Goal: Task Accomplishment & Management: Manage account settings

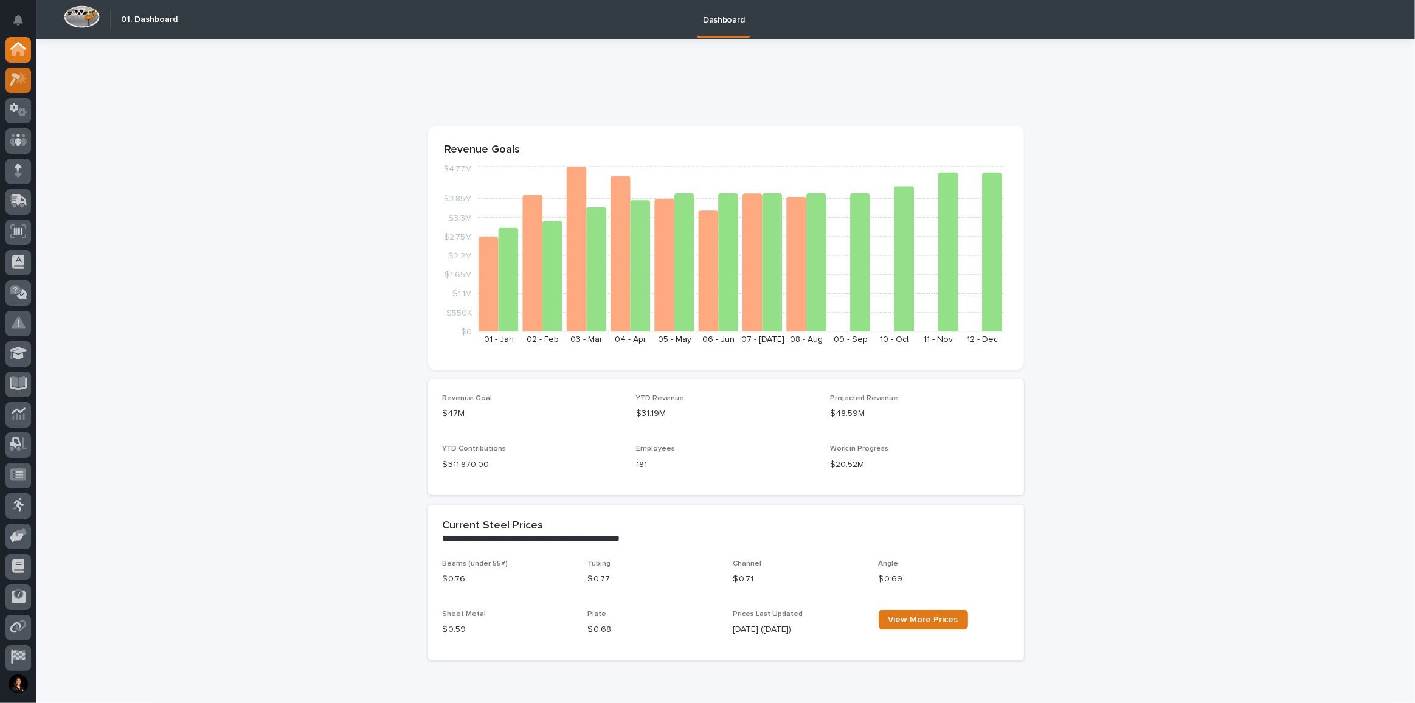
click at [29, 78] on div at bounding box center [18, 80] width 26 height 26
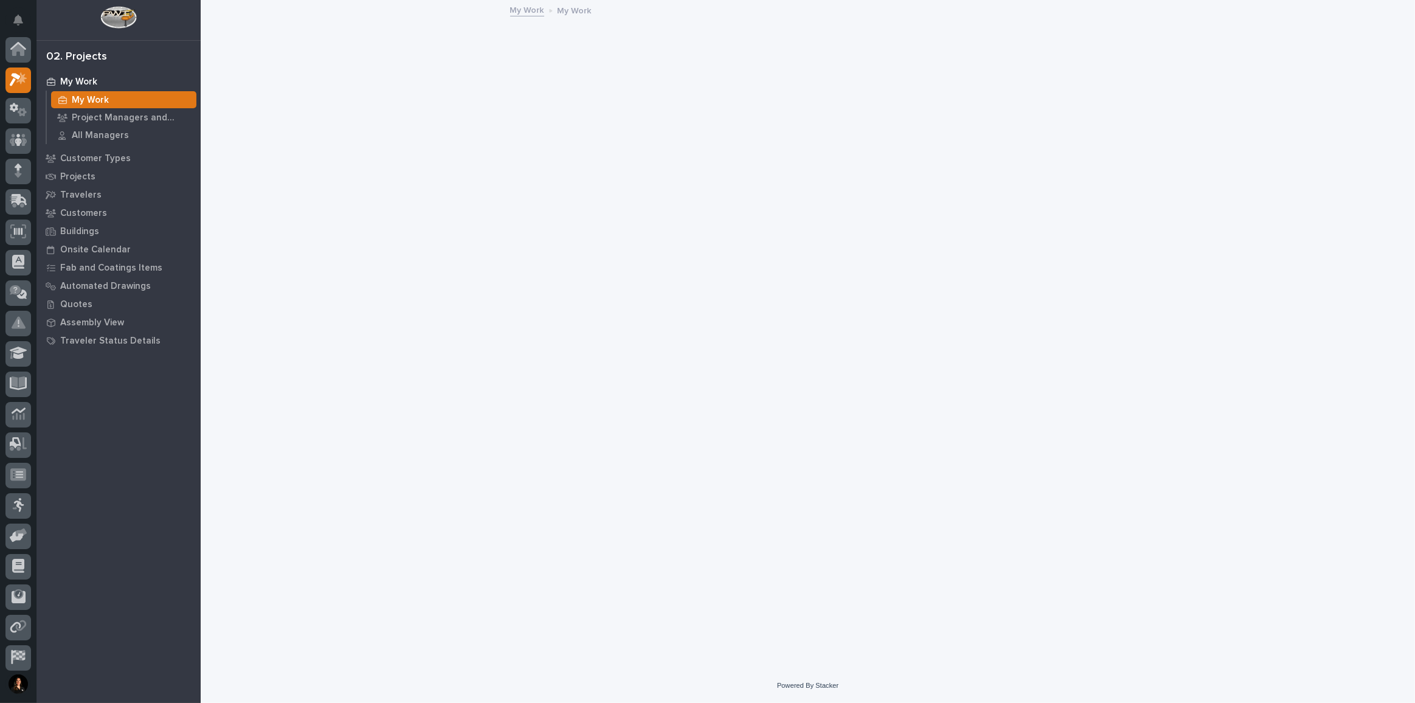
scroll to position [30, 0]
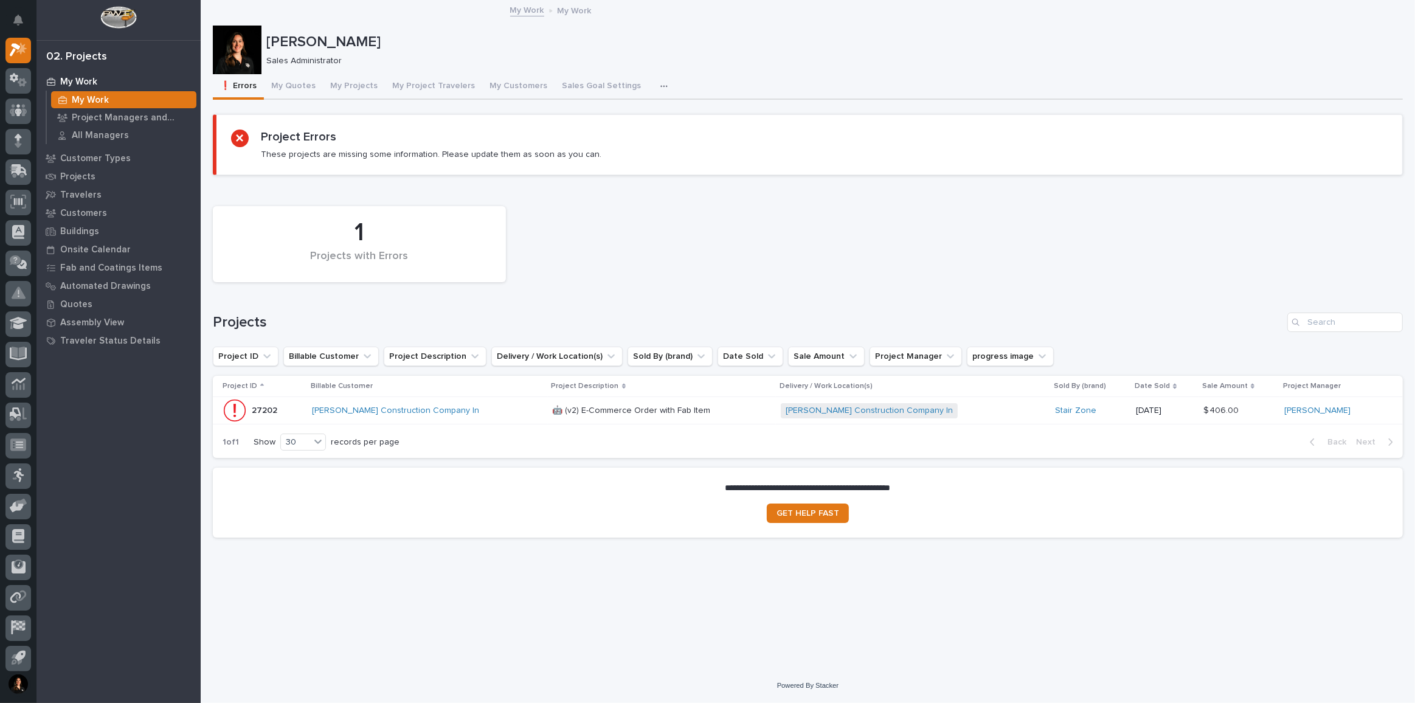
click at [482, 416] on div "[PERSON_NAME] Construction Company In" at bounding box center [427, 411] width 231 height 20
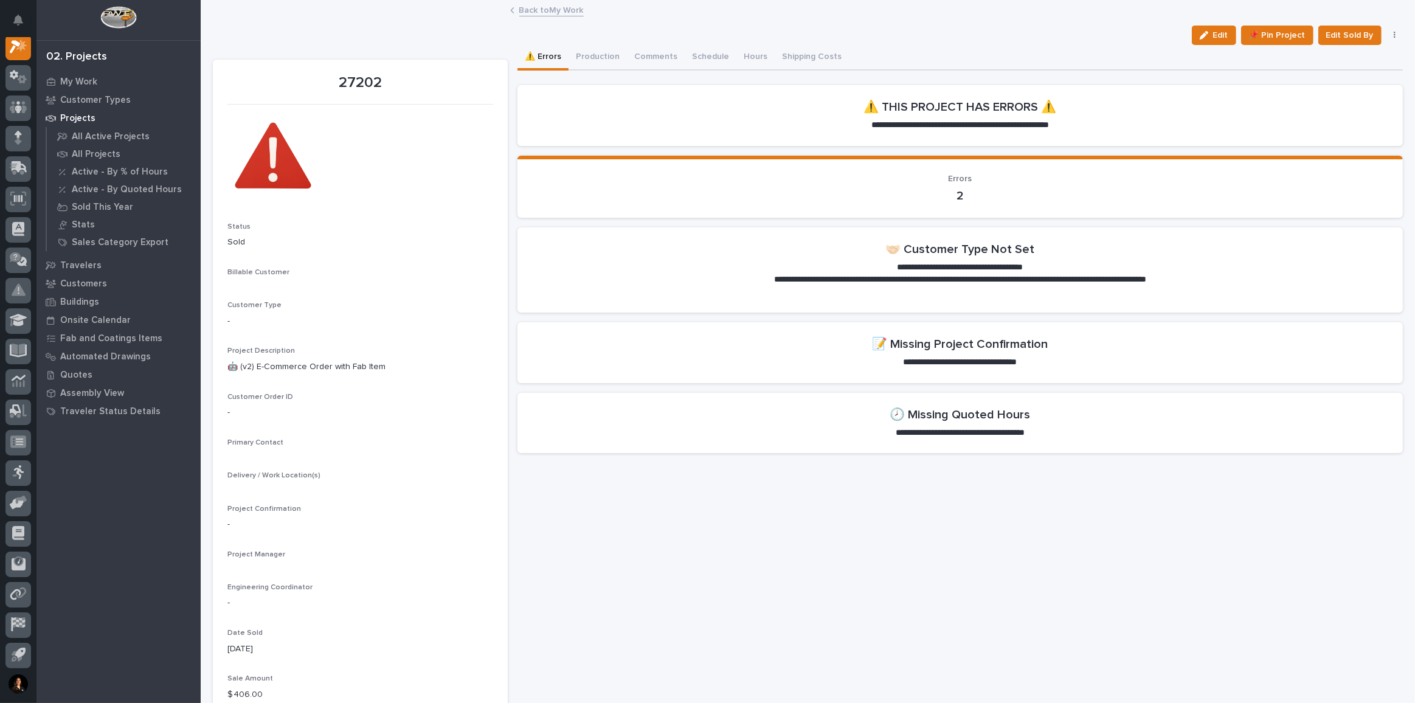
scroll to position [30, 0]
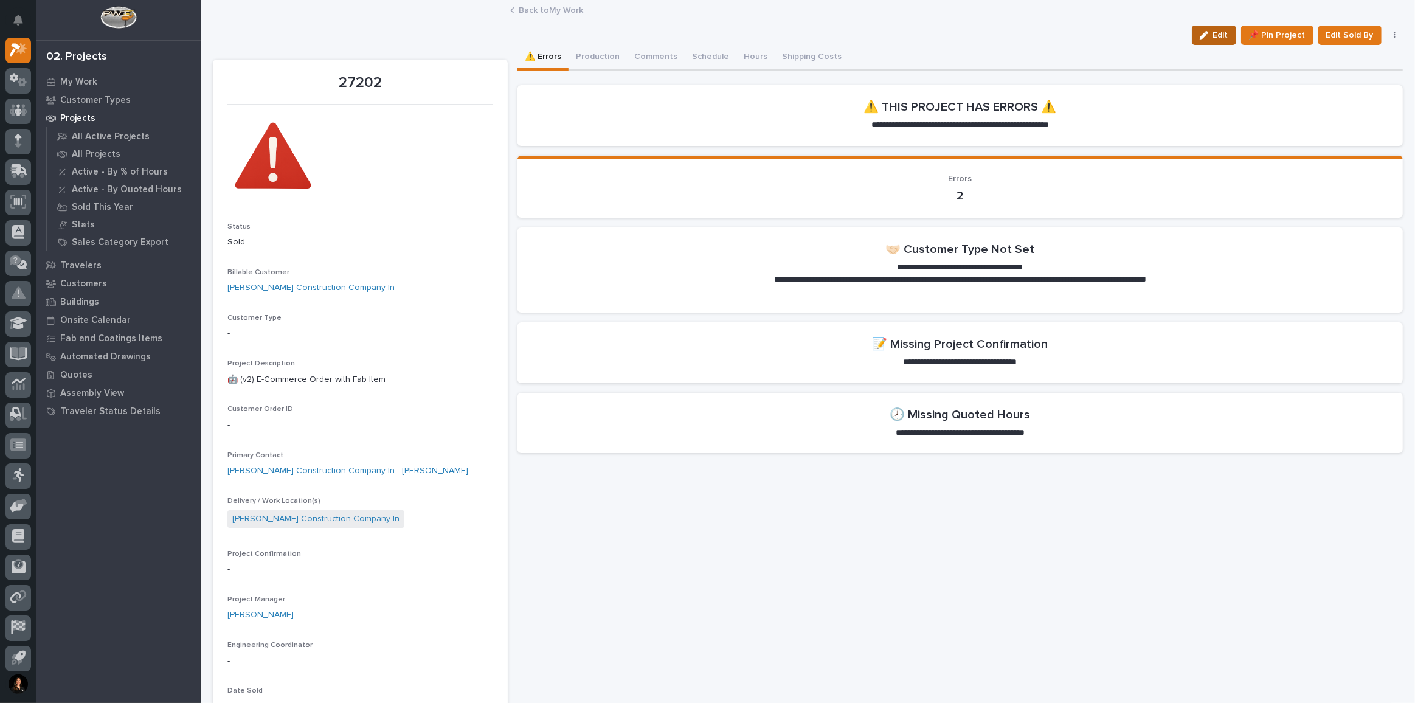
drag, startPoint x: 1220, startPoint y: 47, endPoint x: 1220, endPoint y: 40, distance: 6.7
click at [1220, 47] on div "⚠️ Errors Production Comments Schedule Hours Shipping Costs" at bounding box center [959, 58] width 885 height 26
click at [303, 291] on link "[PERSON_NAME] Construction Company In" at bounding box center [310, 287] width 167 height 13
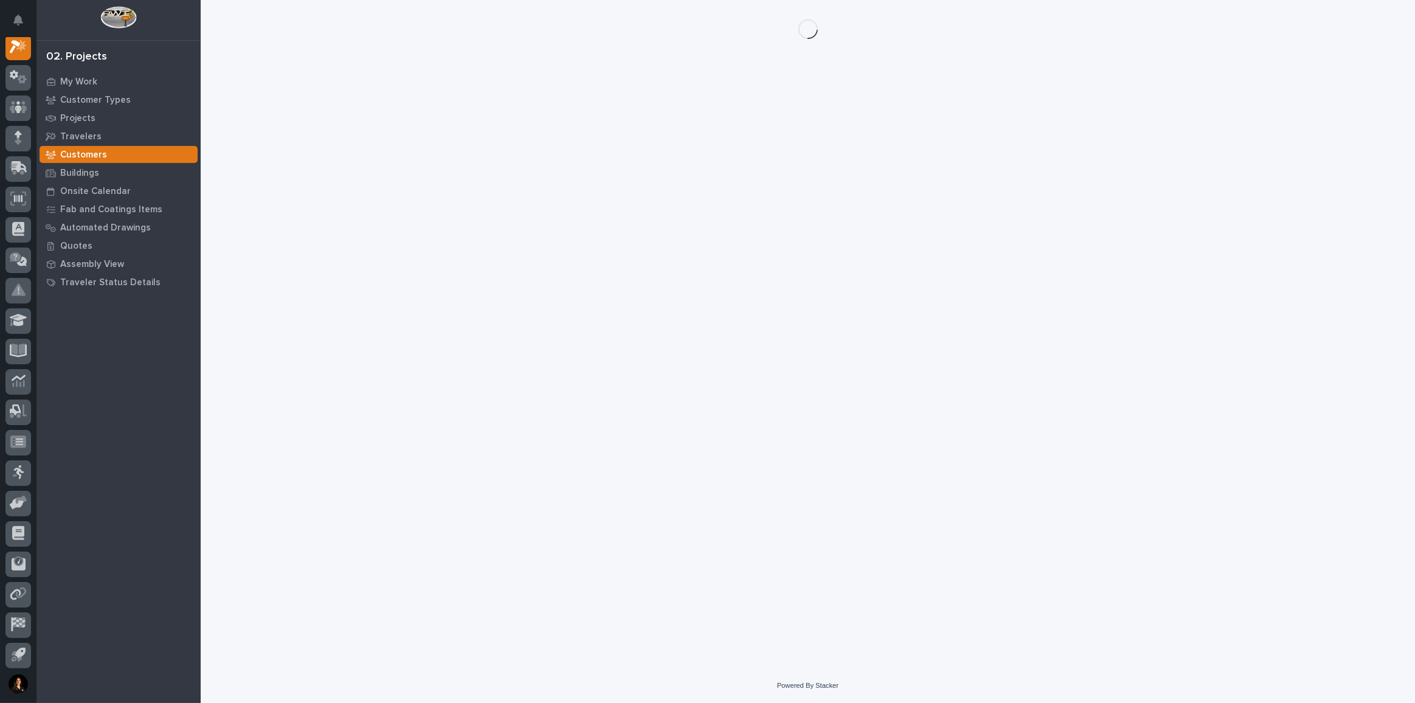
scroll to position [30, 0]
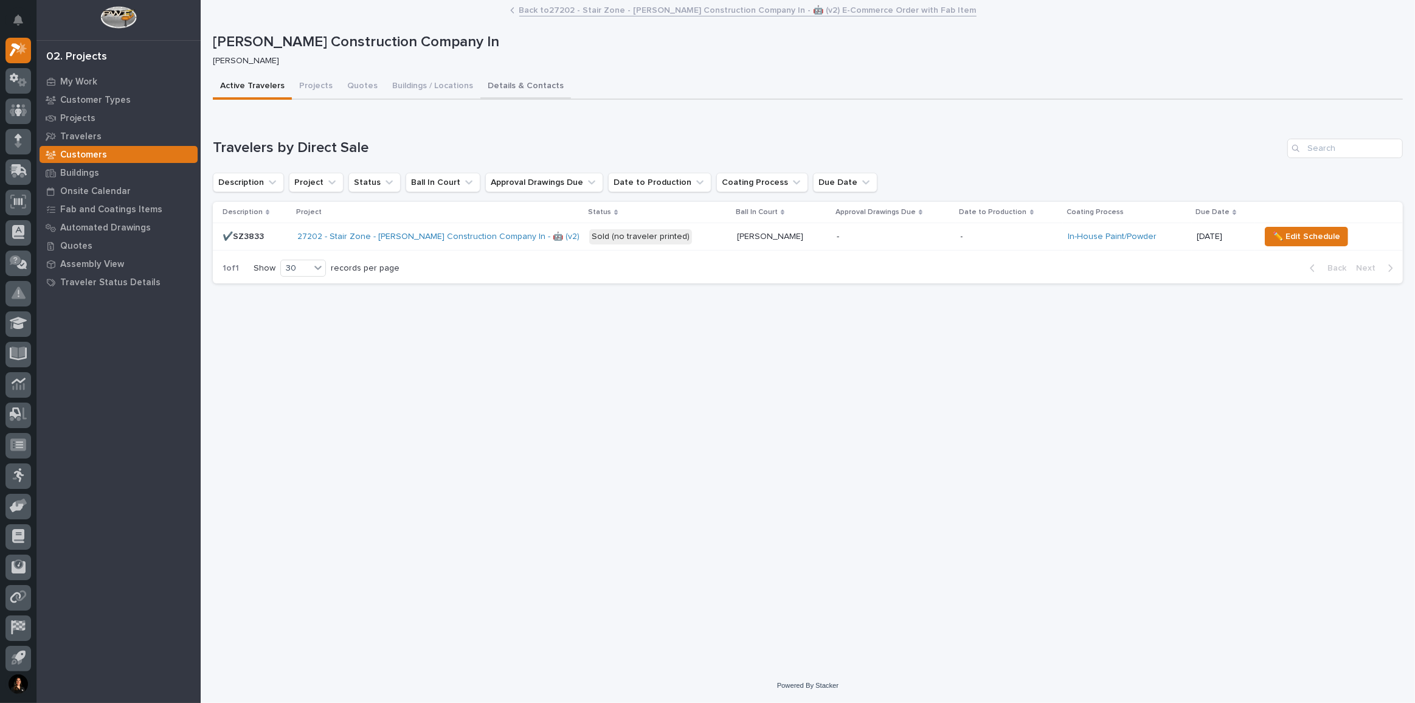
click at [524, 86] on button "Details & Contacts" at bounding box center [525, 87] width 91 height 26
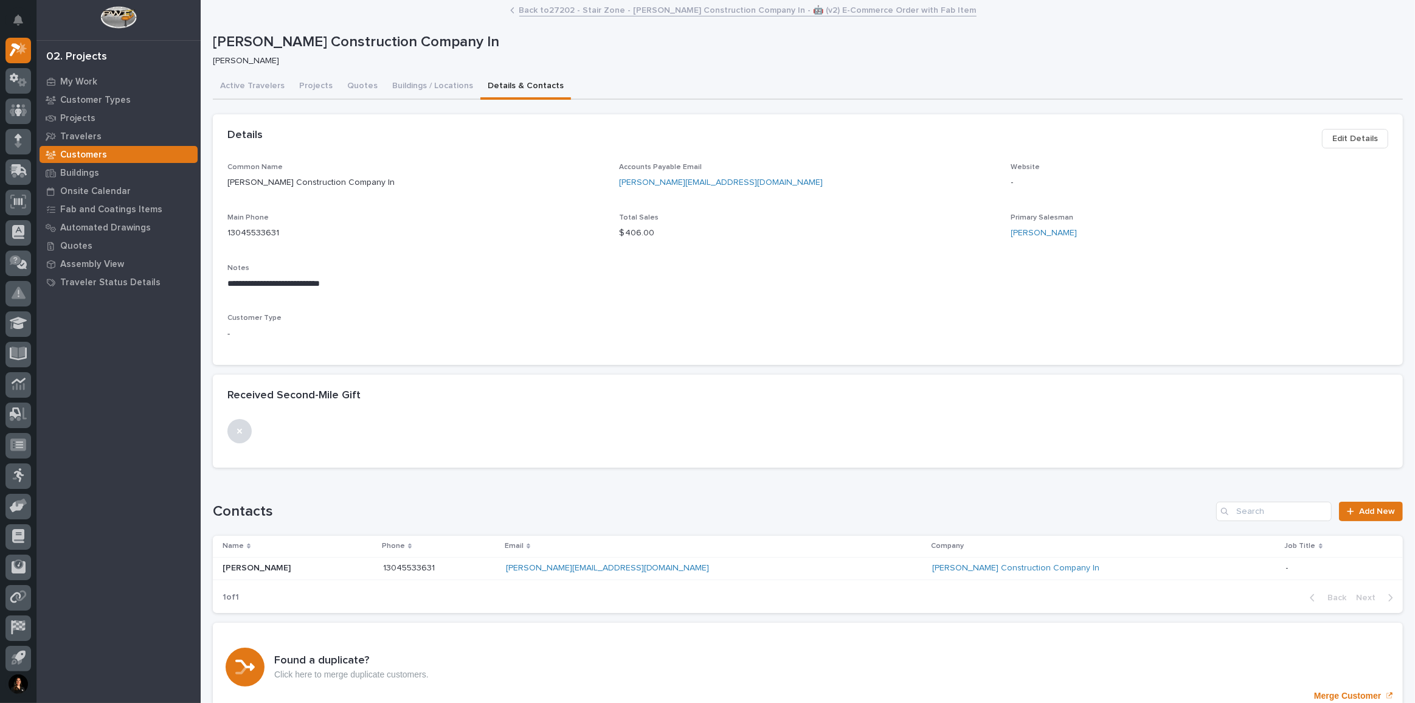
click at [1339, 143] on span "Edit Details" at bounding box center [1355, 138] width 46 height 15
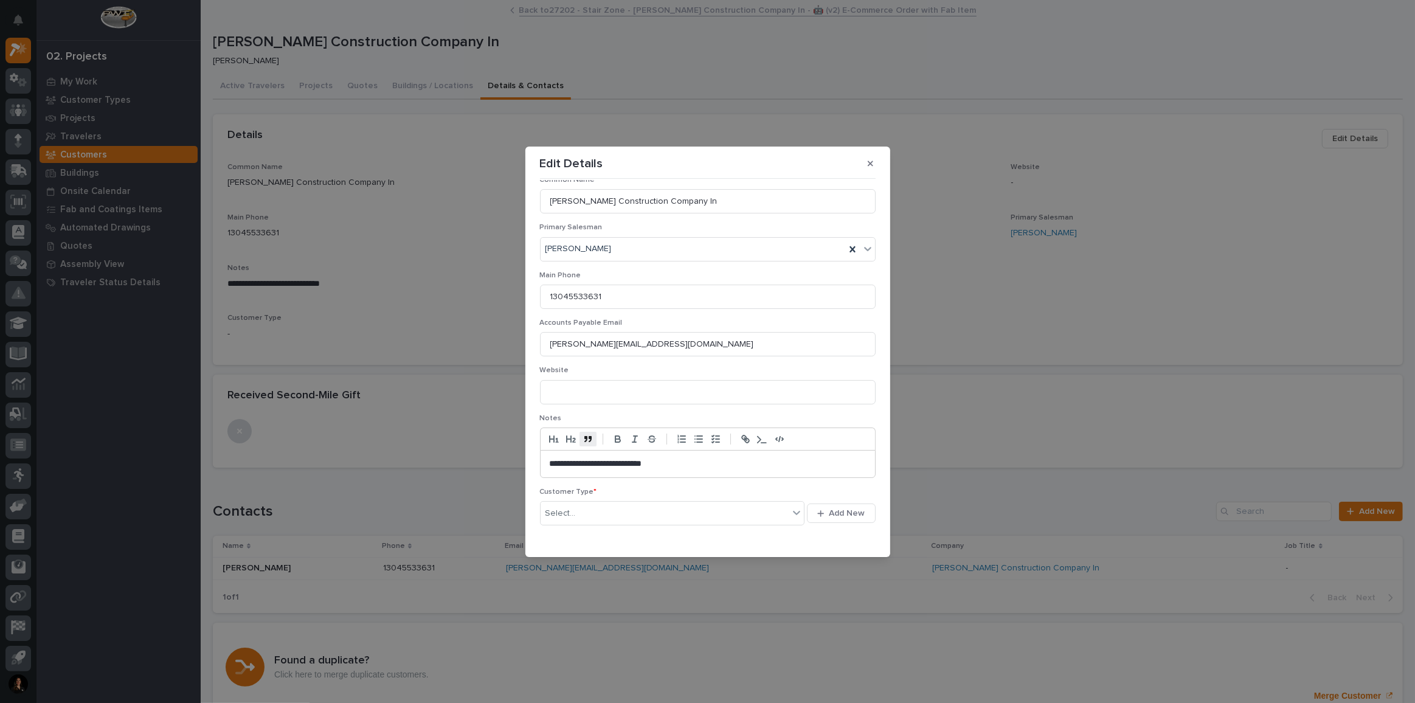
scroll to position [95, 0]
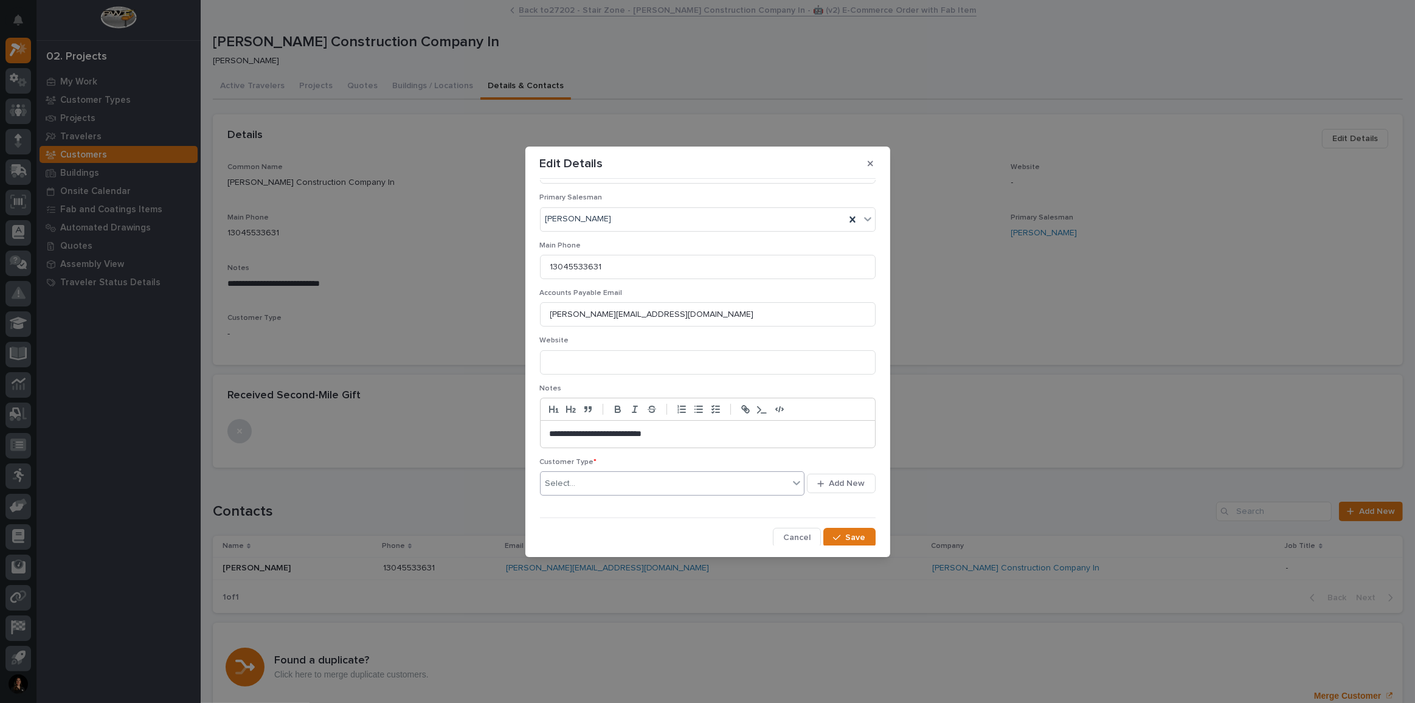
click at [582, 476] on div "Select..." at bounding box center [664, 484] width 249 height 20
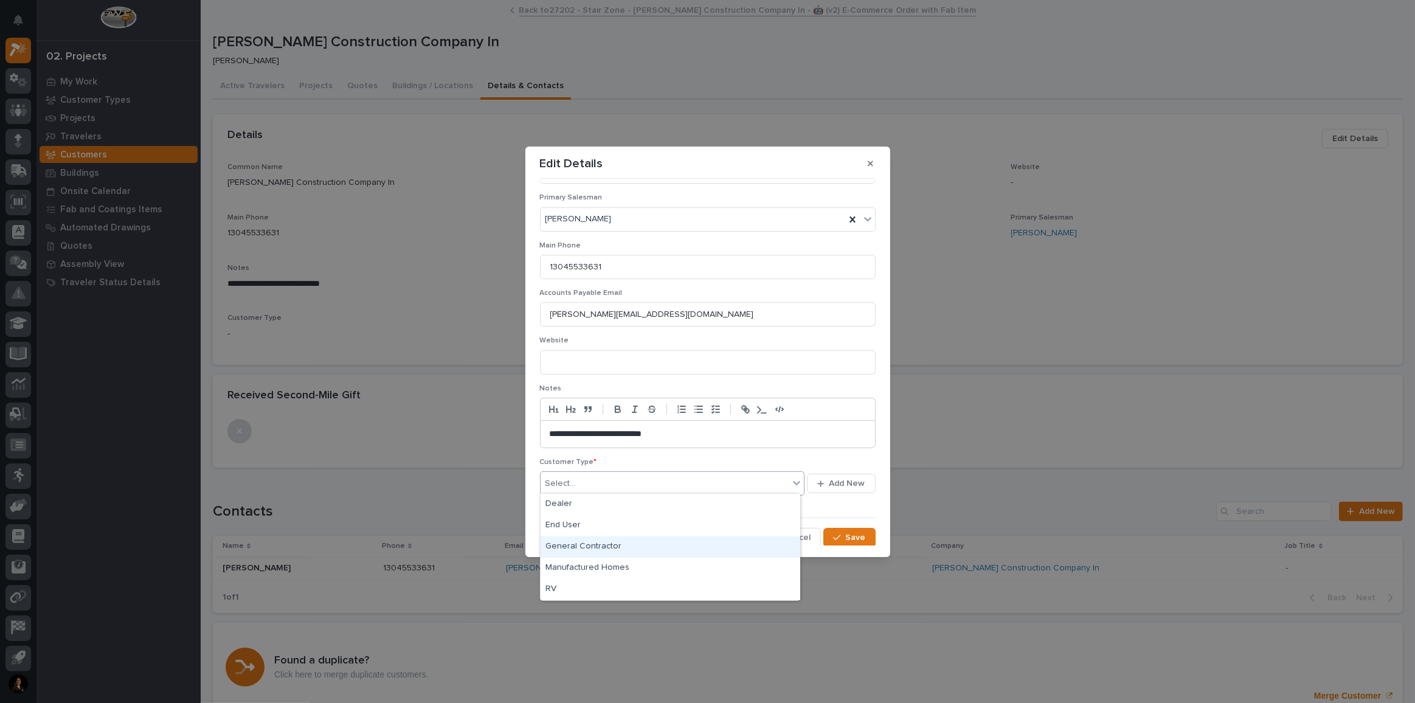
click at [589, 550] on div "General Contractor" at bounding box center [670, 546] width 260 height 21
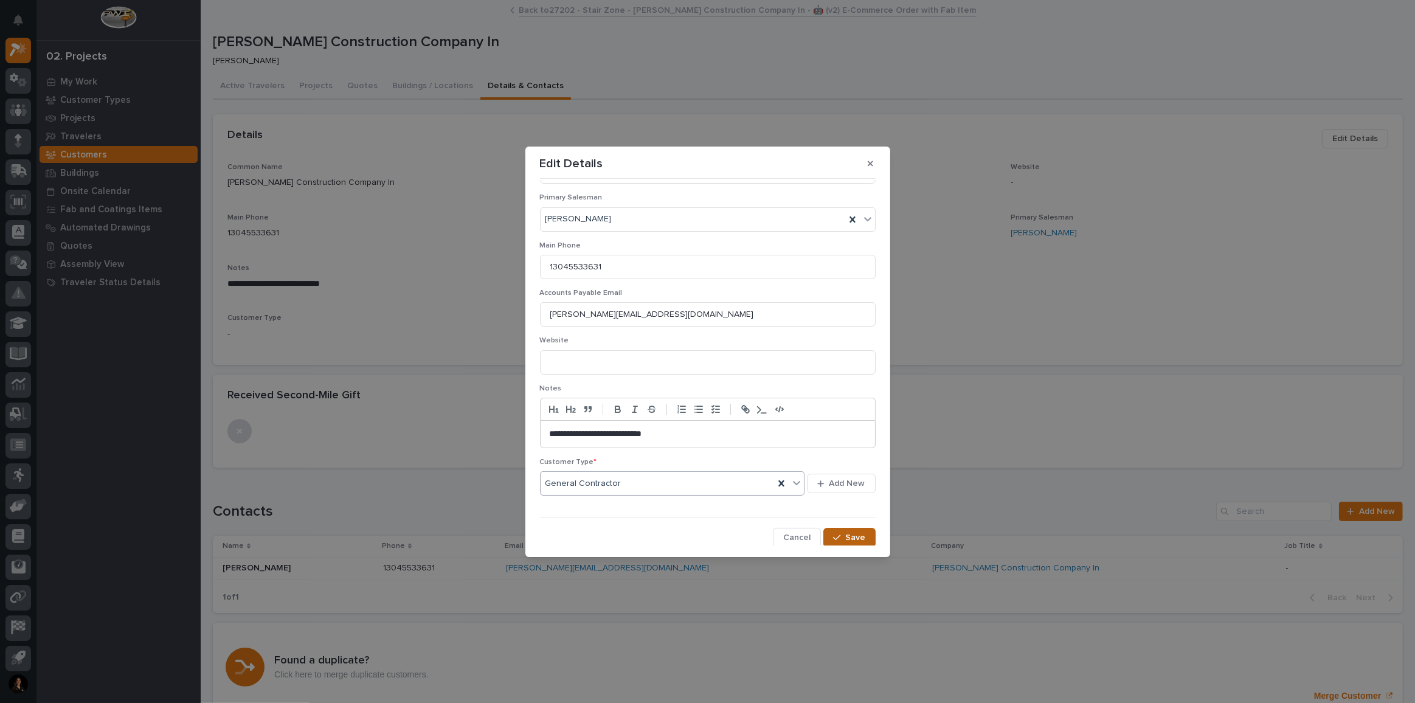
click at [867, 542] on button "Save" at bounding box center [849, 537] width 52 height 19
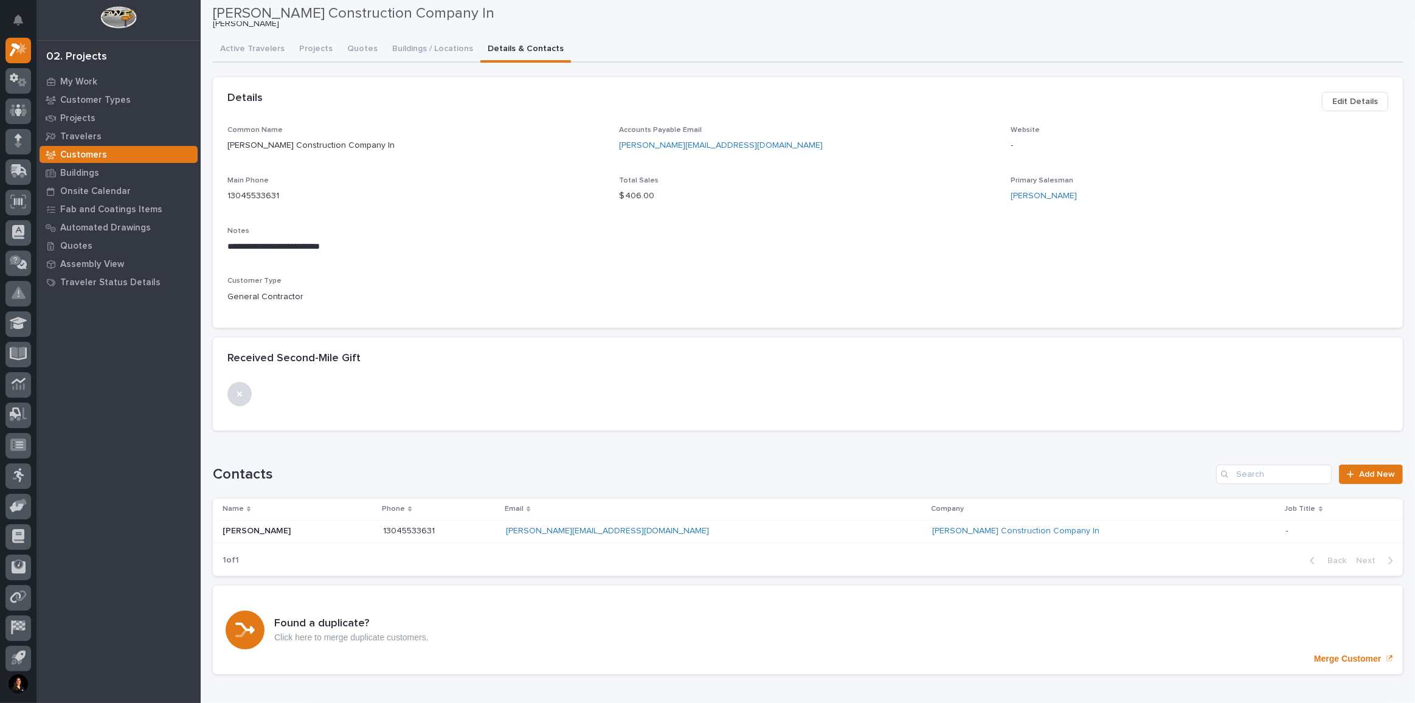
scroll to position [0, 0]
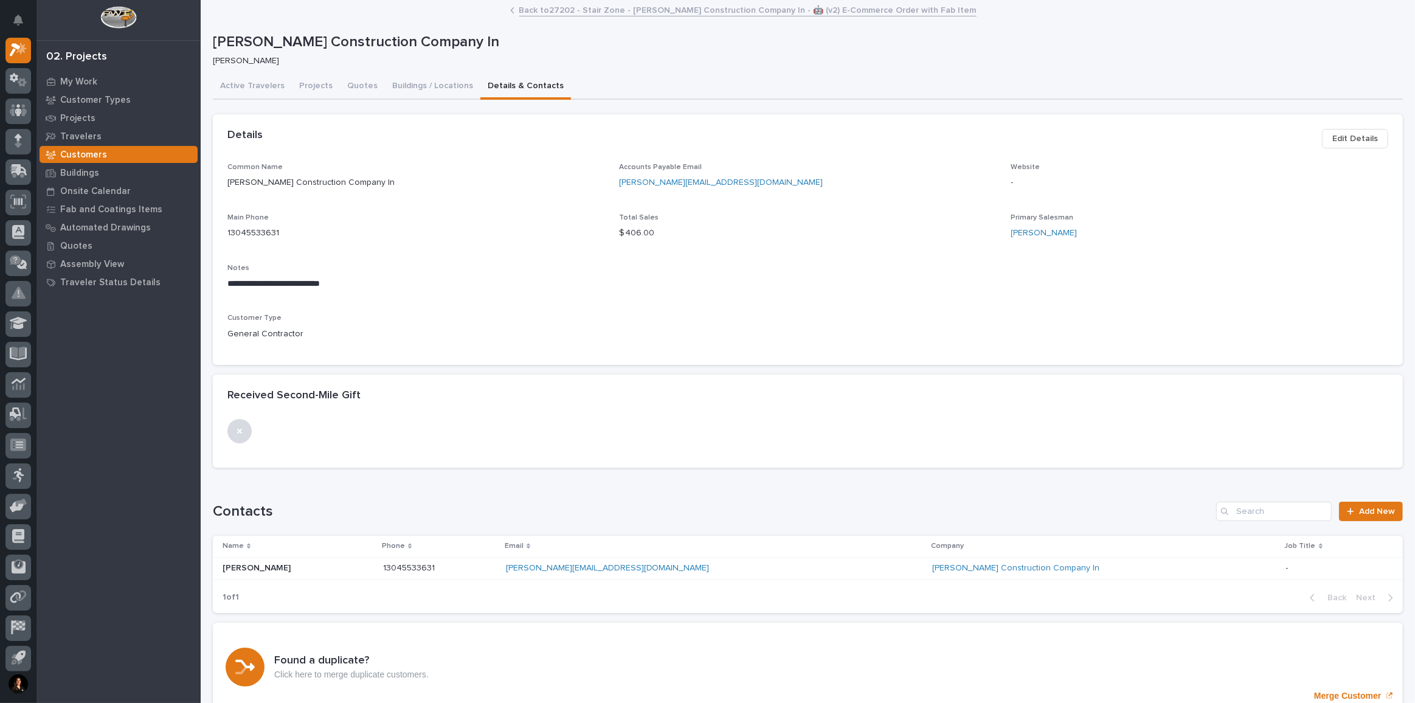
click at [612, 8] on link "Back to 27202 - Stair Zone - Agsten Construction Company In - 🤖 (v2) E-Commerce…" at bounding box center [747, 9] width 457 height 14
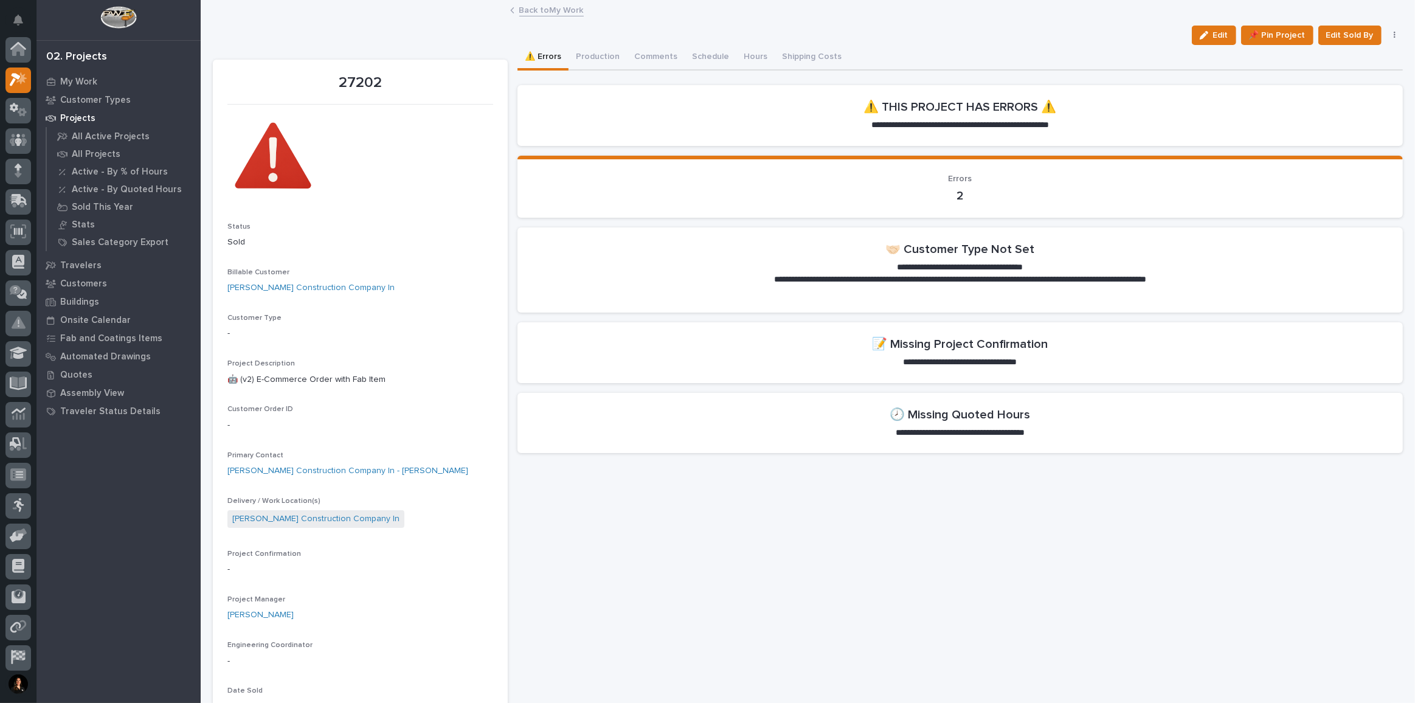
scroll to position [33, 0]
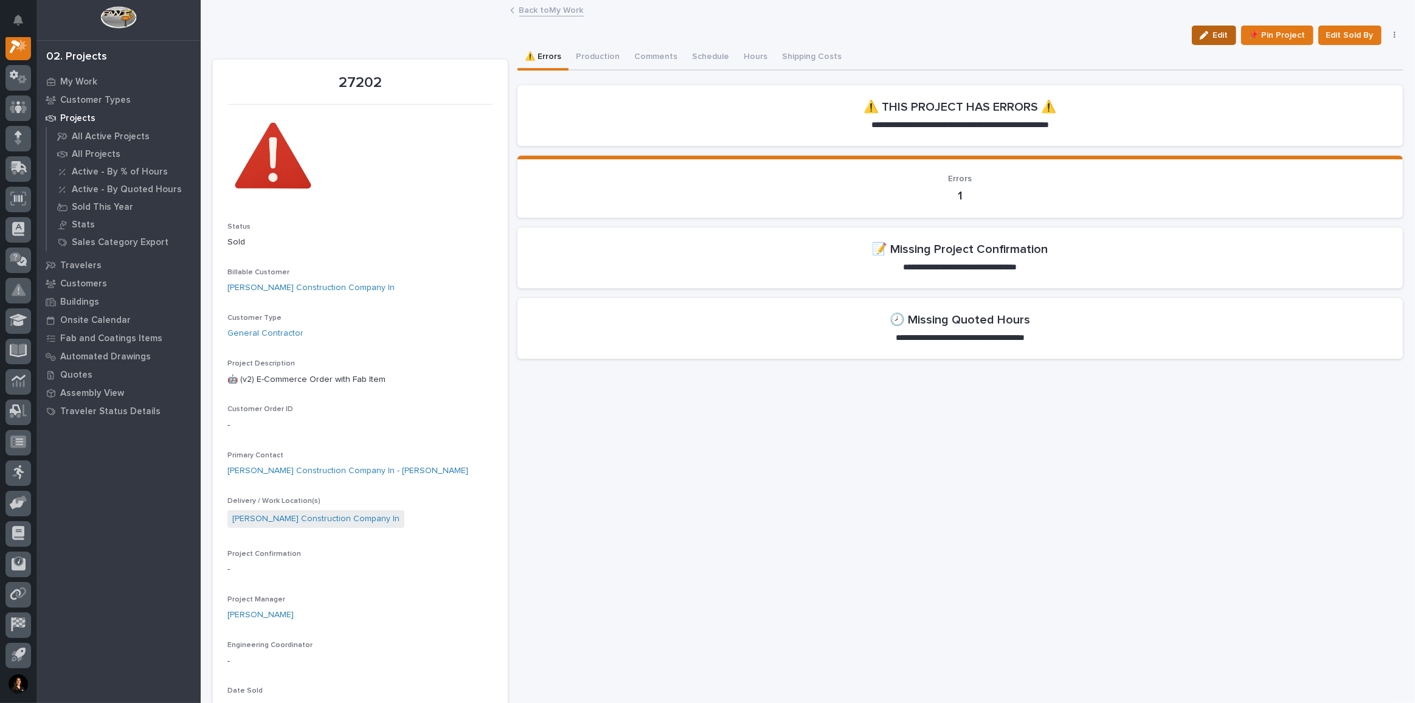
click at [1213, 40] on span "Edit" at bounding box center [1220, 35] width 15 height 11
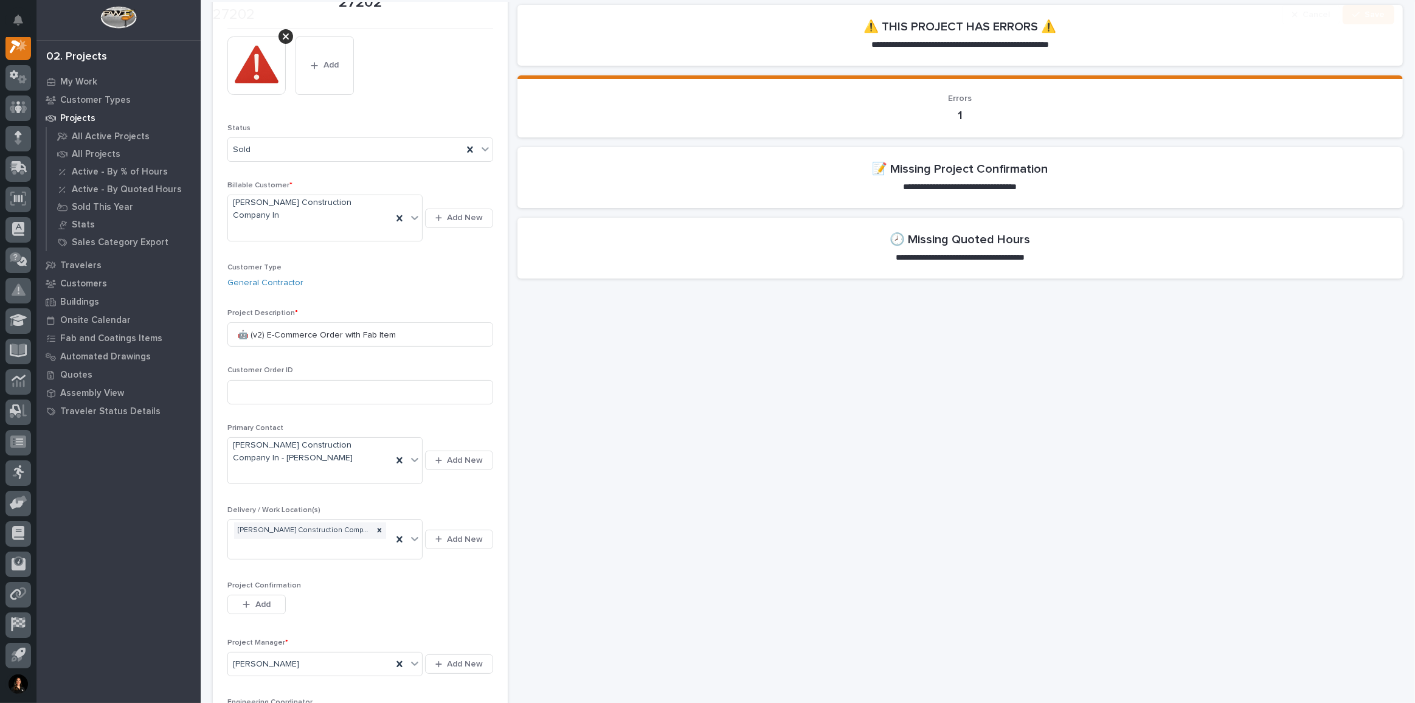
scroll to position [221, 0]
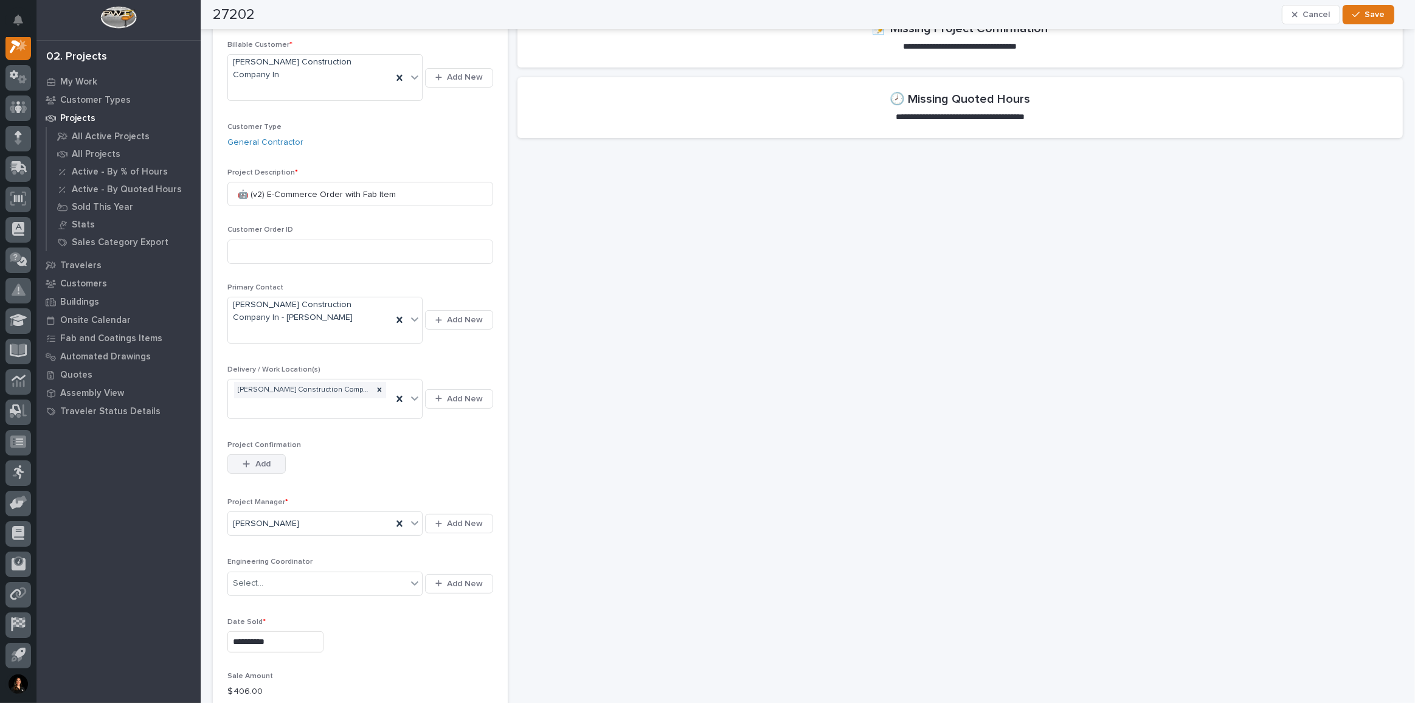
click at [247, 460] on icon "button" at bounding box center [246, 463] width 7 height 7
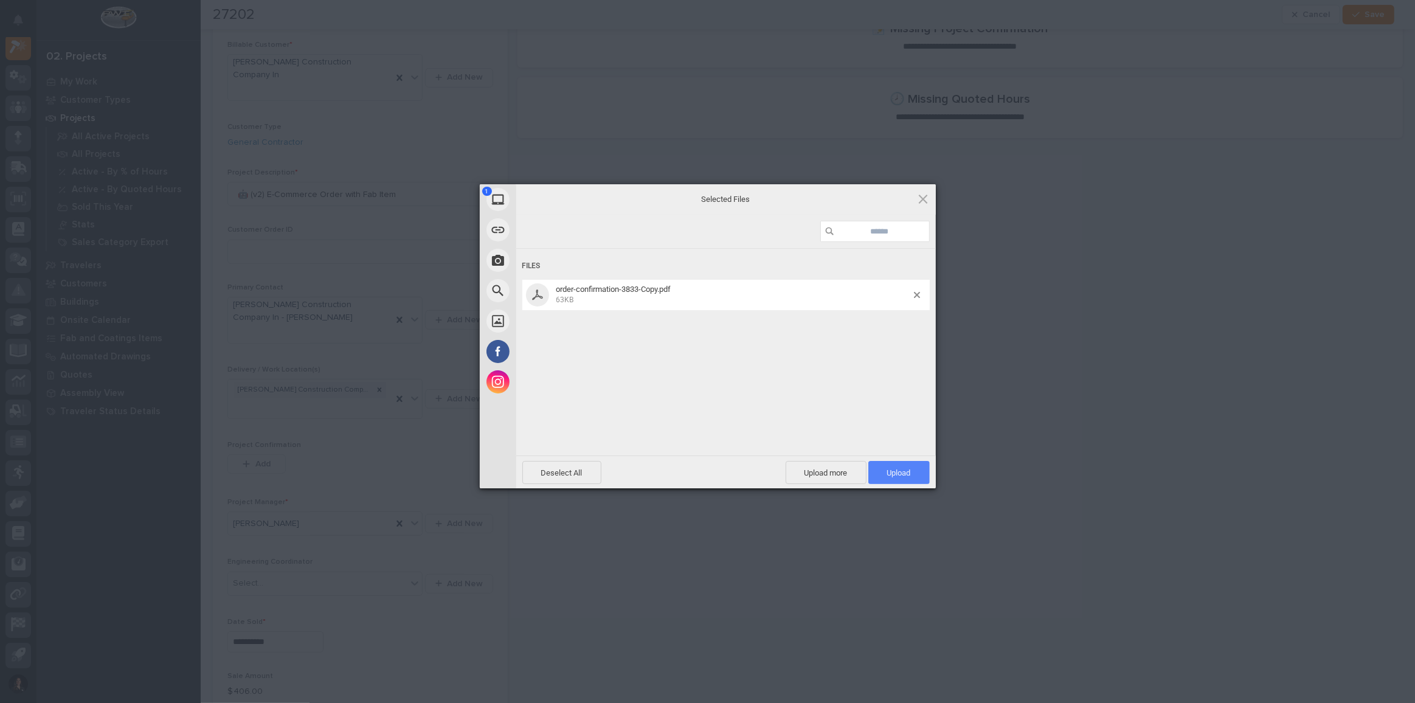
click at [916, 476] on span "Upload 1" at bounding box center [898, 472] width 61 height 23
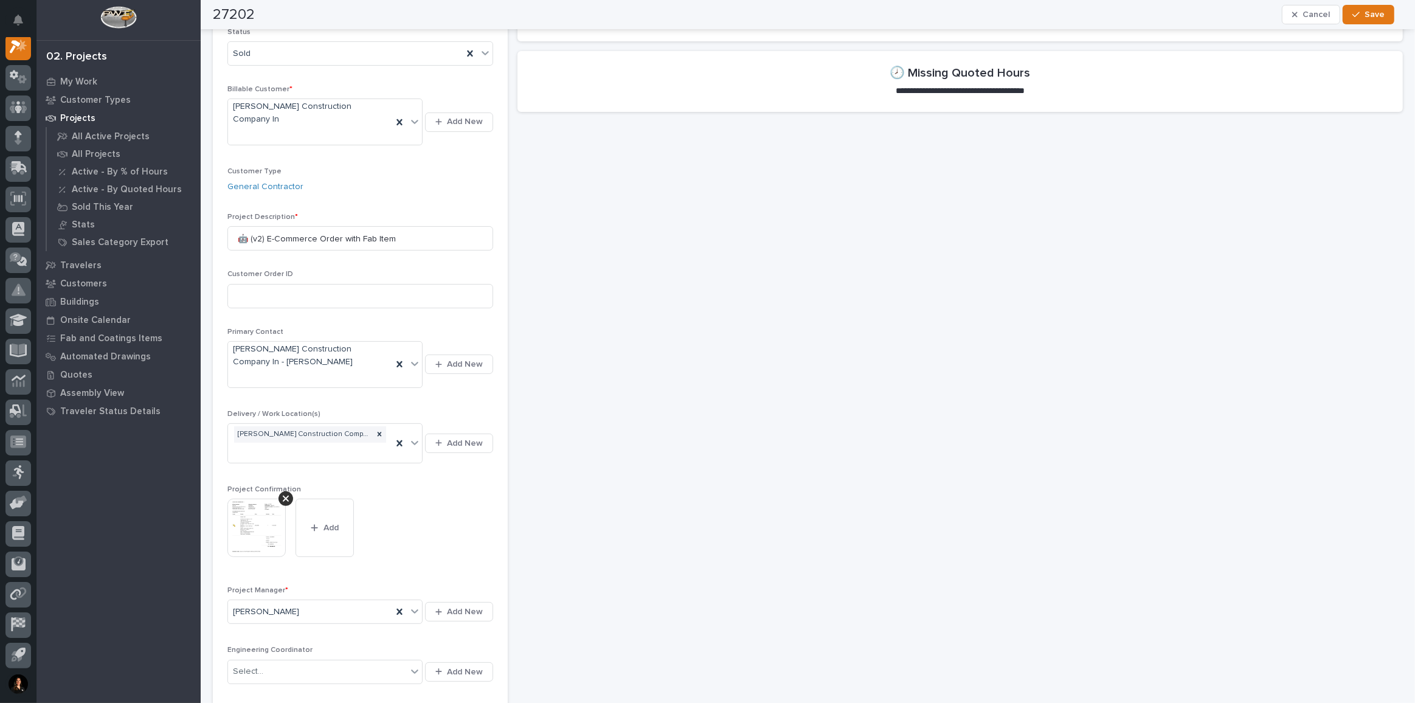
scroll to position [0, 0]
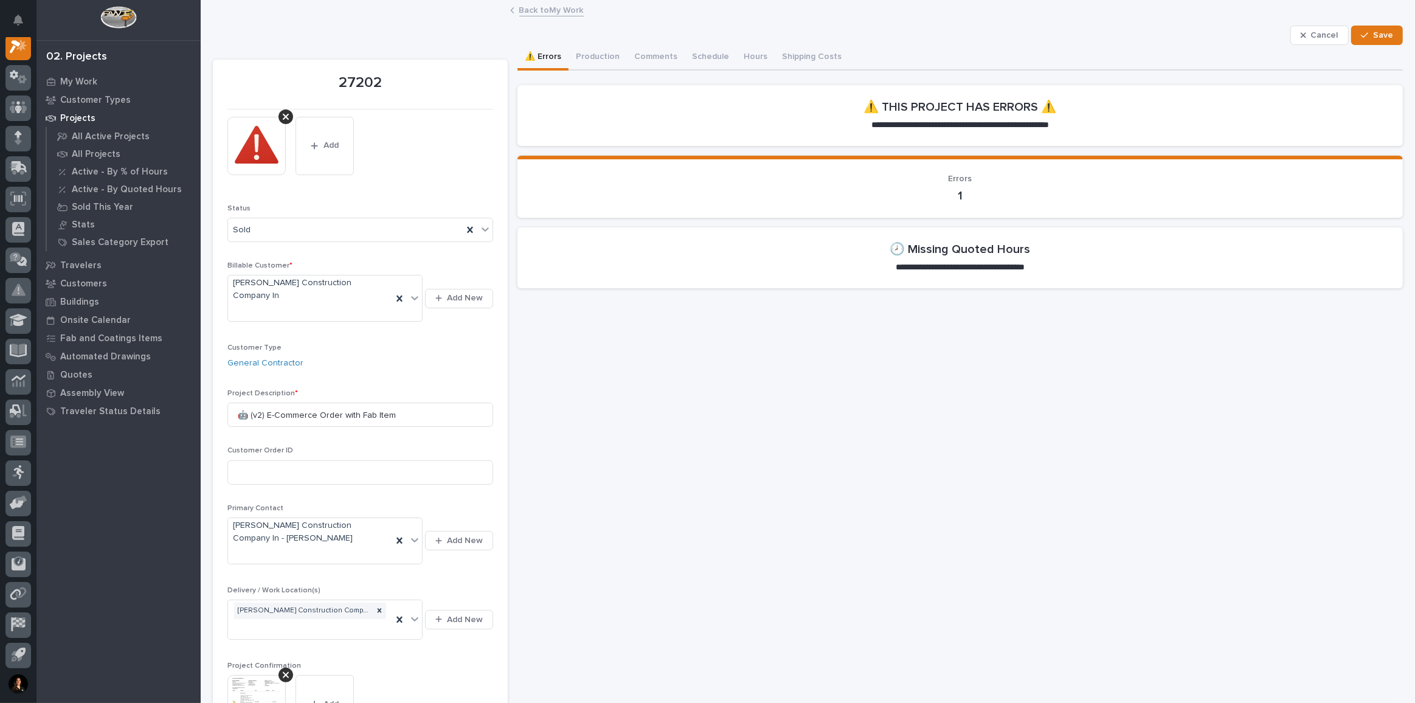
click at [1358, 46] on div "⚠️ Errors Production Comments Schedule Hours Shipping Costs" at bounding box center [959, 58] width 885 height 26
click at [1362, 41] on button "Save" at bounding box center [1377, 35] width 52 height 19
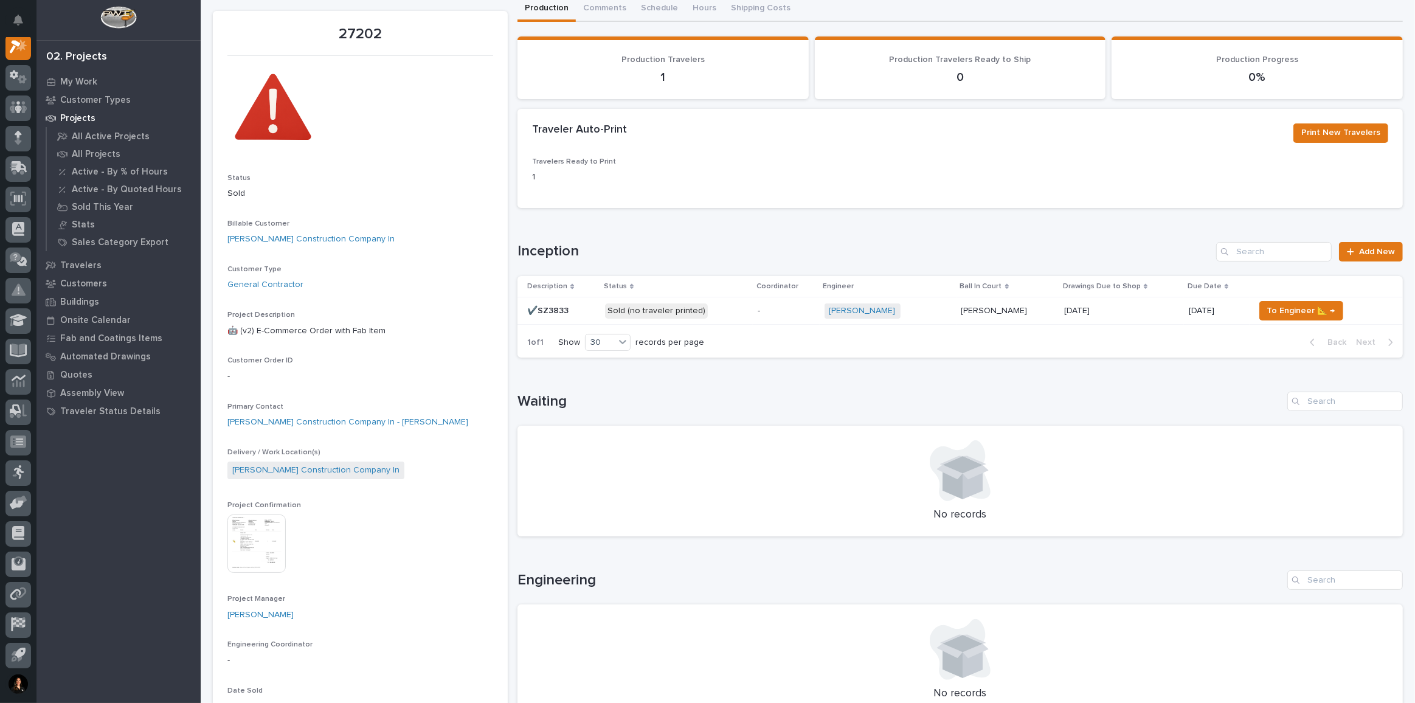
scroll to position [110, 0]
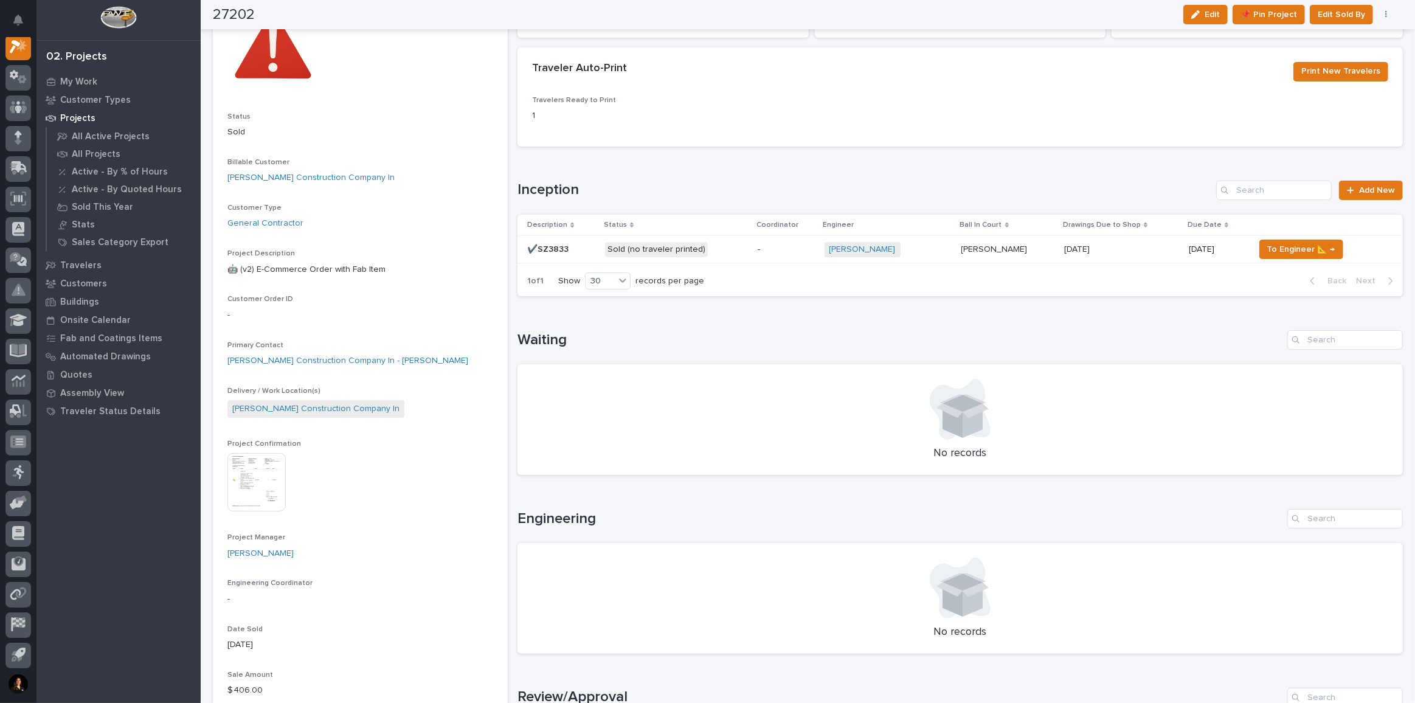
click at [746, 255] on p "Sold (no traveler printed)" at bounding box center [676, 249] width 143 height 15
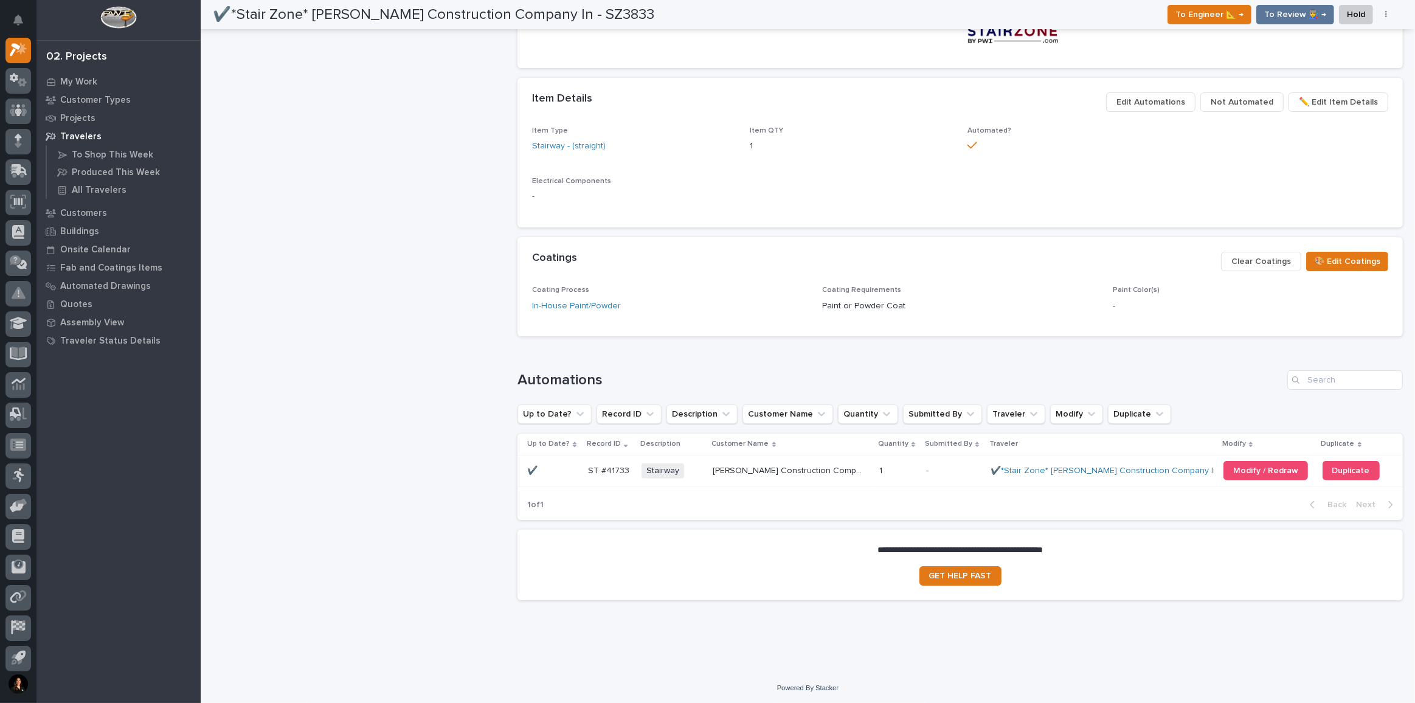
scroll to position [774, 0]
click at [1254, 466] on span "Modify / Redraw" at bounding box center [1265, 470] width 65 height 9
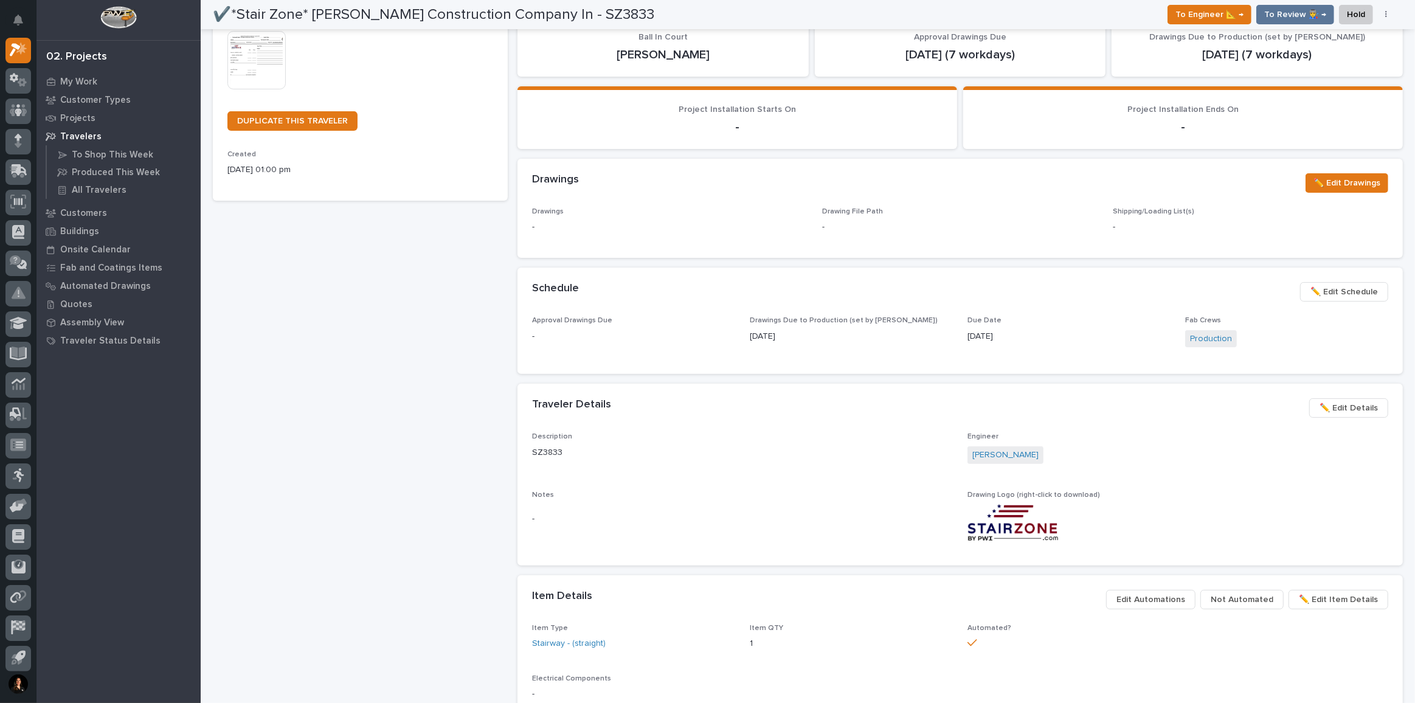
scroll to position [0, 0]
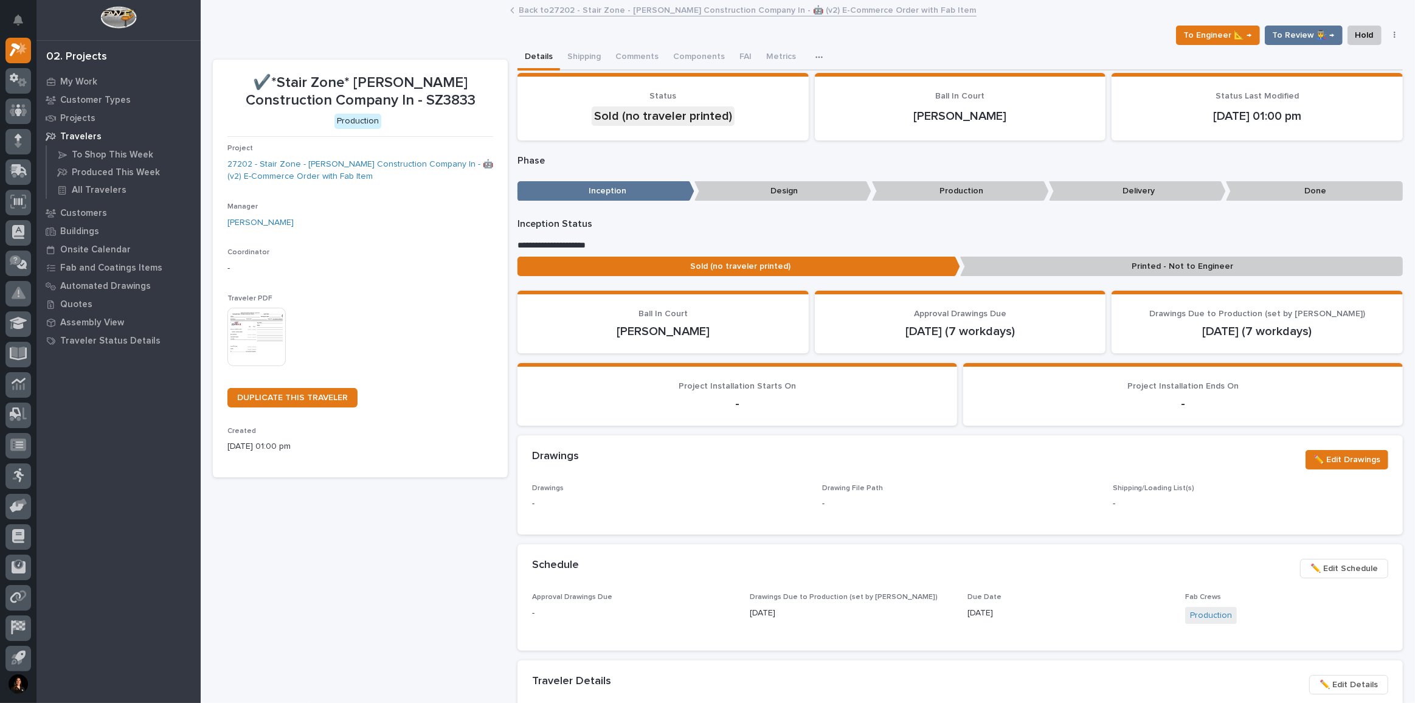
click at [616, 9] on link "Back to 27202 - Stair Zone - Agsten Construction Company In - 🤖 (v2) E-Commerce…" at bounding box center [747, 9] width 457 height 14
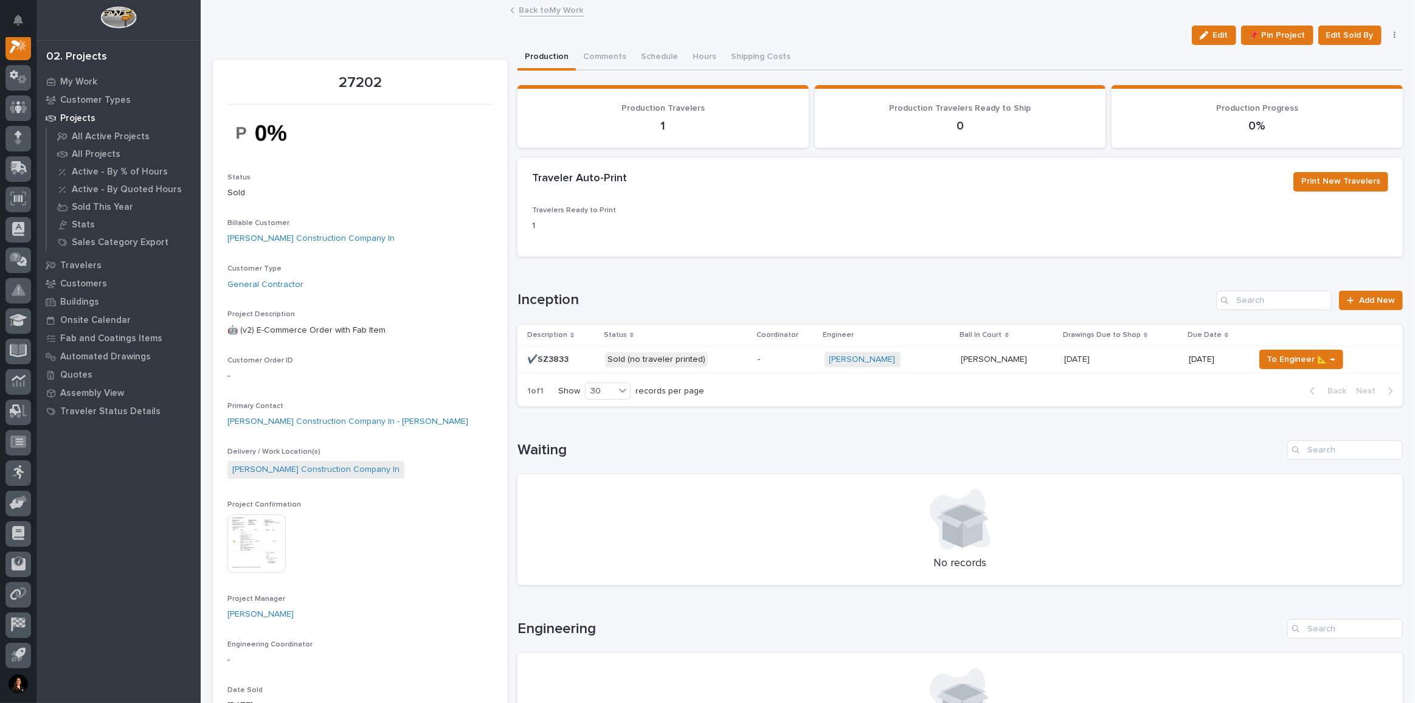
drag, startPoint x: 1200, startPoint y: 38, endPoint x: 841, endPoint y: 550, distance: 625.1
click at [1200, 38] on icon "button" at bounding box center [1204, 35] width 9 height 9
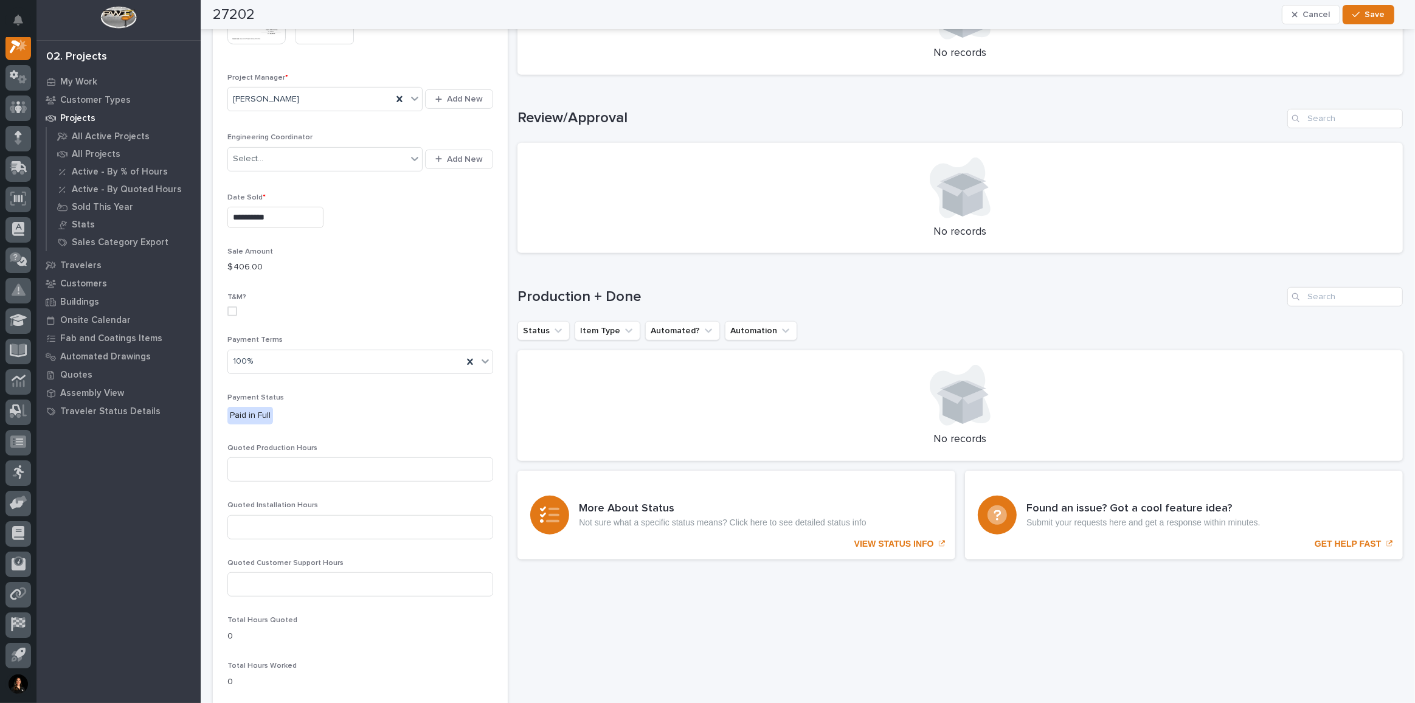
scroll to position [884, 0]
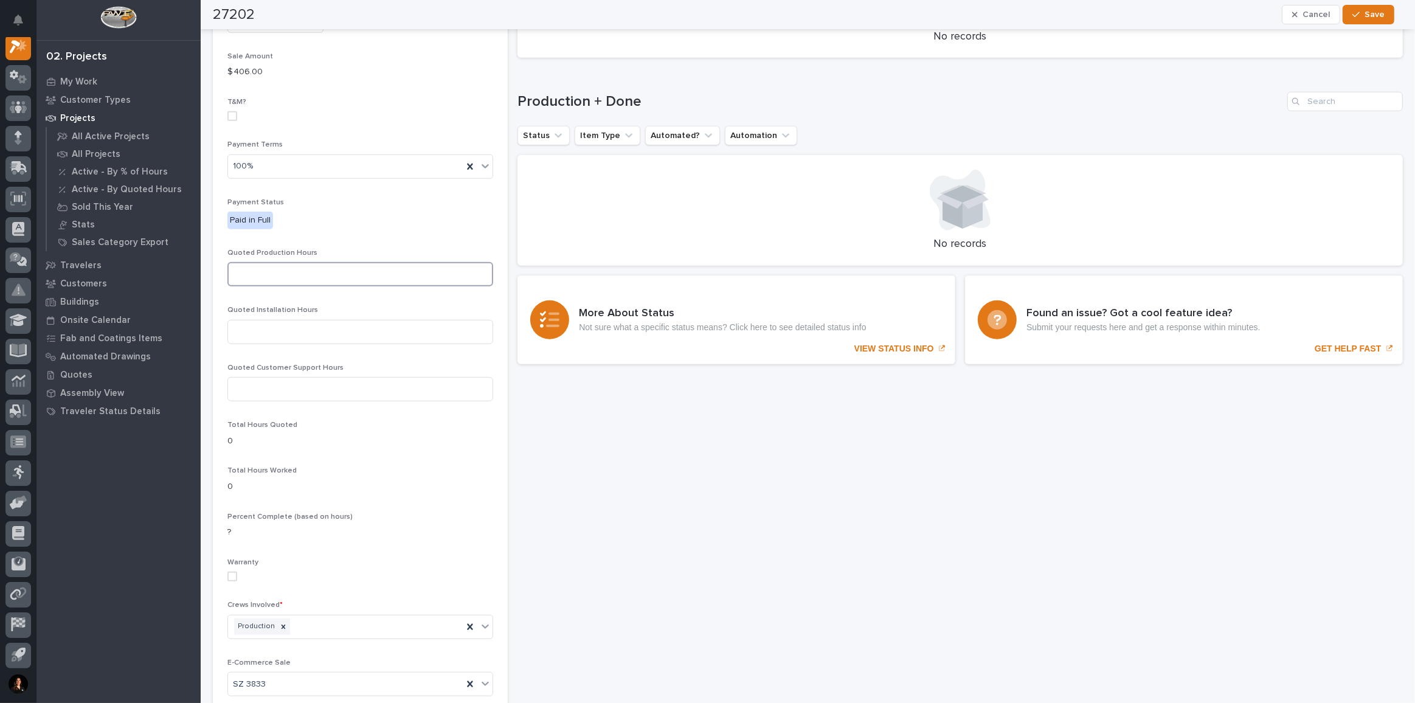
click at [350, 262] on input at bounding box center [360, 274] width 266 height 24
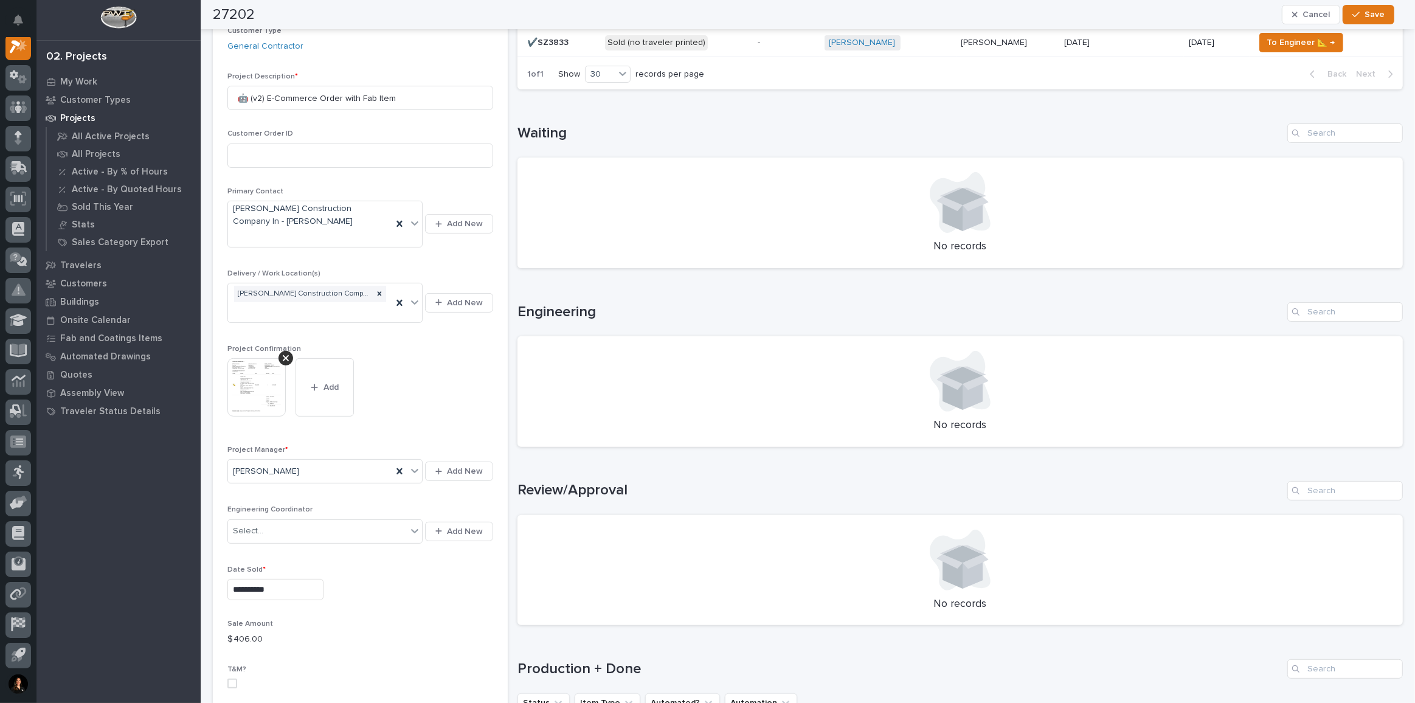
scroll to position [124, 0]
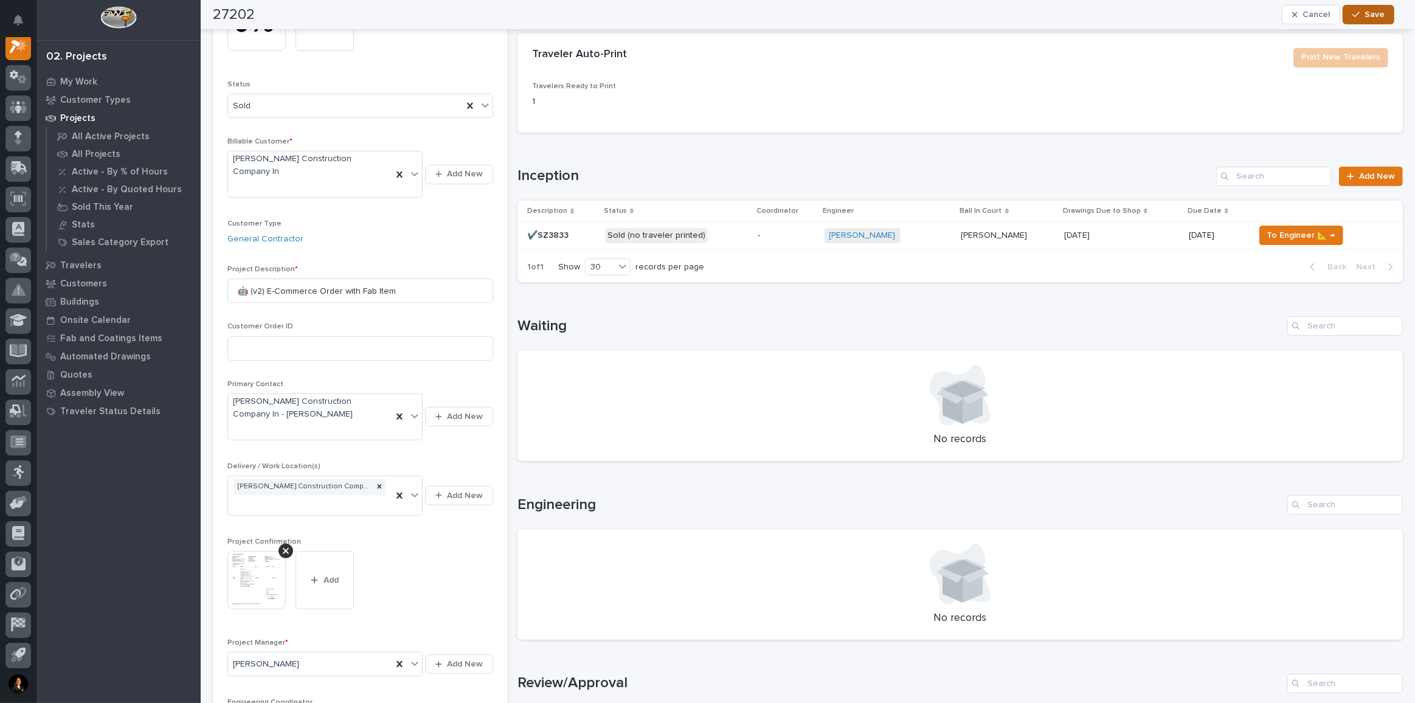
type input "36"
click at [1364, 13] on div "button" at bounding box center [1358, 14] width 12 height 9
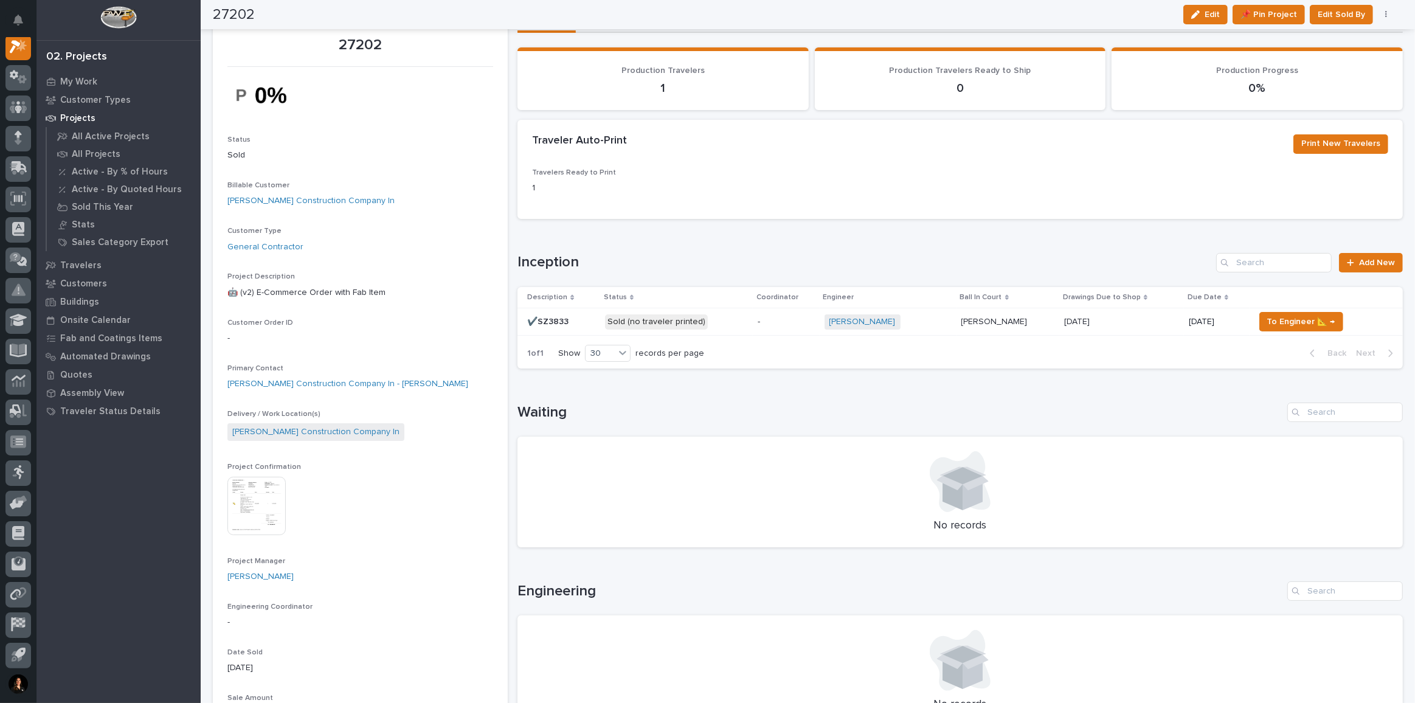
scroll to position [0, 0]
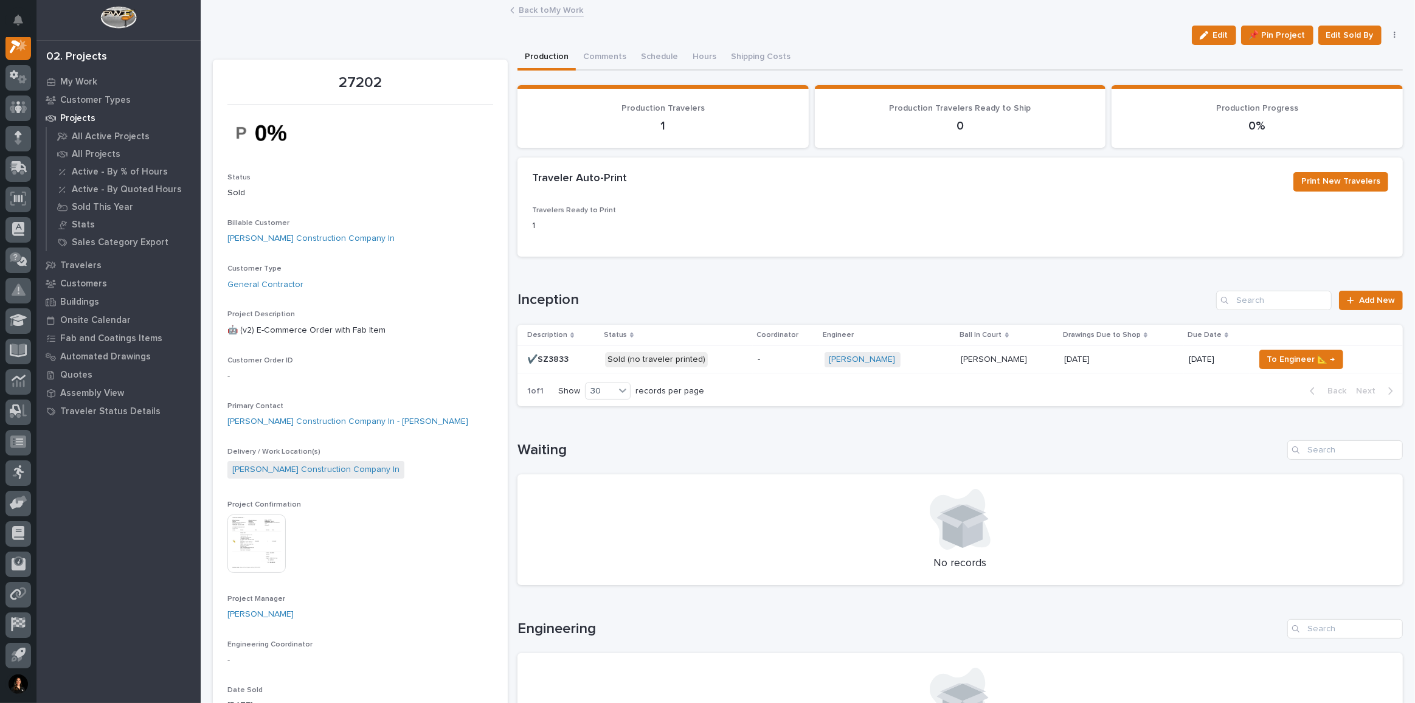
click at [716, 362] on p "Sold (no traveler printed)" at bounding box center [676, 359] width 143 height 15
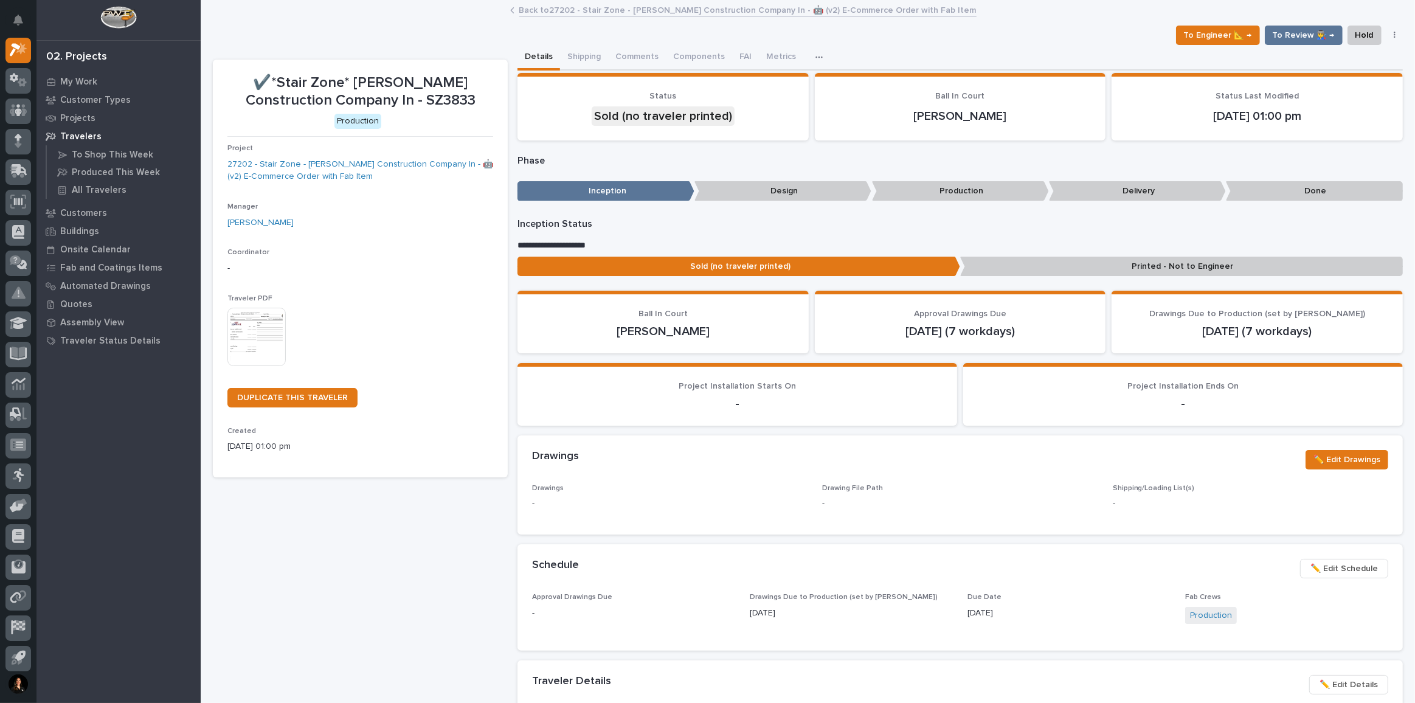
scroll to position [276, 0]
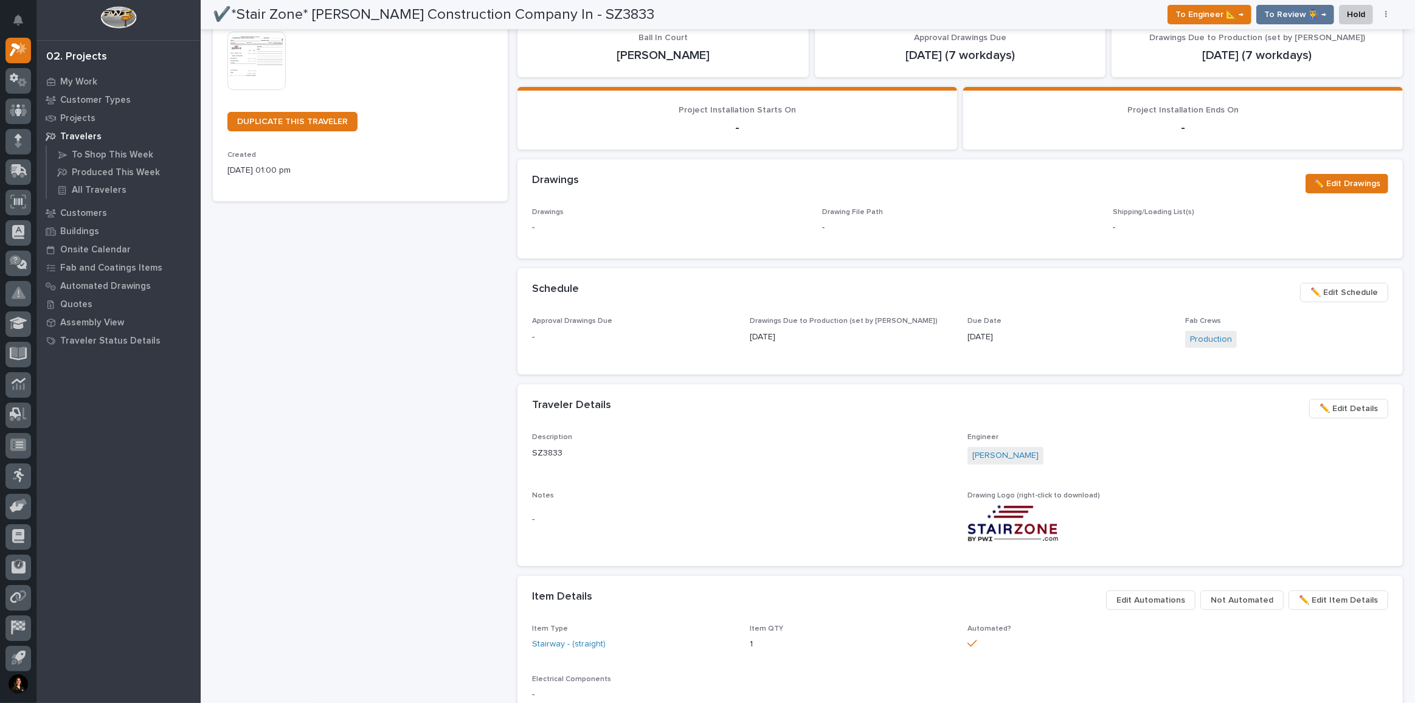
click at [1350, 288] on span "✏️ Edit Schedule" at bounding box center [1343, 292] width 67 height 15
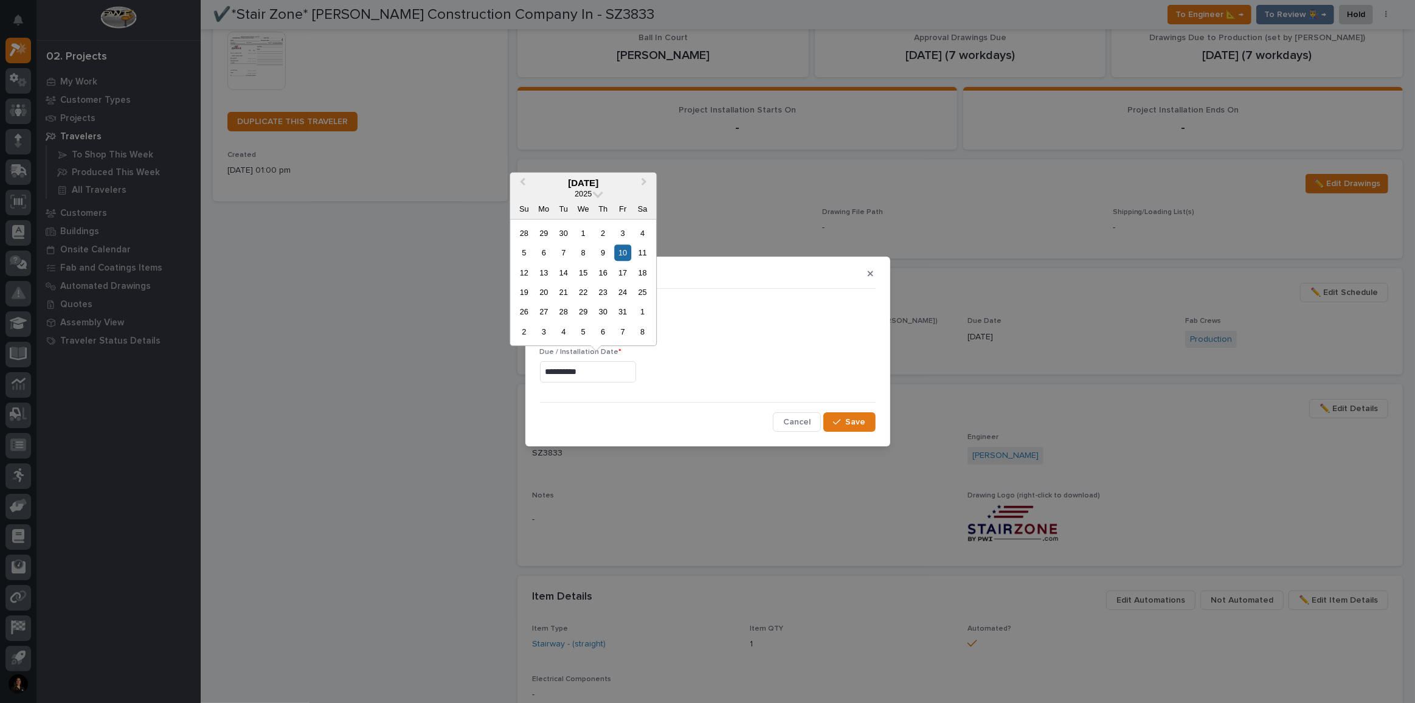
click at [626, 373] on input "**********" at bounding box center [588, 371] width 96 height 21
click at [522, 184] on span "Previous Month" at bounding box center [522, 183] width 0 height 16
click at [871, 274] on icon "button" at bounding box center [870, 273] width 5 height 5
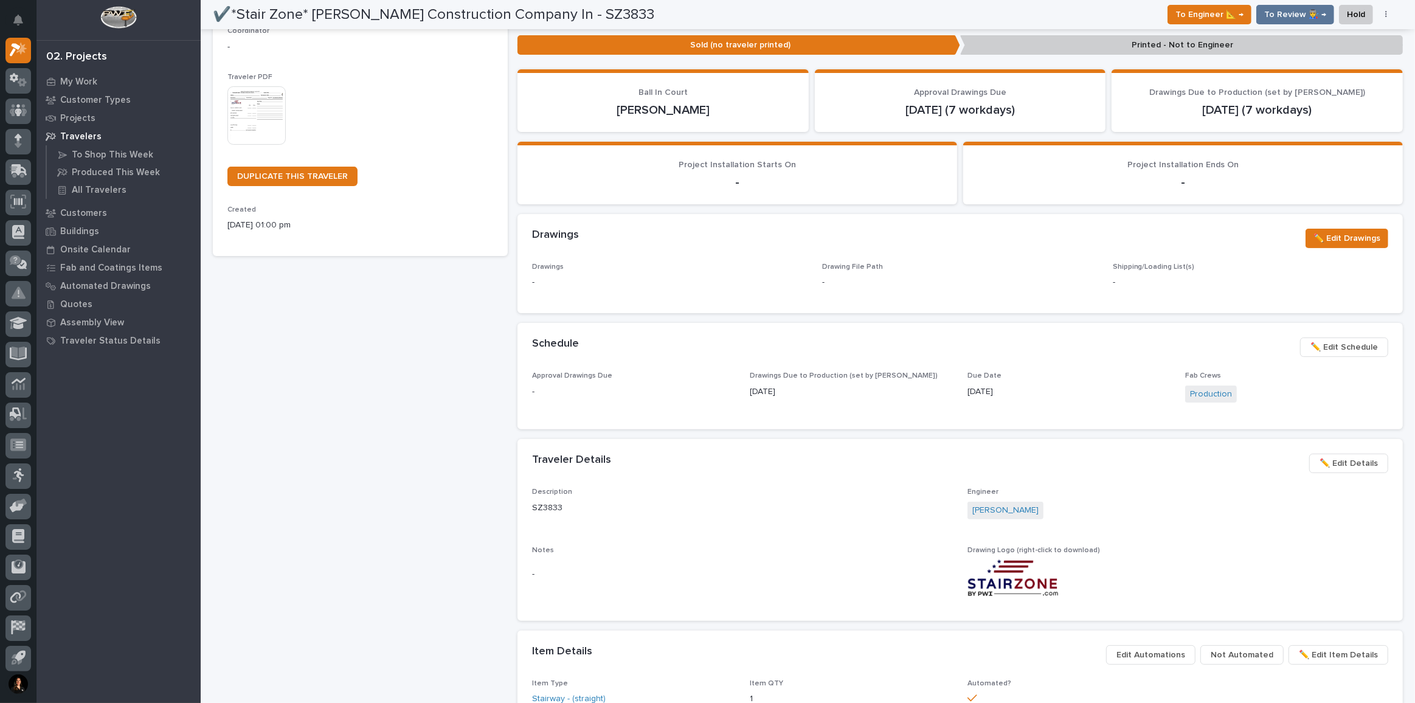
scroll to position [331, 0]
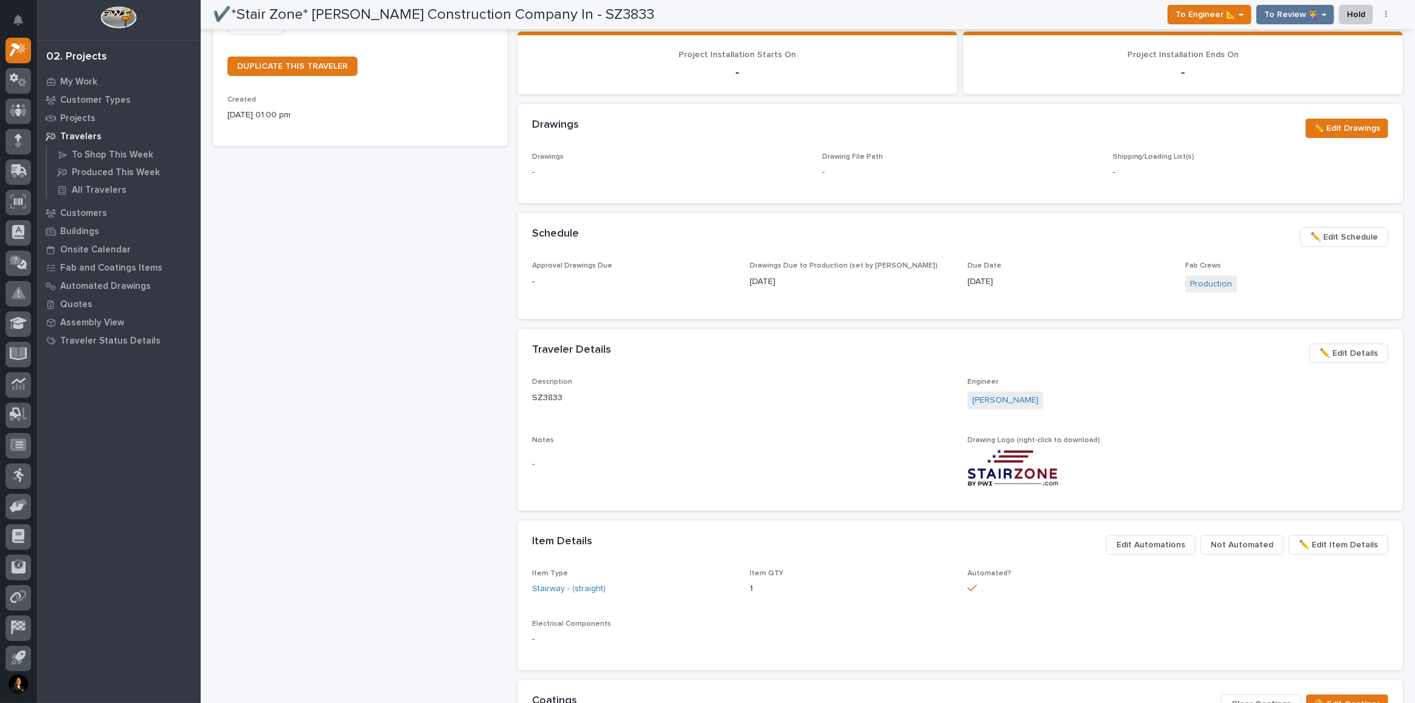
click at [1352, 346] on span "✏️ Edit Details" at bounding box center [1348, 353] width 58 height 15
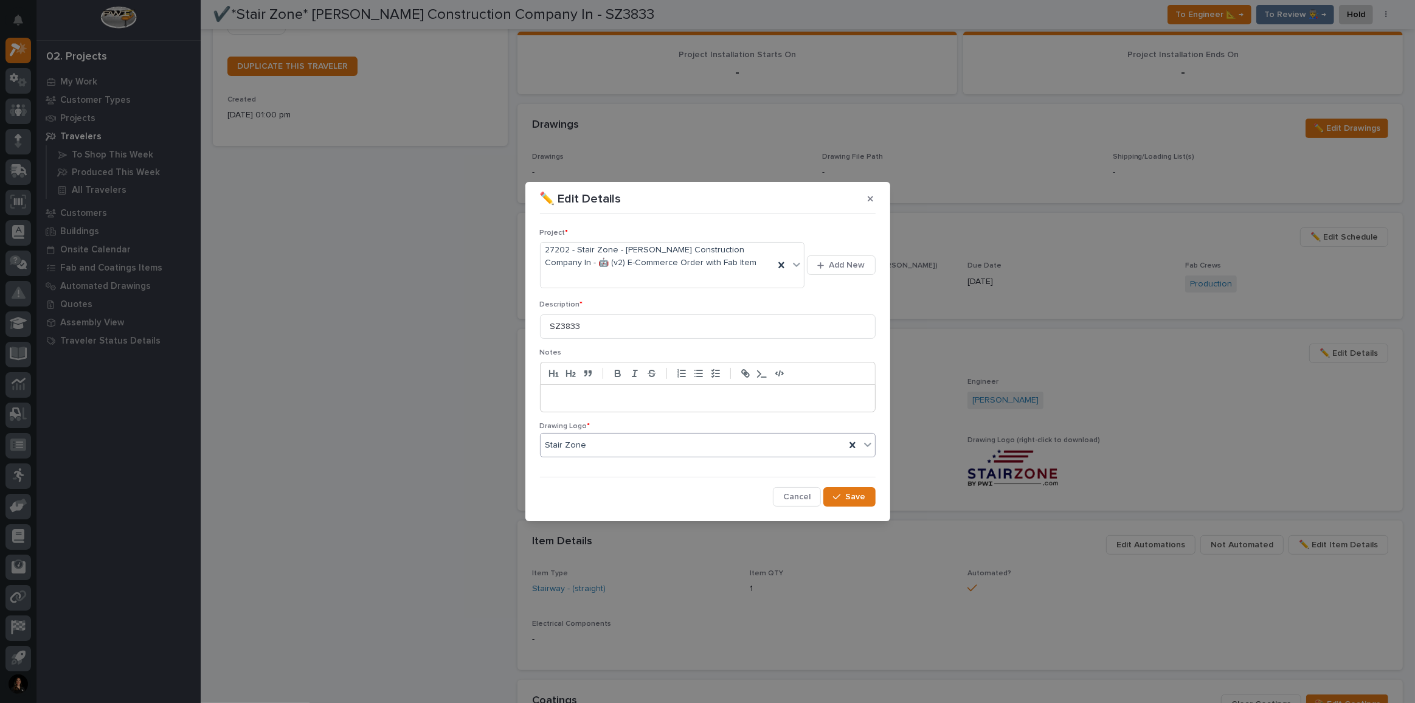
click at [678, 440] on div "Stair Zone" at bounding box center [692, 445] width 305 height 20
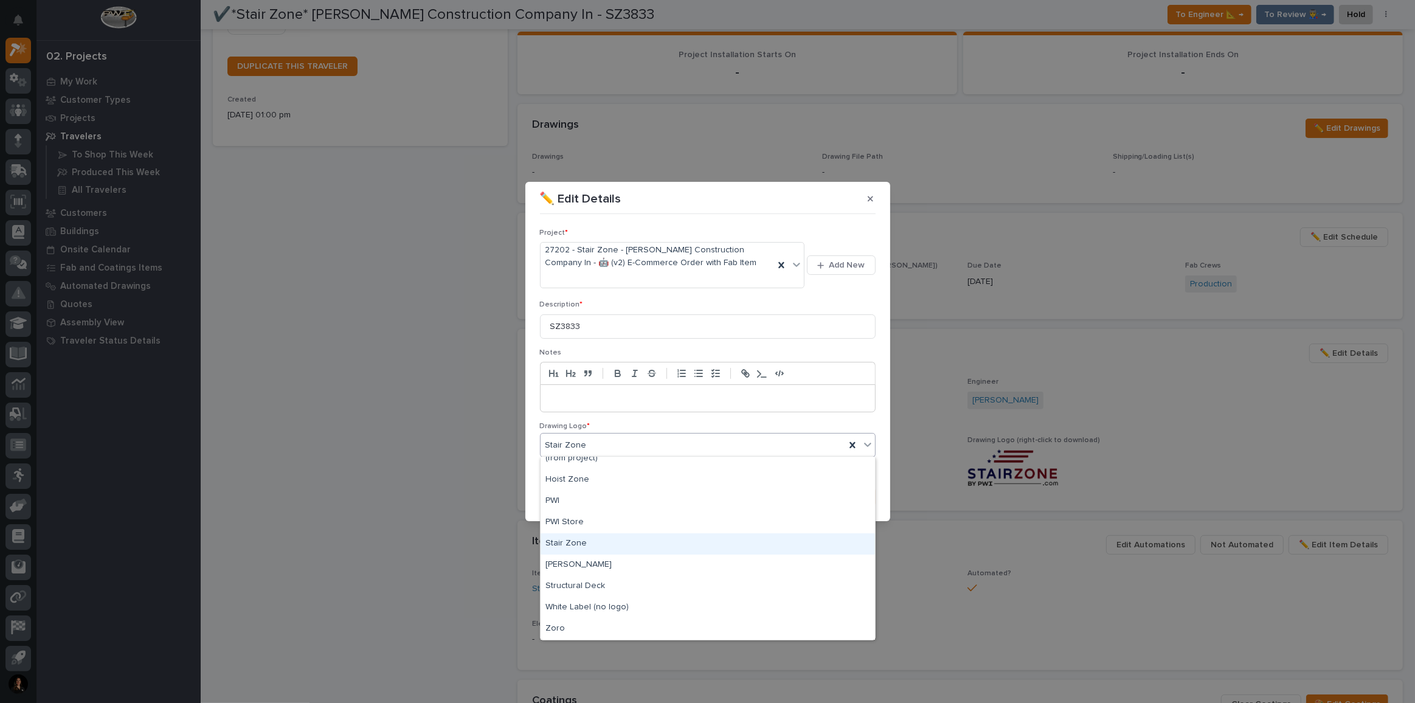
scroll to position [0, 0]
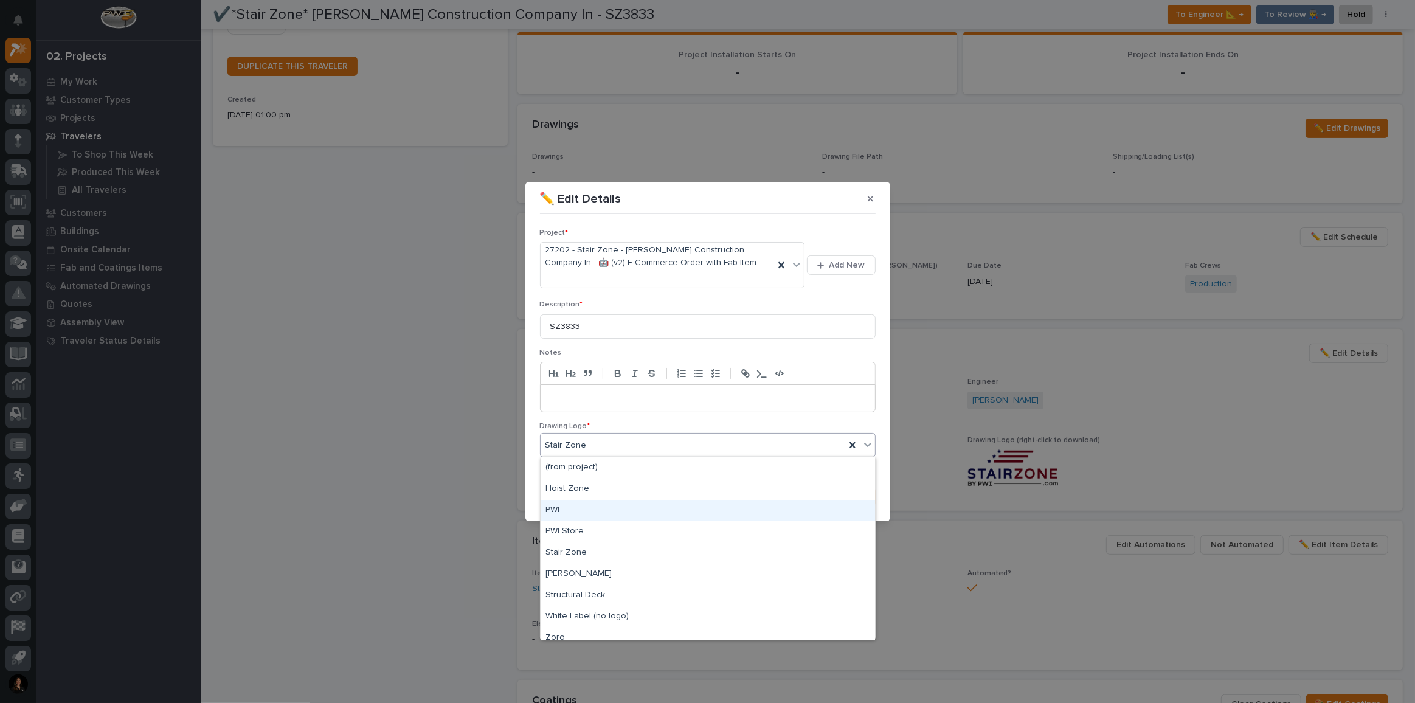
click at [563, 509] on div "PWI" at bounding box center [707, 510] width 334 height 21
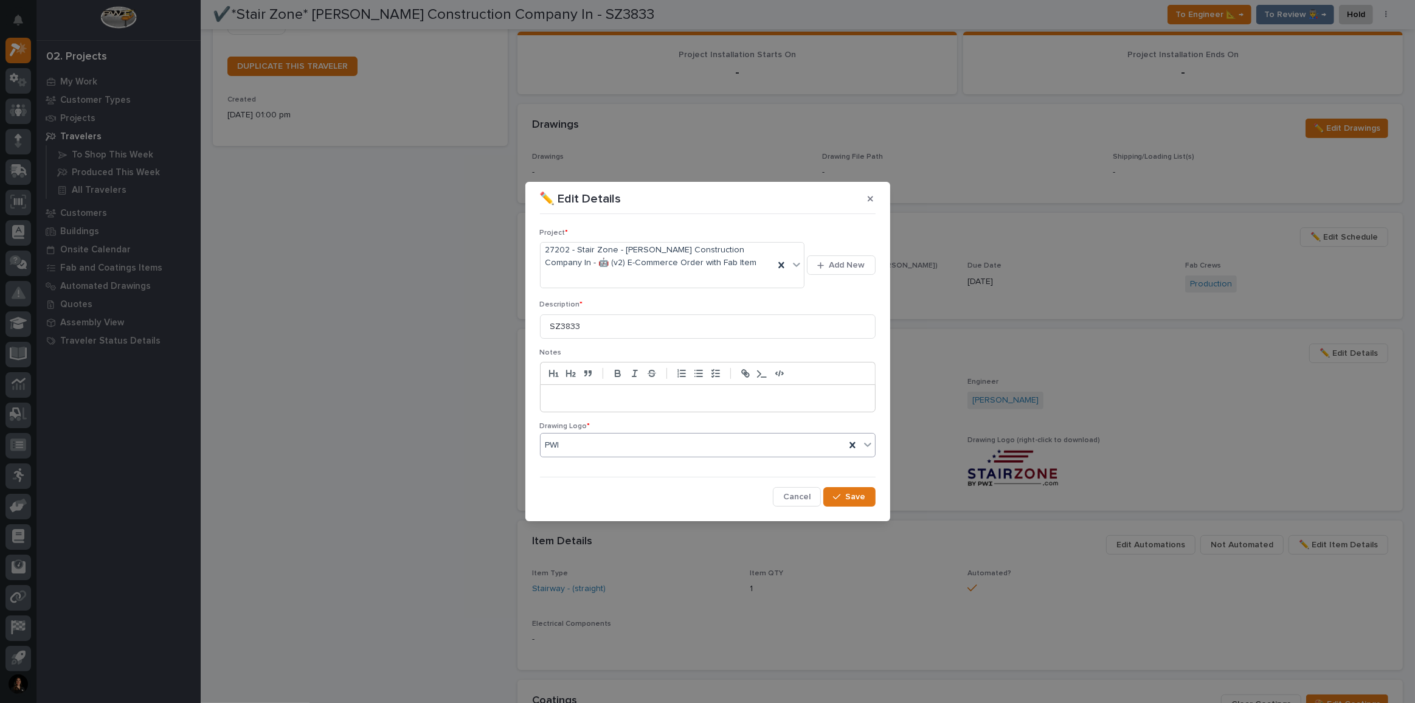
click at [592, 385] on div at bounding box center [707, 398] width 334 height 27
click at [834, 492] on icon "button" at bounding box center [836, 496] width 7 height 9
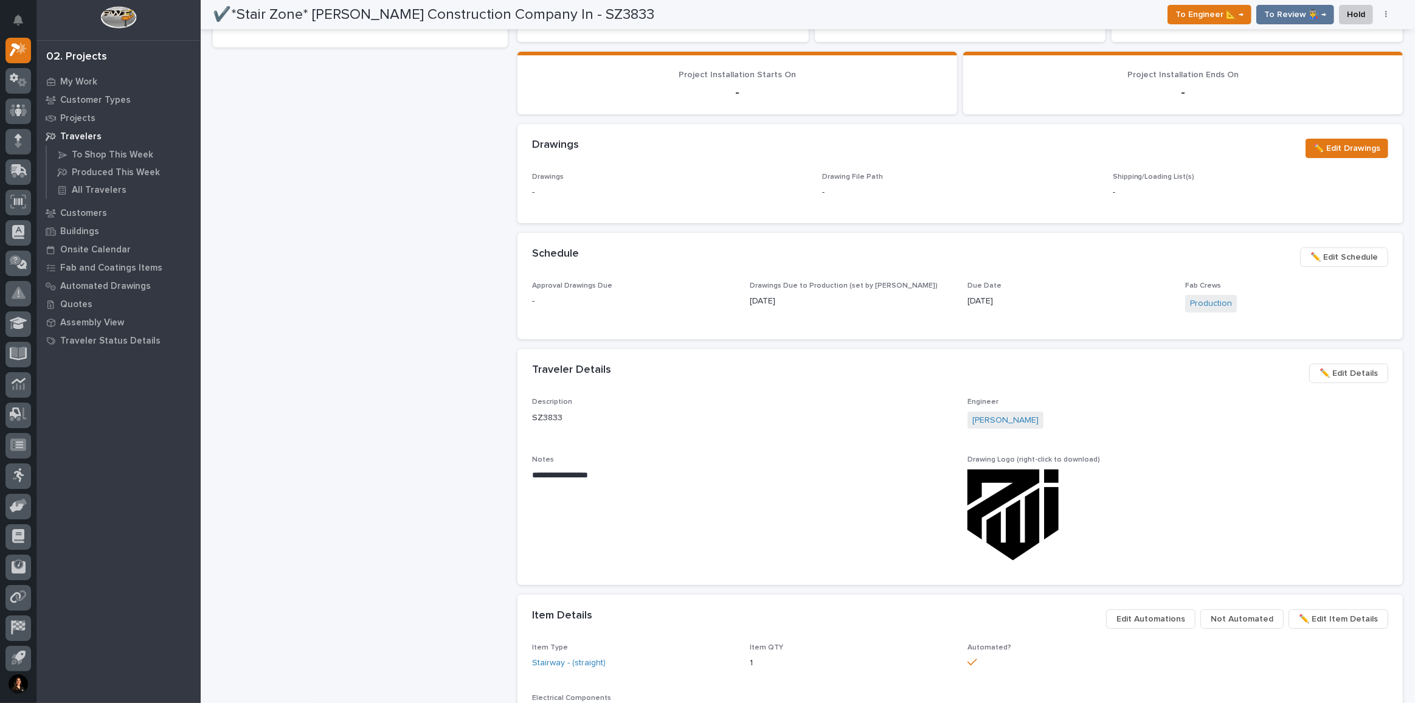
scroll to position [393, 0]
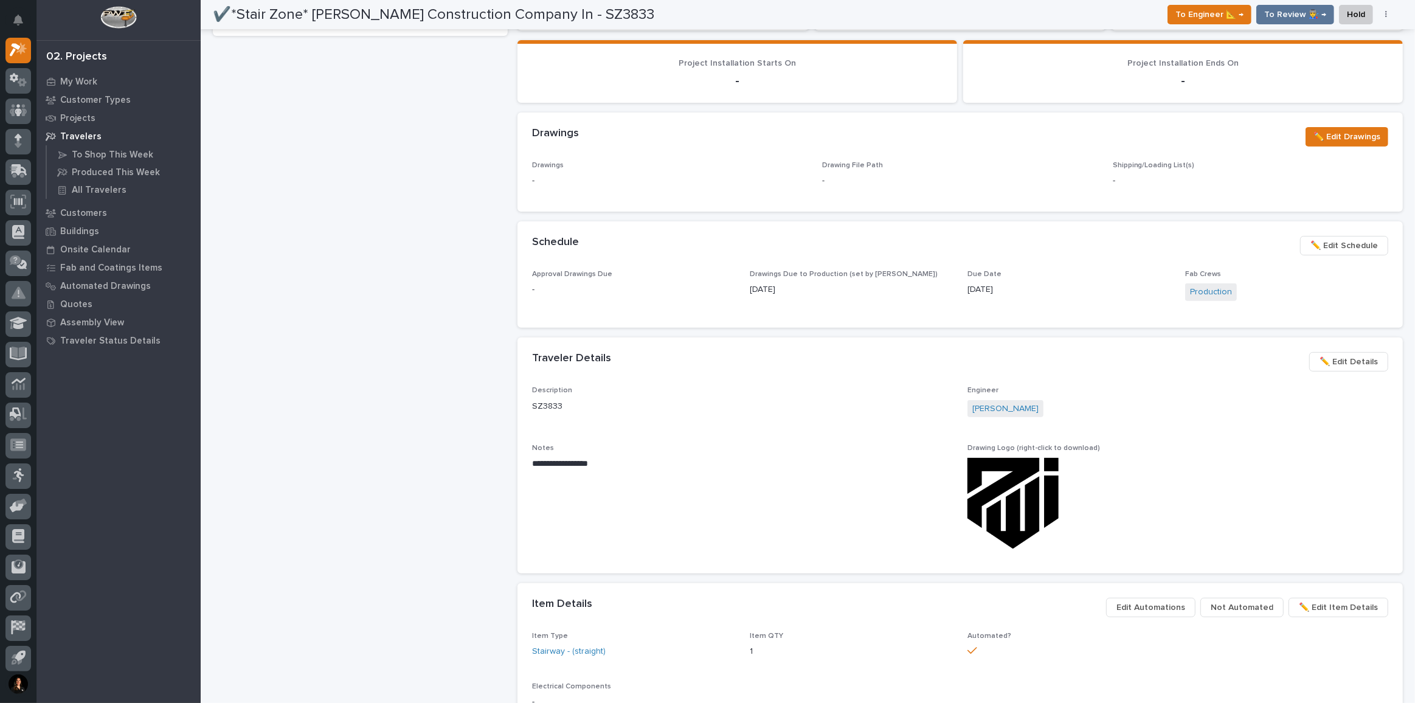
click at [1353, 354] on span "✏️ Edit Details" at bounding box center [1348, 361] width 58 height 15
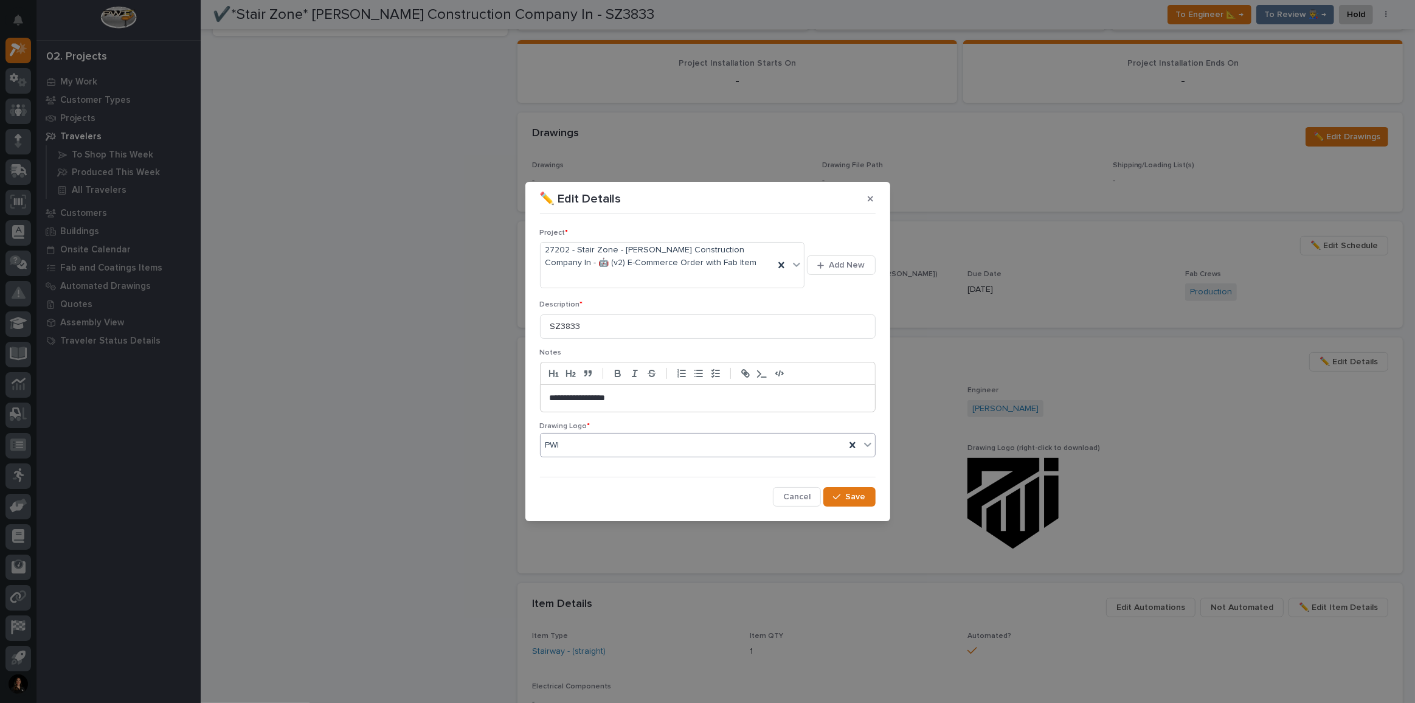
click at [687, 437] on div "PWI" at bounding box center [692, 445] width 305 height 20
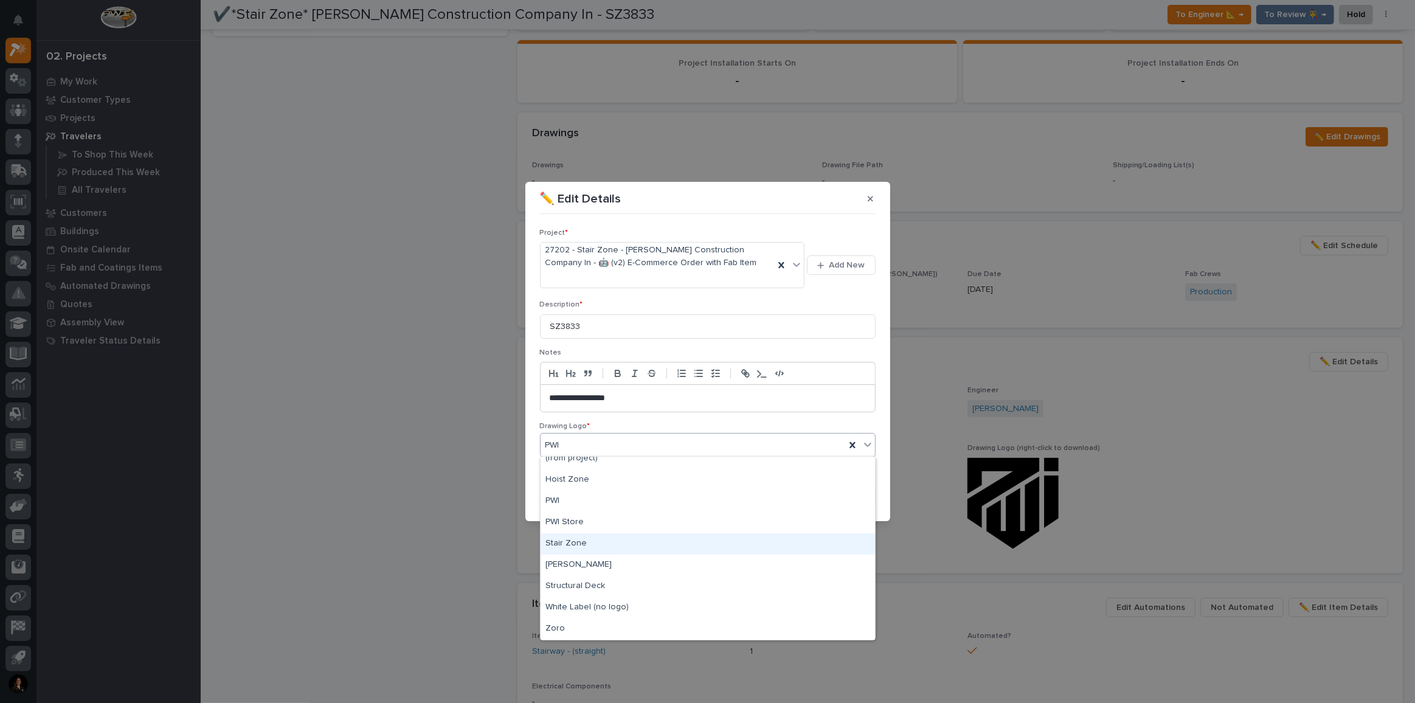
scroll to position [0, 0]
click at [597, 548] on div "Stair Zone" at bounding box center [707, 552] width 334 height 21
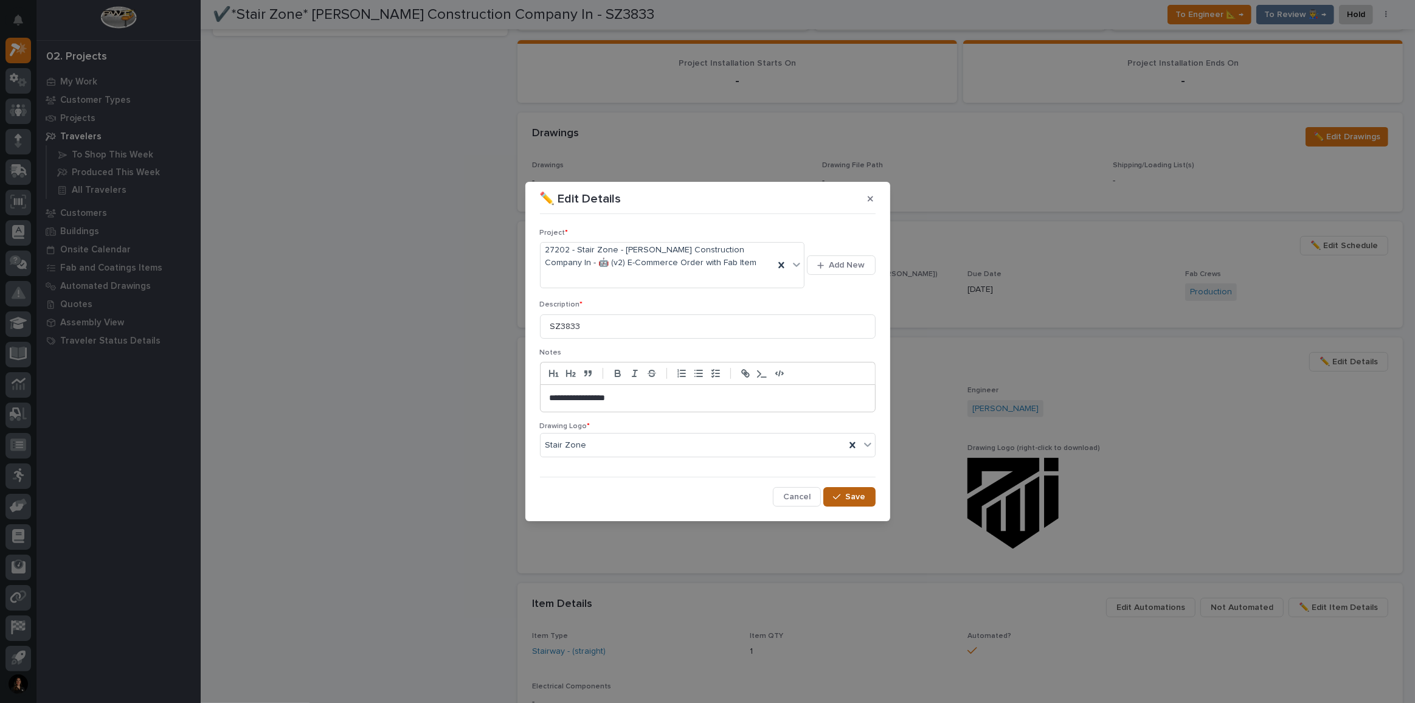
click at [859, 495] on span "Save" at bounding box center [856, 496] width 20 height 11
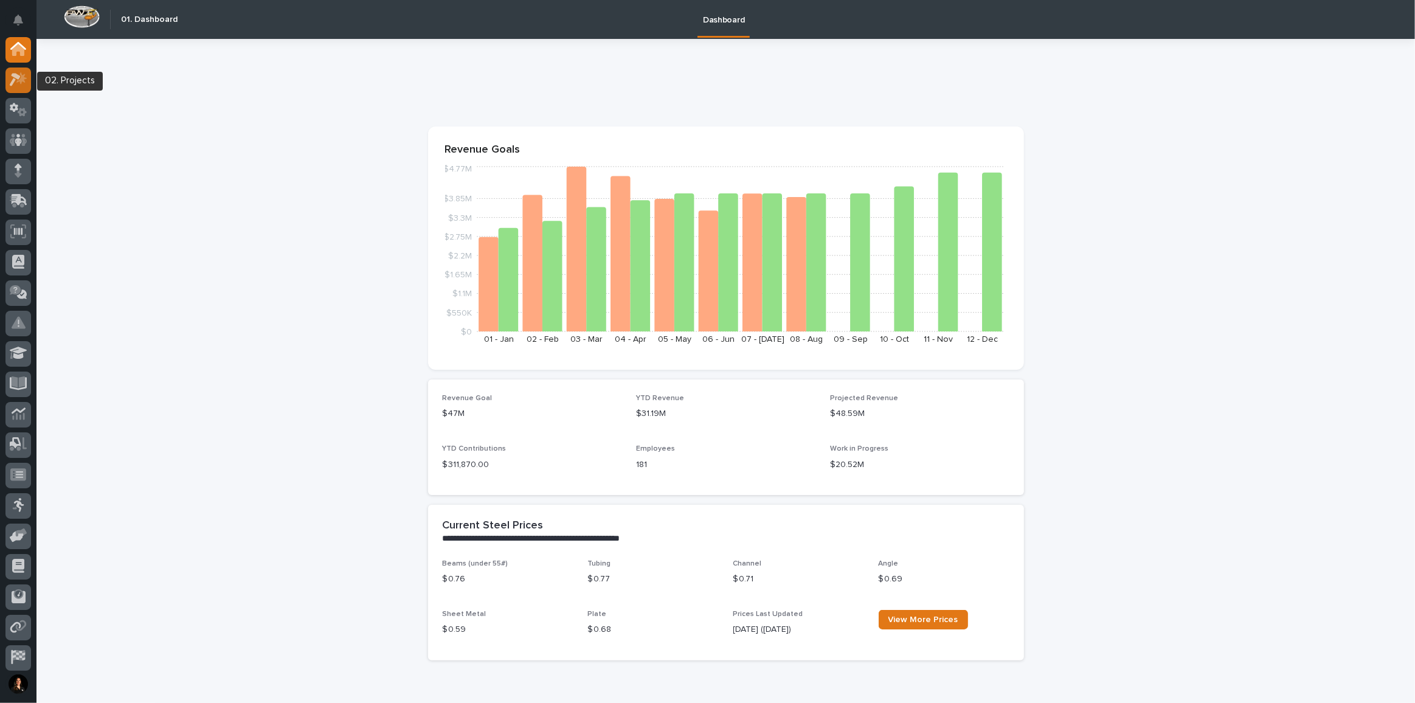
click at [23, 78] on icon at bounding box center [21, 78] width 10 height 12
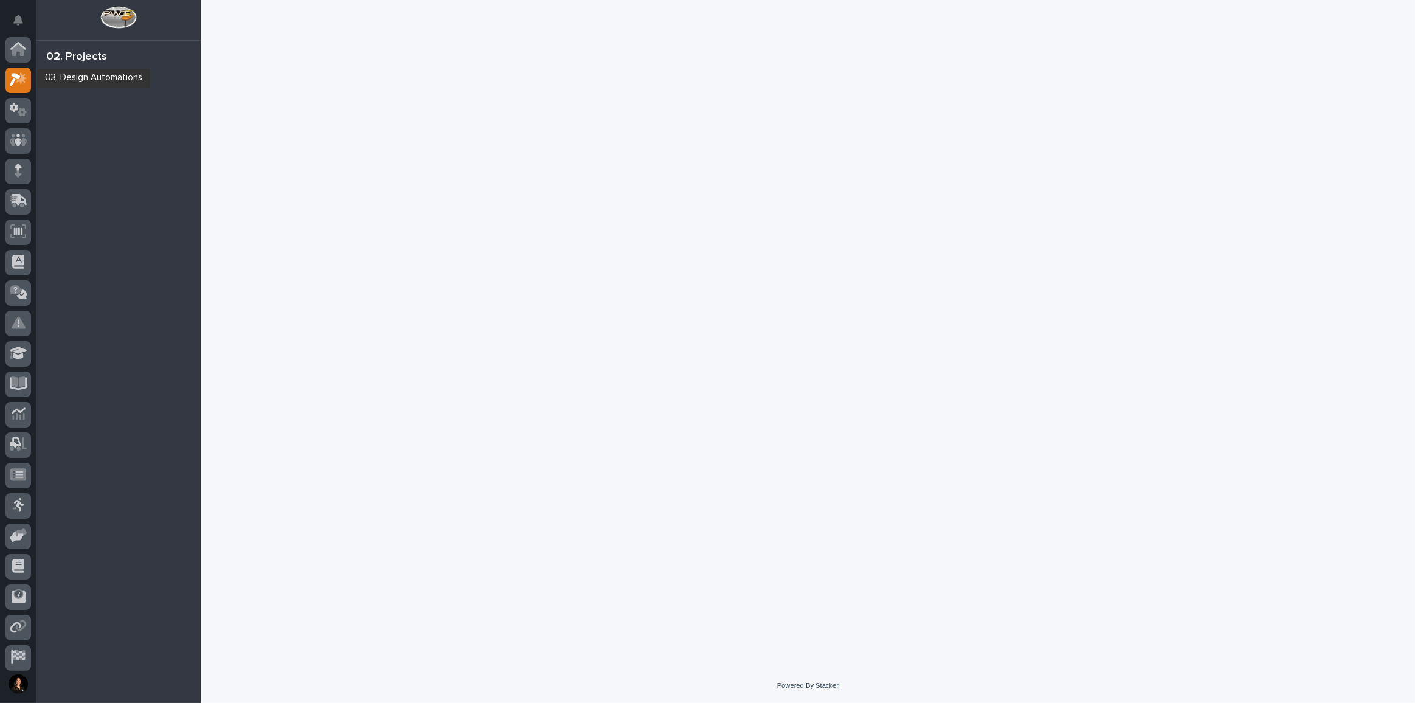
scroll to position [30, 0]
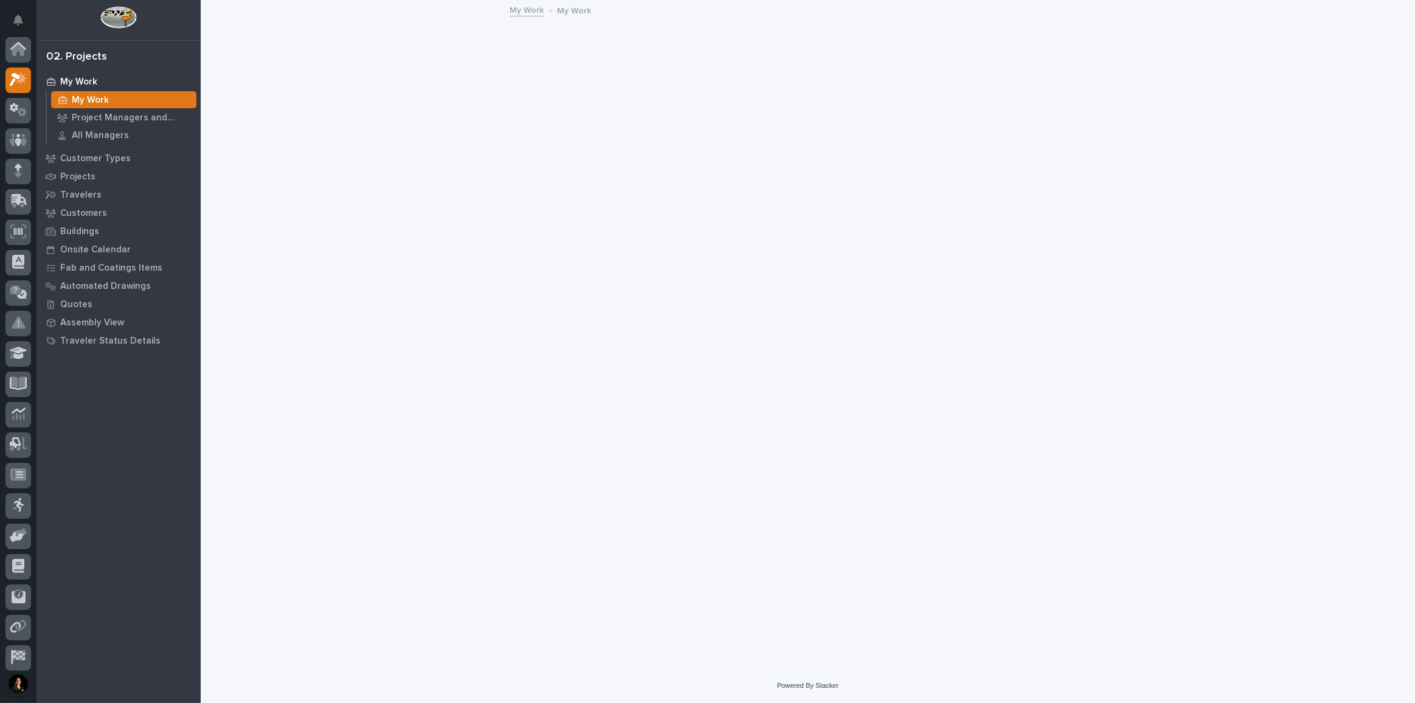
scroll to position [30, 0]
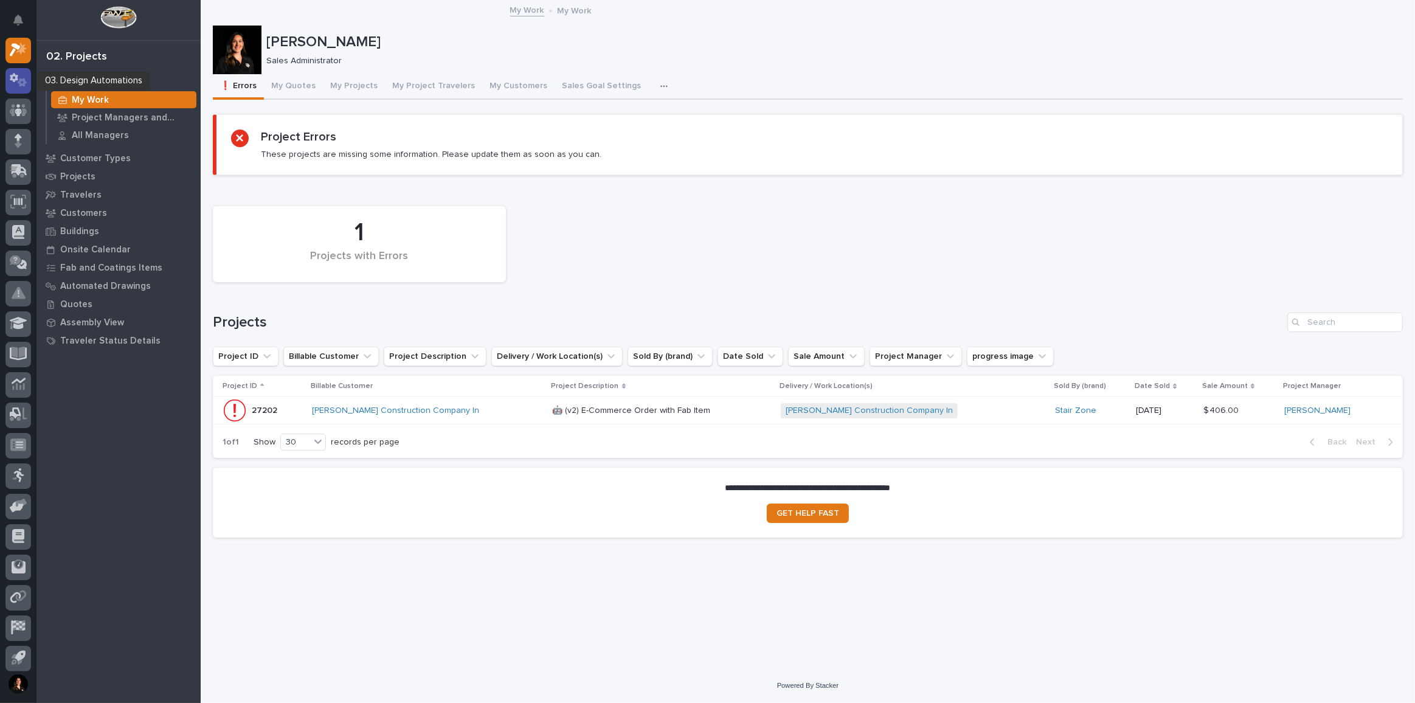
click at [20, 83] on icon at bounding box center [22, 82] width 9 height 9
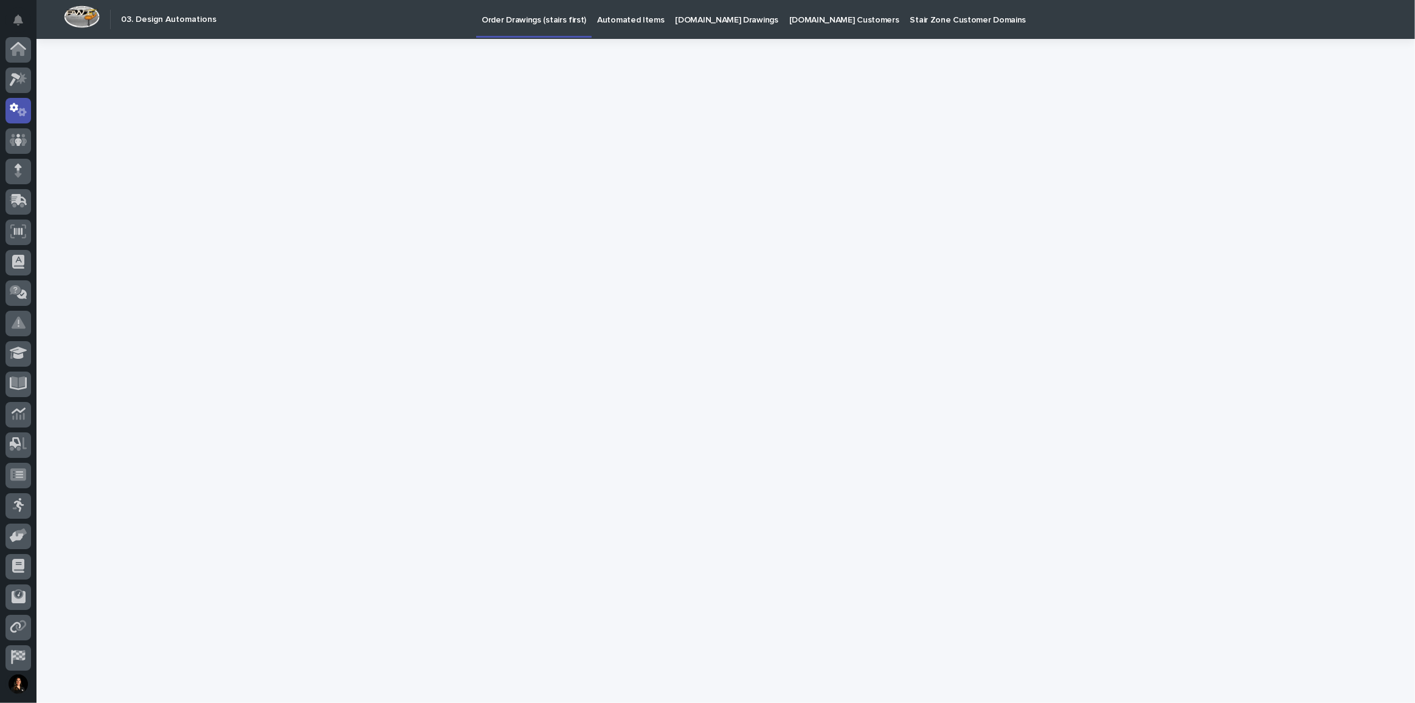
scroll to position [60, 0]
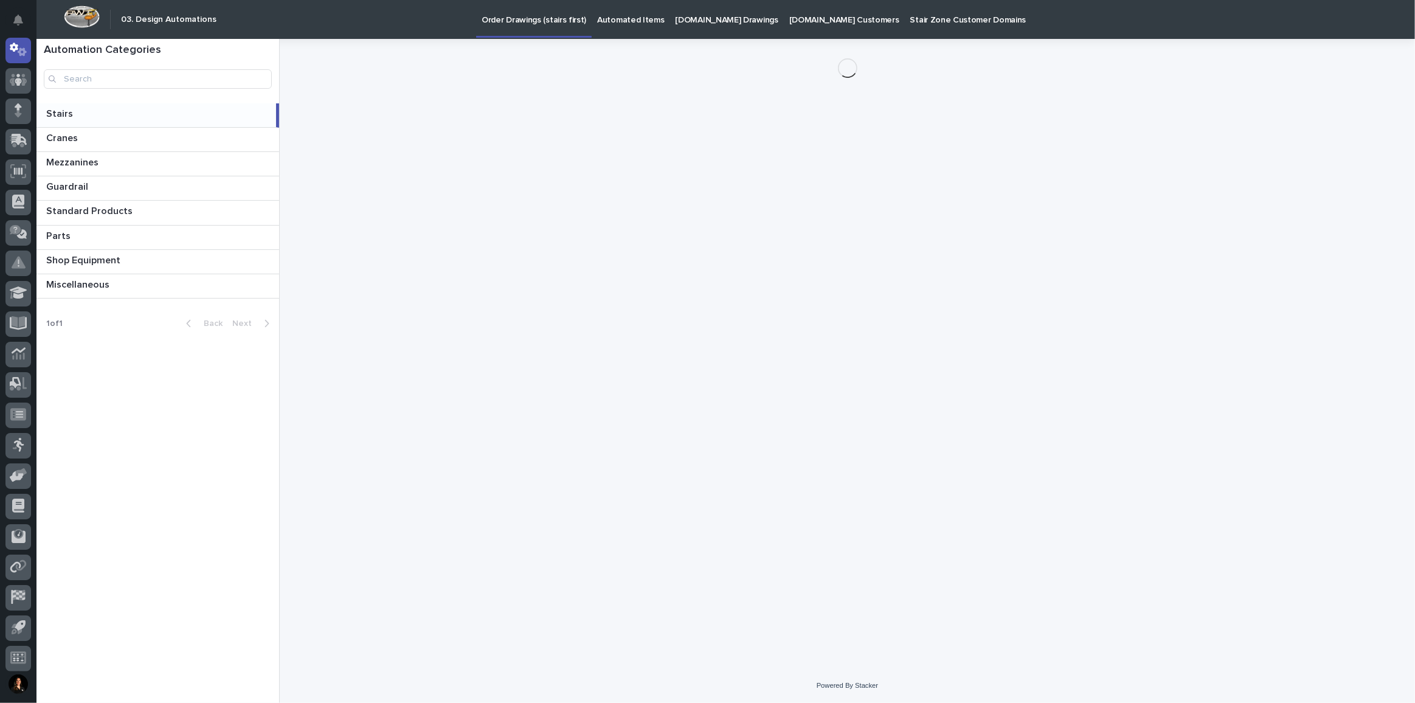
click at [704, 24] on p "StairZone.com Drawings" at bounding box center [726, 13] width 103 height 26
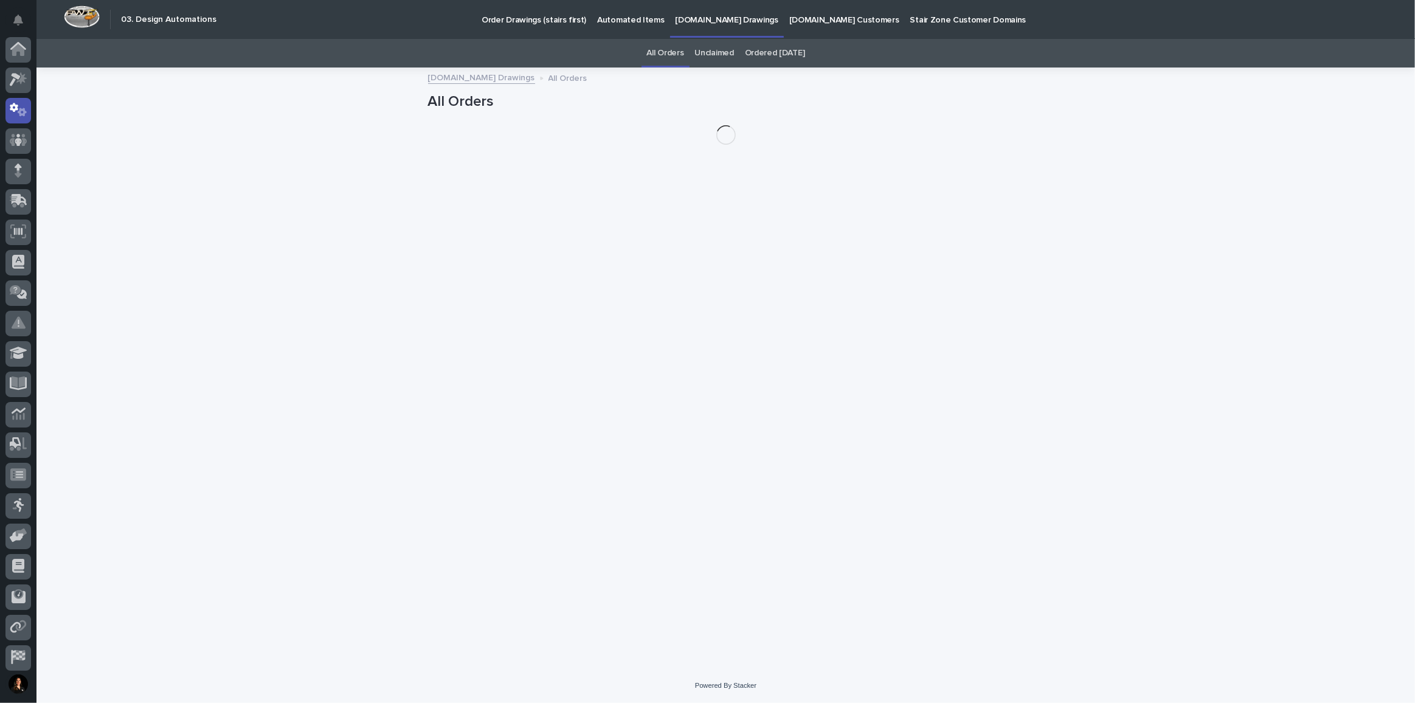
scroll to position [60, 0]
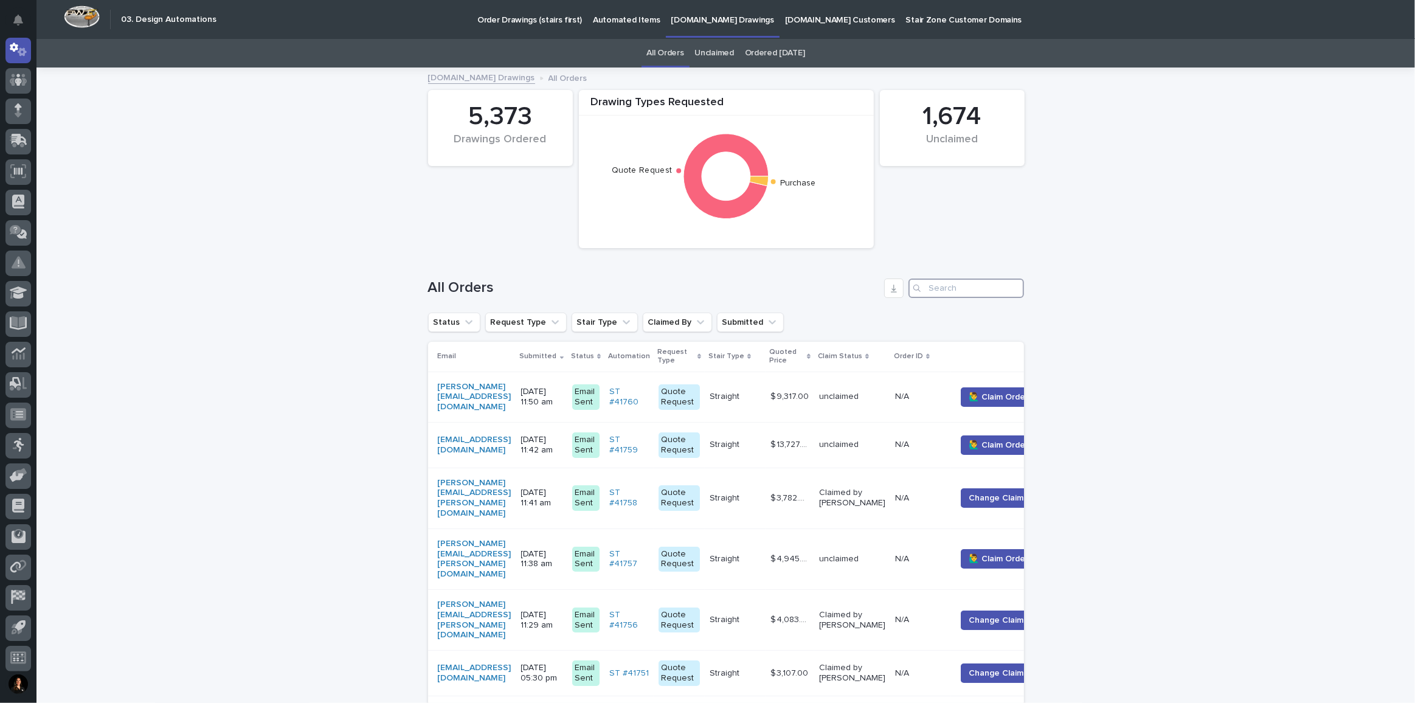
click at [941, 279] on input "Search" at bounding box center [966, 287] width 116 height 19
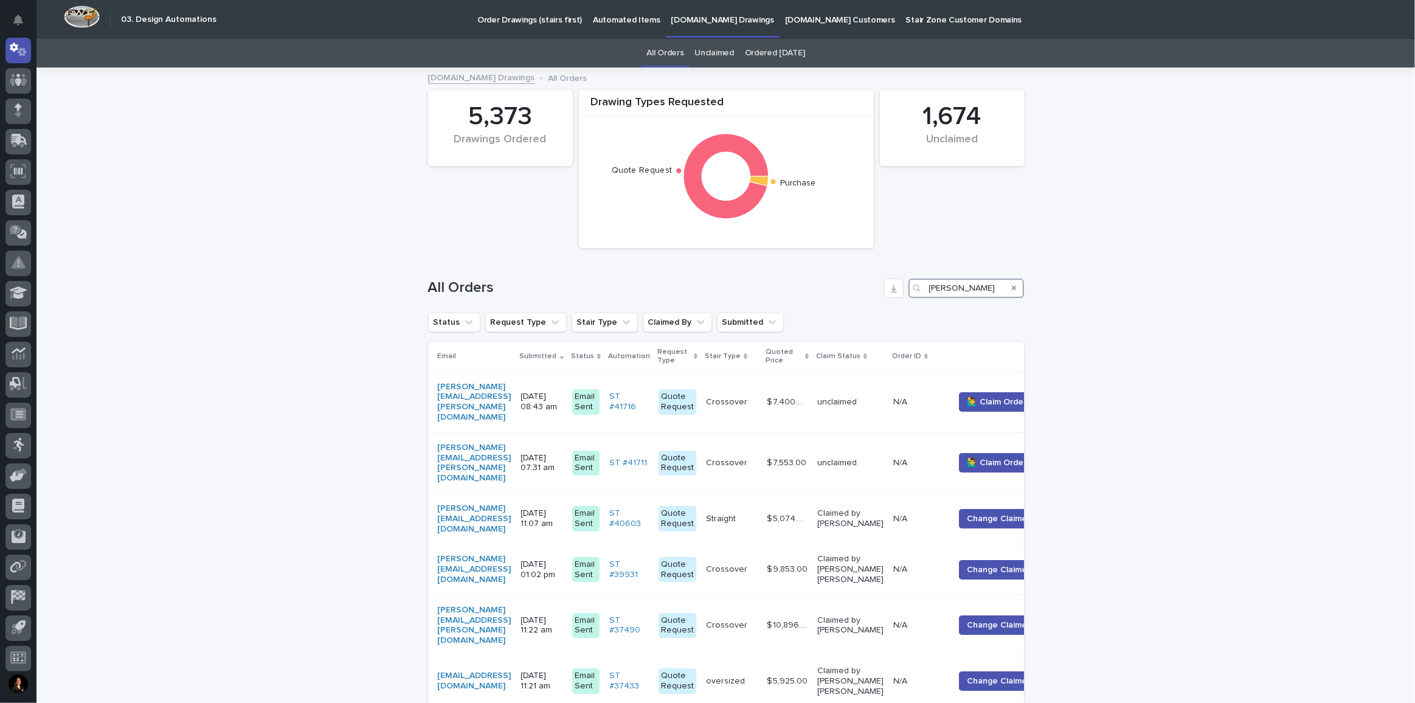
type input "kevin"
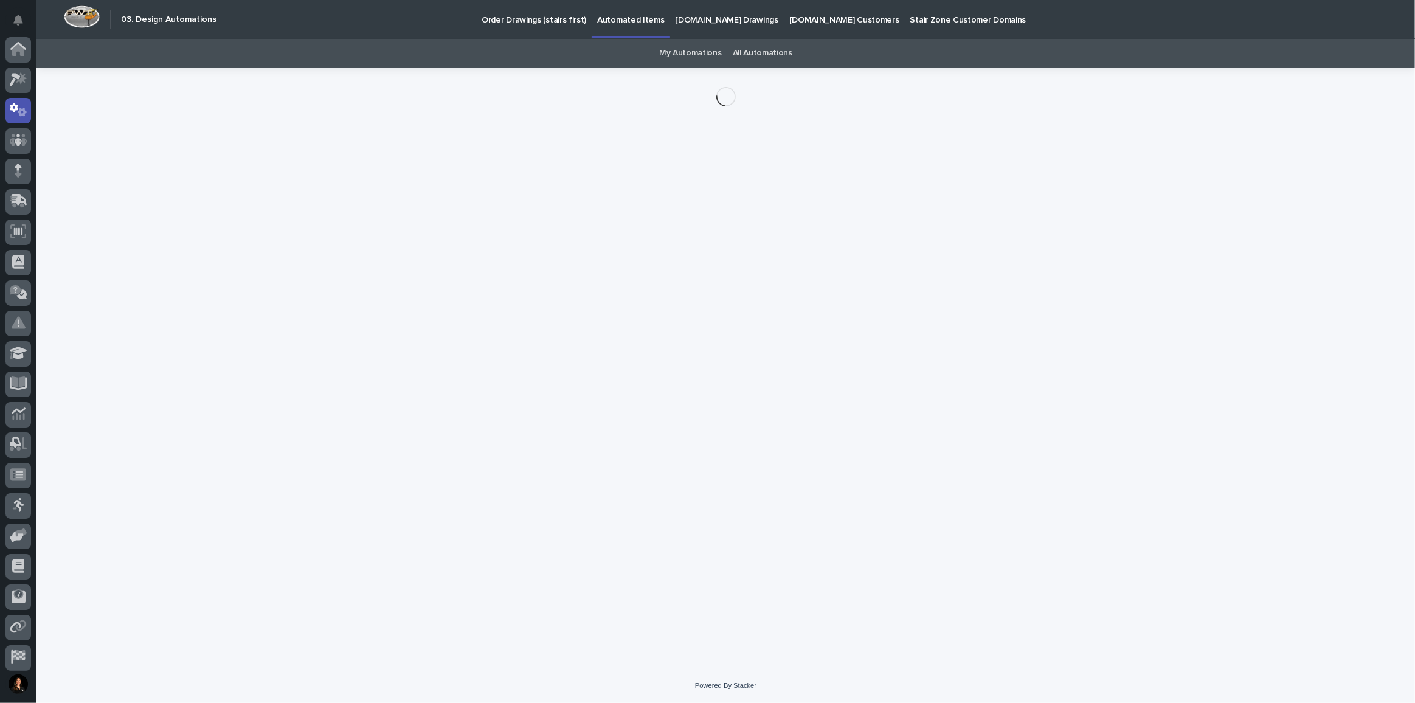
scroll to position [60, 0]
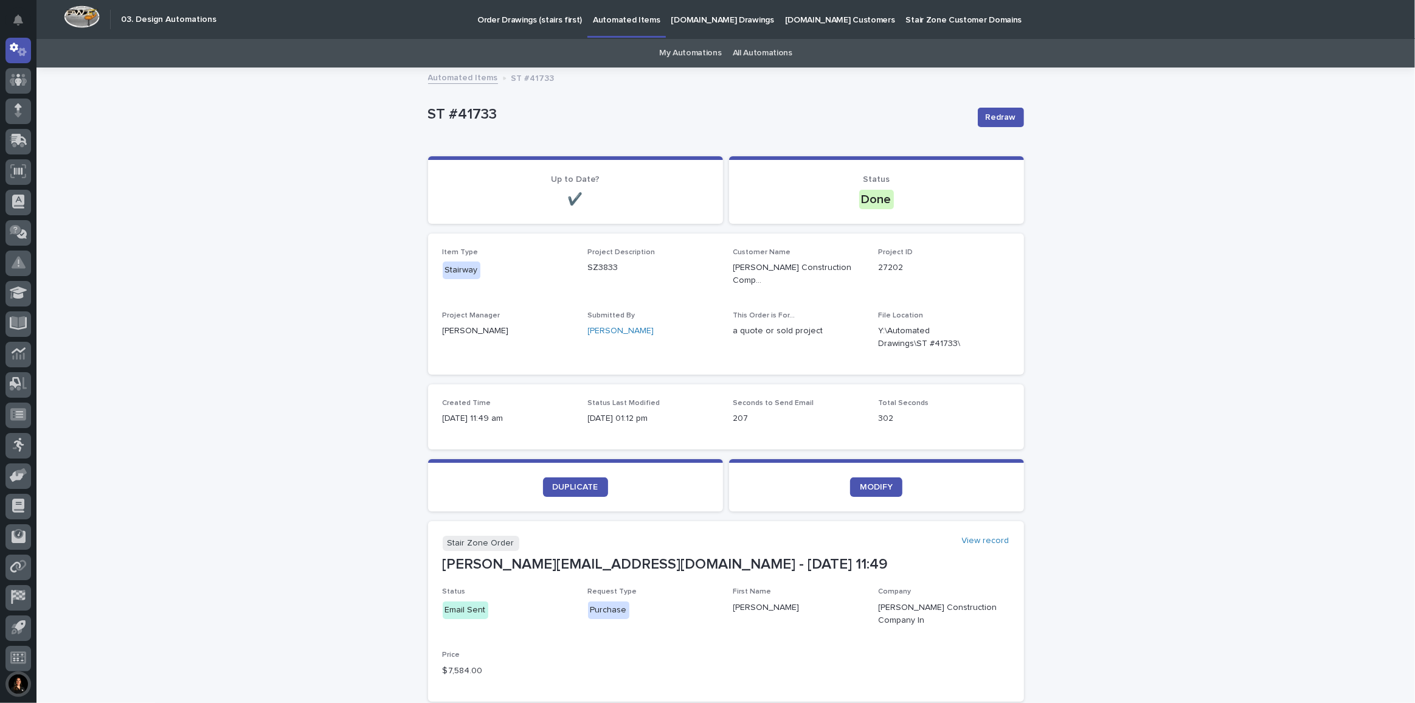
click at [20, 686] on button "button" at bounding box center [18, 684] width 26 height 26
click at [75, 625] on button "My Settings" at bounding box center [73, 628] width 135 height 21
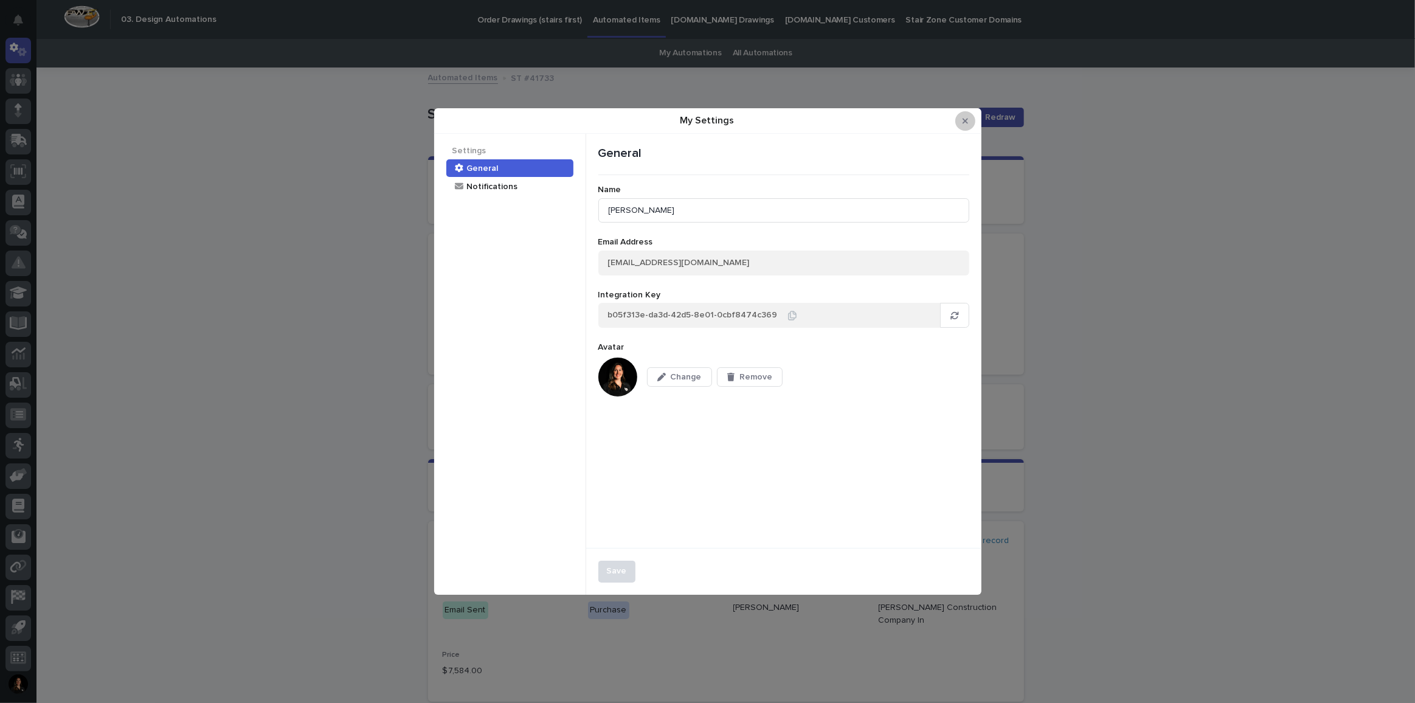
click at [963, 121] on icon "Close Modal" at bounding box center [964, 120] width 5 height 5
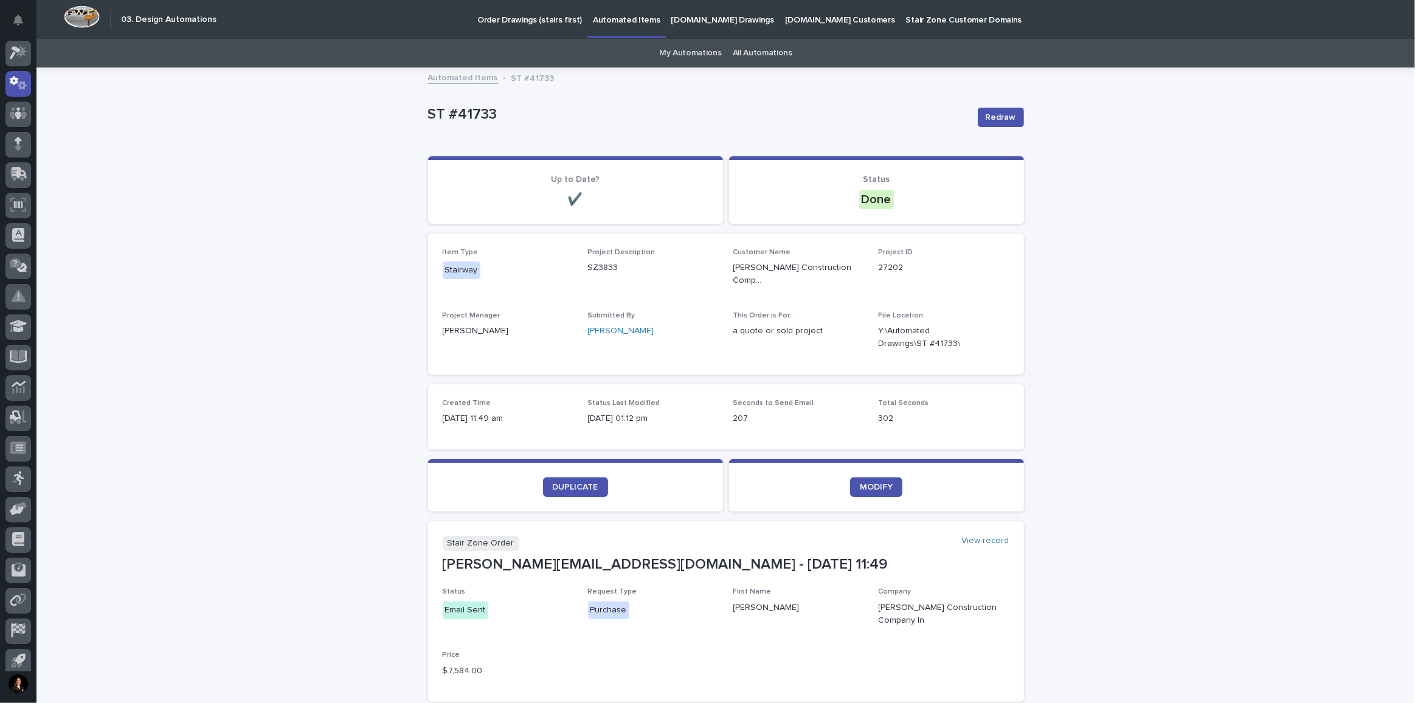
scroll to position [0, 0]
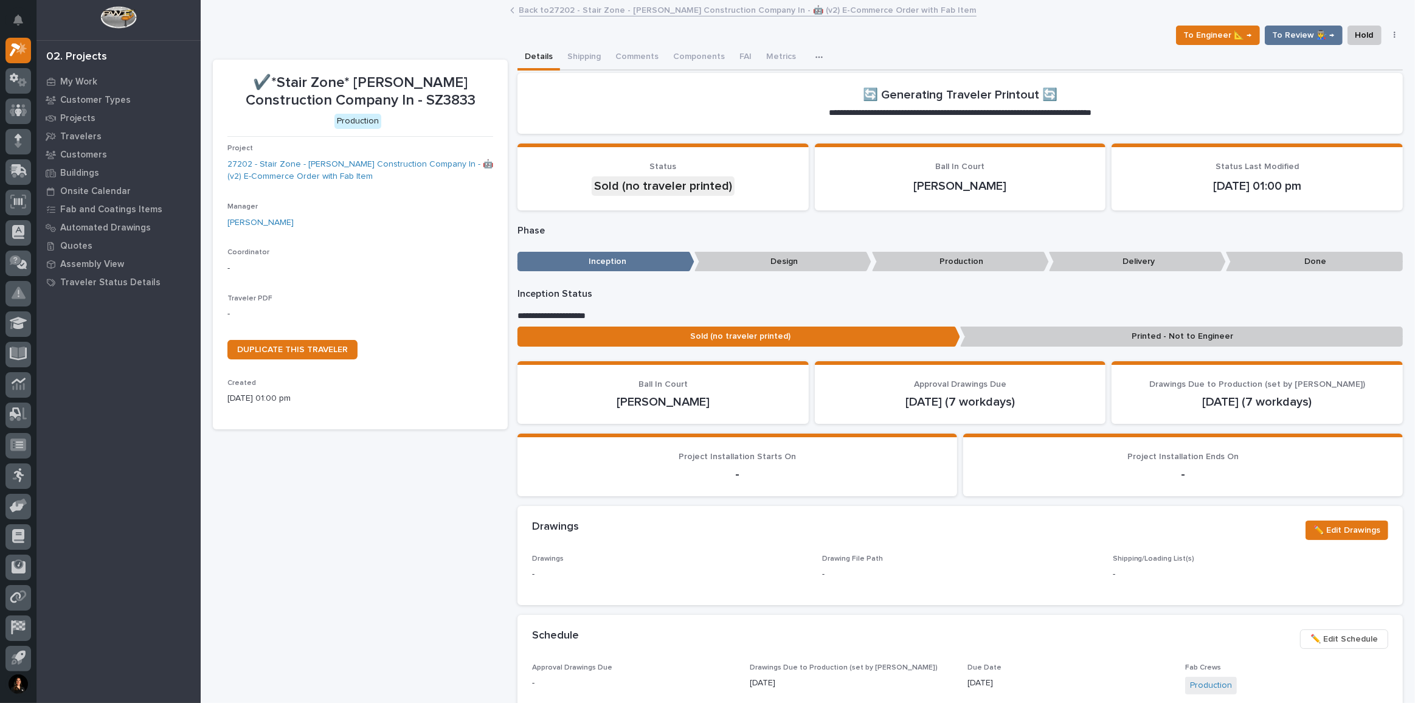
click at [804, 105] on section "**********" at bounding box center [959, 103] width 885 height 61
click at [641, 13] on link "Back to 27202 - Stair Zone - Agsten Construction Company In - 🤖 (v2) E-Commerce…" at bounding box center [747, 9] width 457 height 14
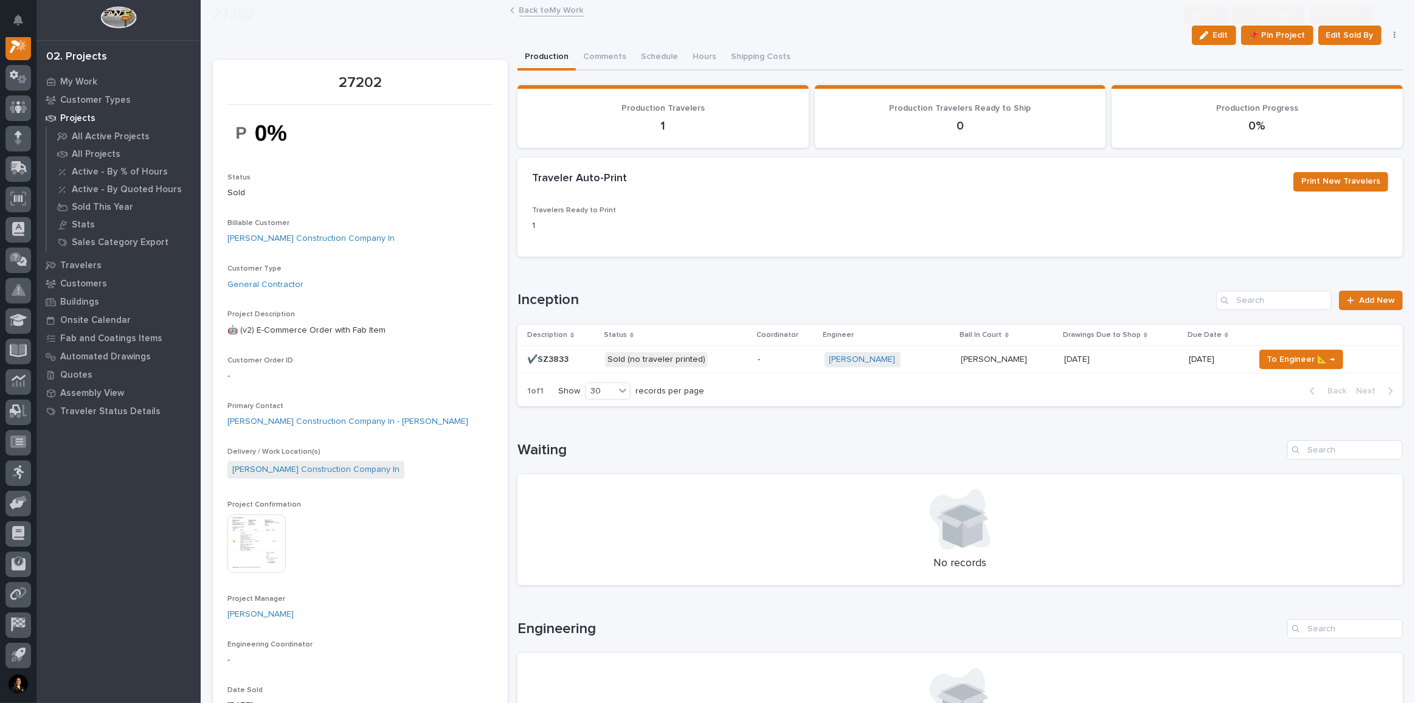
scroll to position [221, 0]
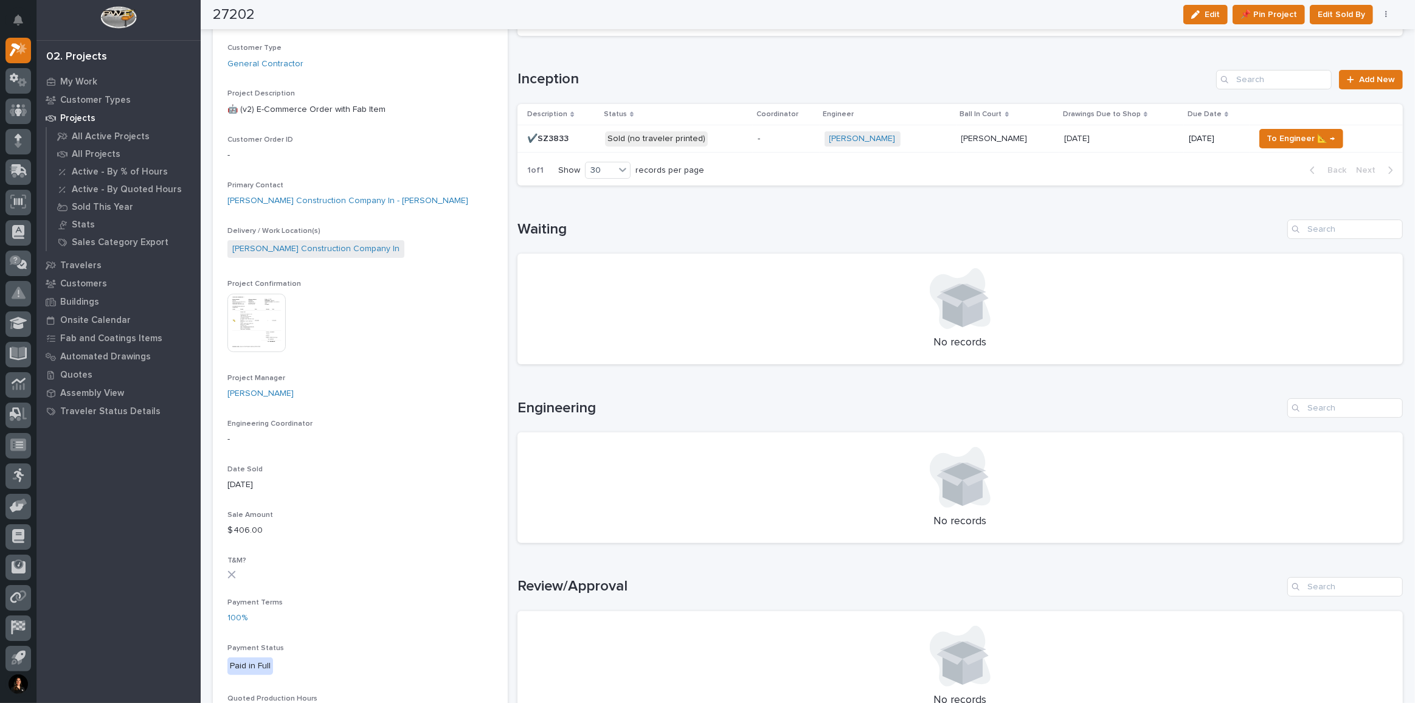
click at [723, 144] on p "Sold (no traveler printed)" at bounding box center [676, 138] width 143 height 15
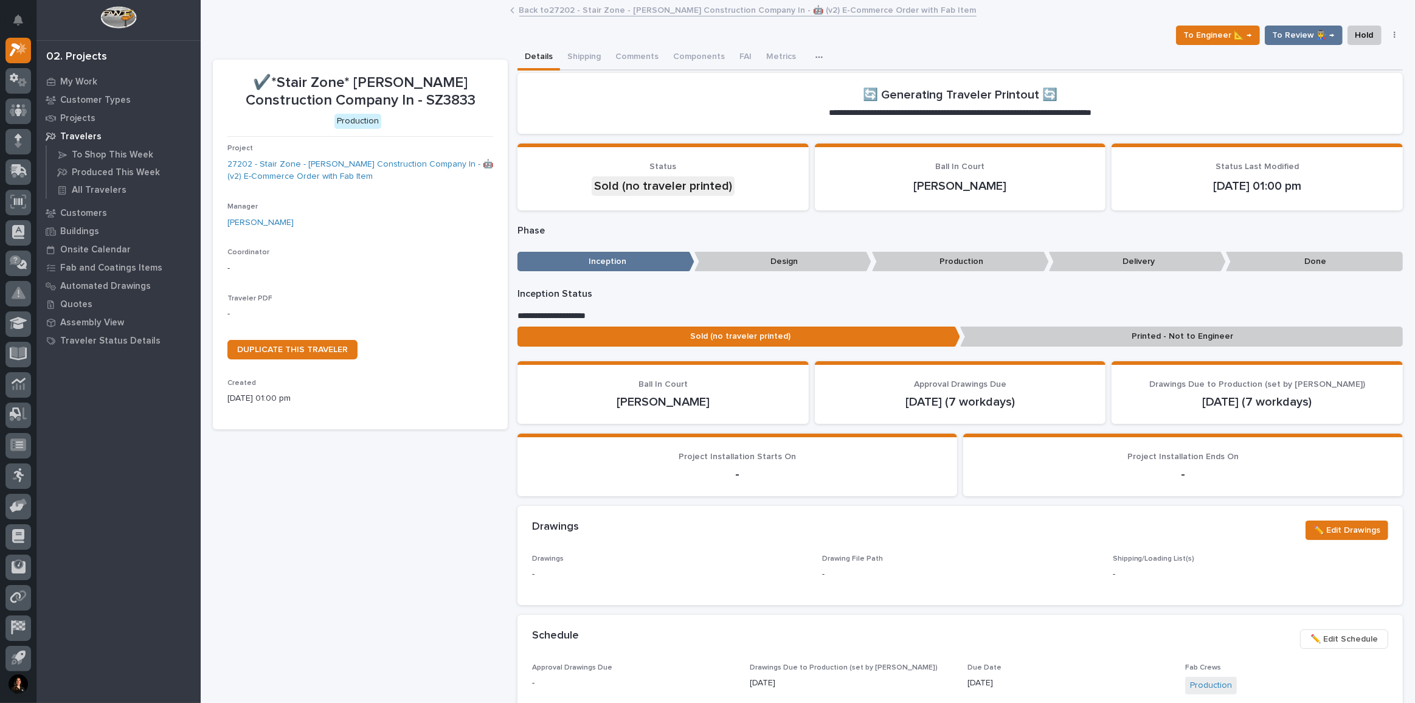
click at [1142, 109] on section "**********" at bounding box center [959, 103] width 885 height 61
click at [306, 345] on span "DUPLICATE THIS TRAVELER" at bounding box center [292, 349] width 111 height 9
click at [1389, 34] on button "button" at bounding box center [1394, 35] width 17 height 9
click at [1363, 95] on button "Regenerate PDF" at bounding box center [1346, 98] width 103 height 19
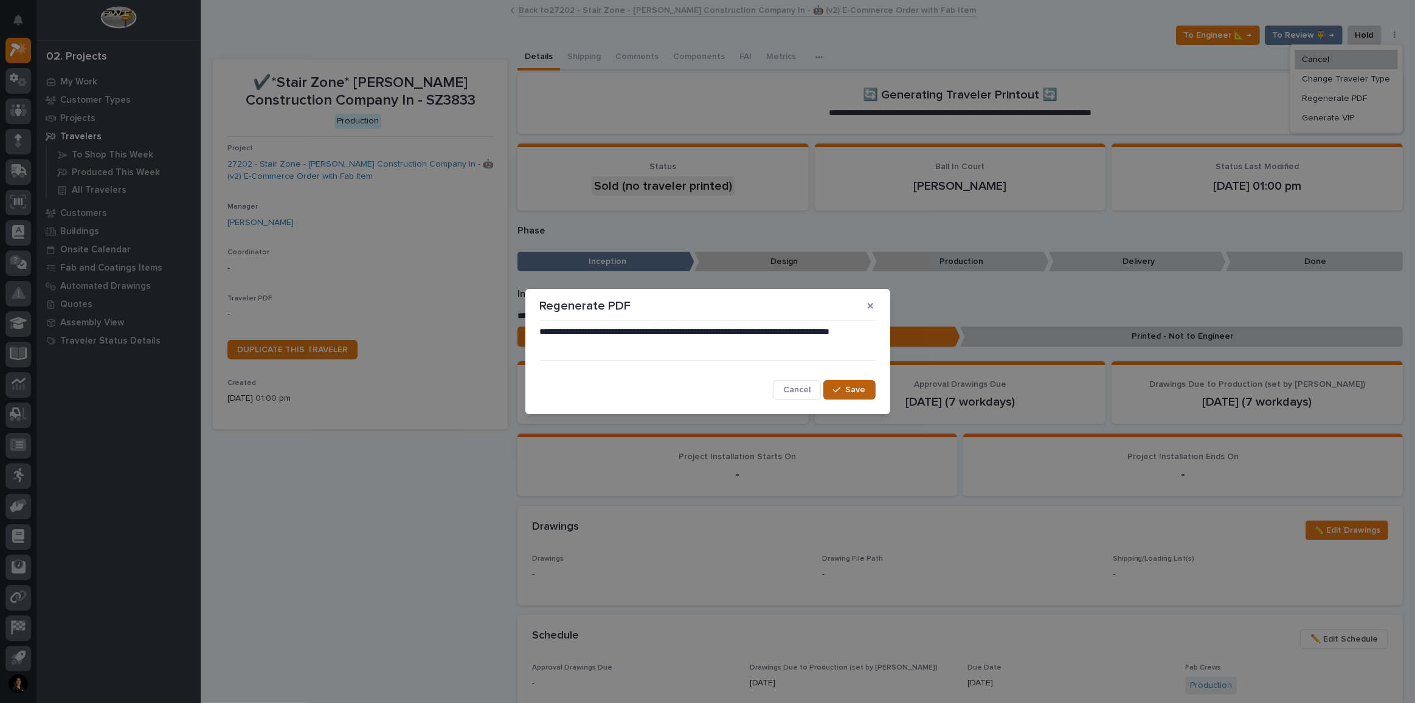
click at [849, 390] on span "Save" at bounding box center [856, 389] width 20 height 11
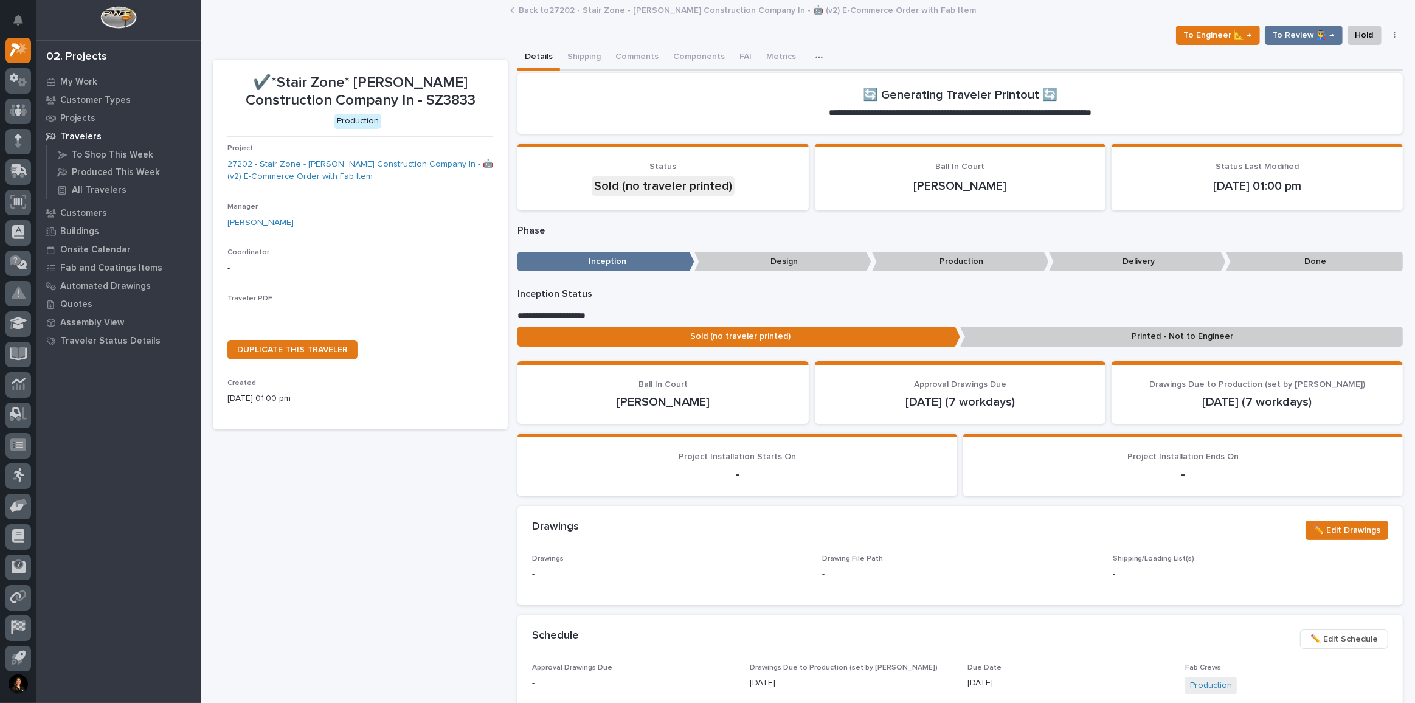
click at [253, 280] on div "Coordinator -" at bounding box center [360, 266] width 266 height 36
click at [235, 318] on p "-" at bounding box center [360, 314] width 266 height 13
drag, startPoint x: 231, startPoint y: 317, endPoint x: 869, endPoint y: 181, distance: 652.7
click at [233, 317] on p "-" at bounding box center [360, 314] width 266 height 13
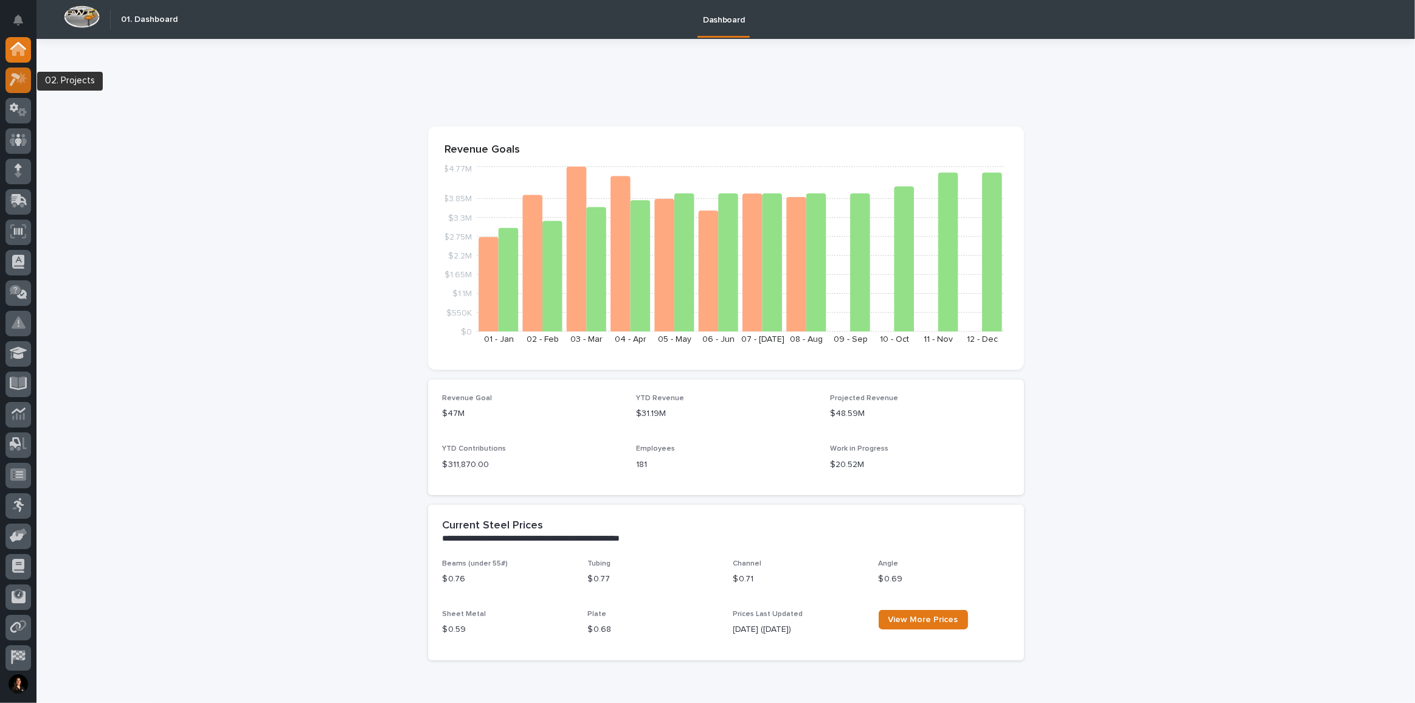
click at [13, 87] on div at bounding box center [18, 80] width 26 height 26
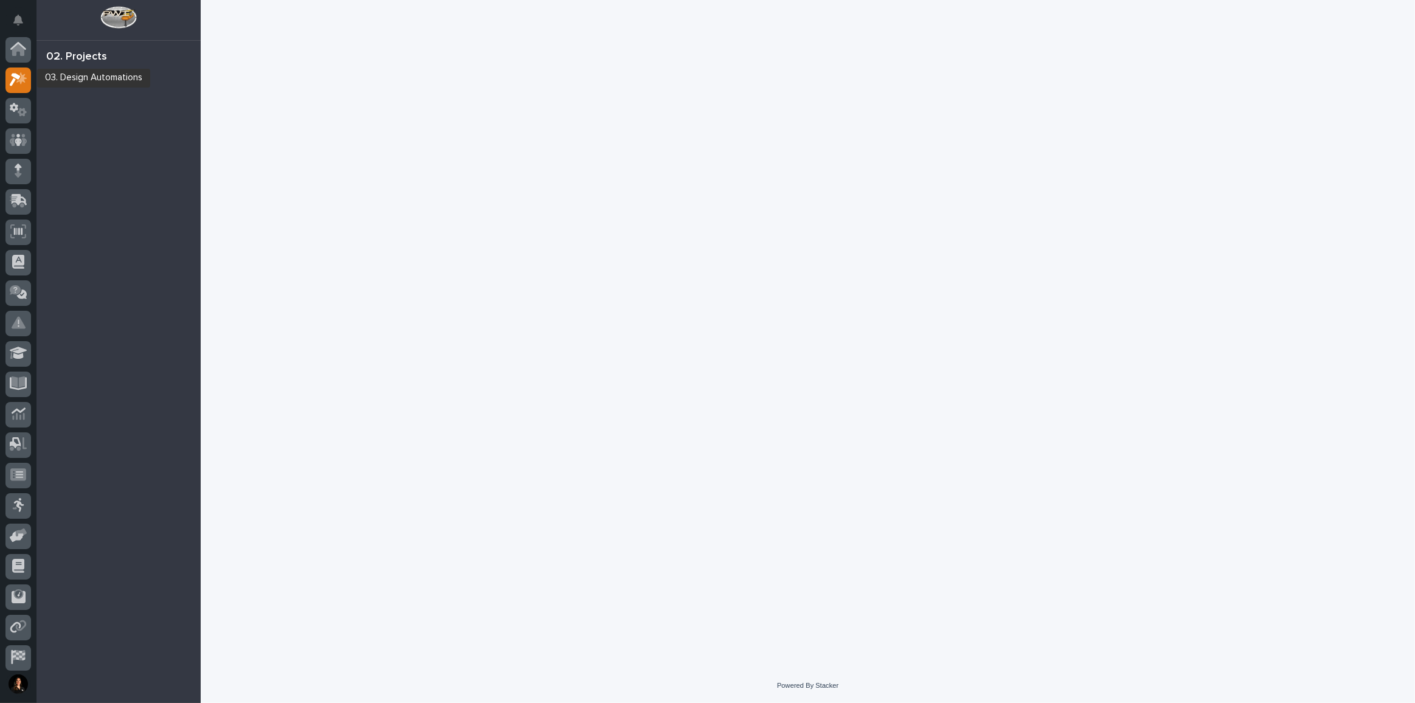
scroll to position [30, 0]
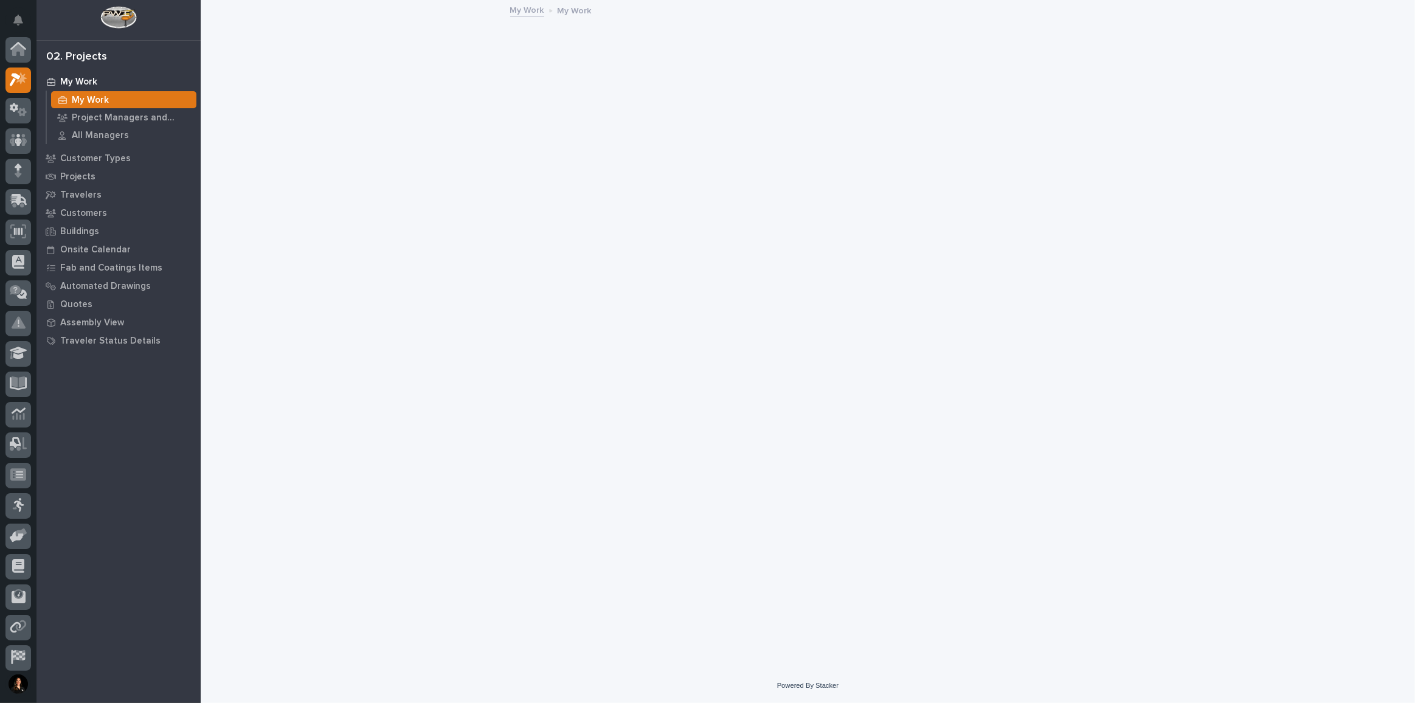
scroll to position [30, 0]
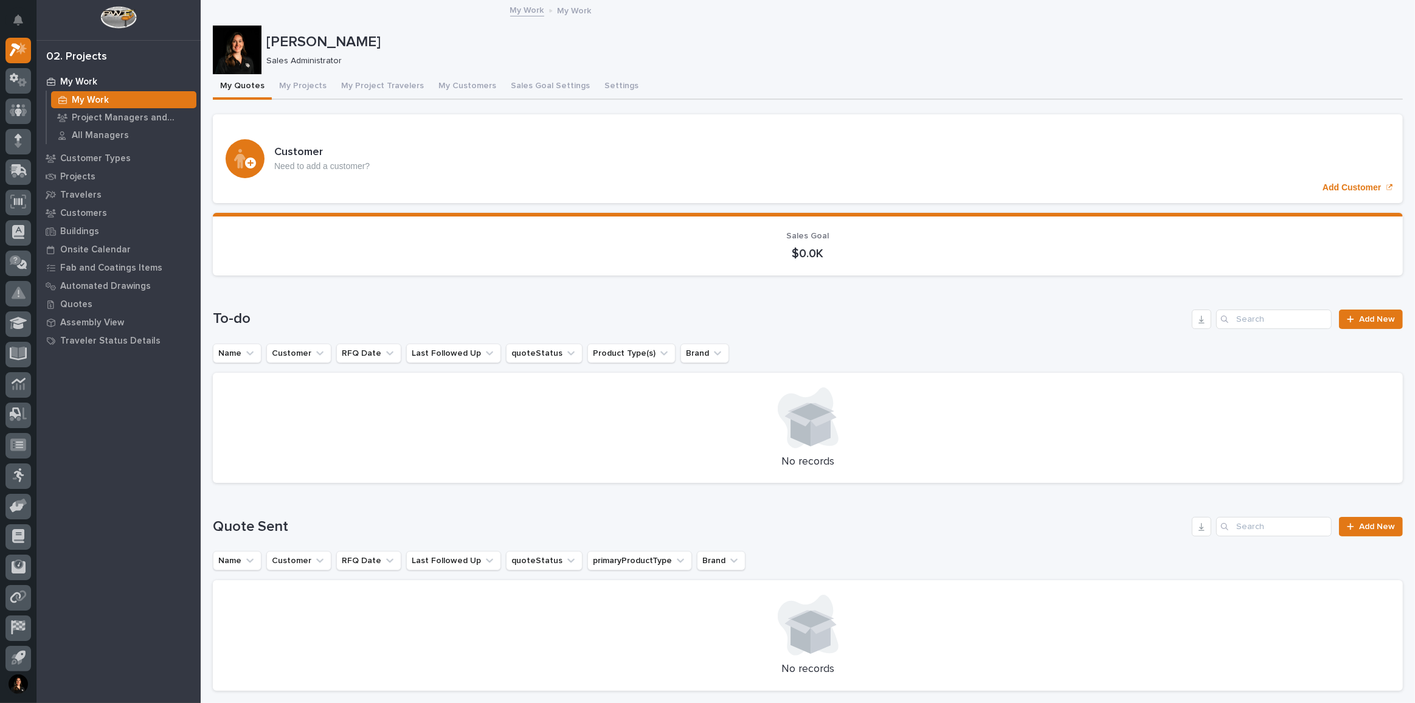
click at [89, 77] on p "My Work" at bounding box center [78, 82] width 37 height 11
click at [16, 79] on icon at bounding box center [14, 77] width 9 height 9
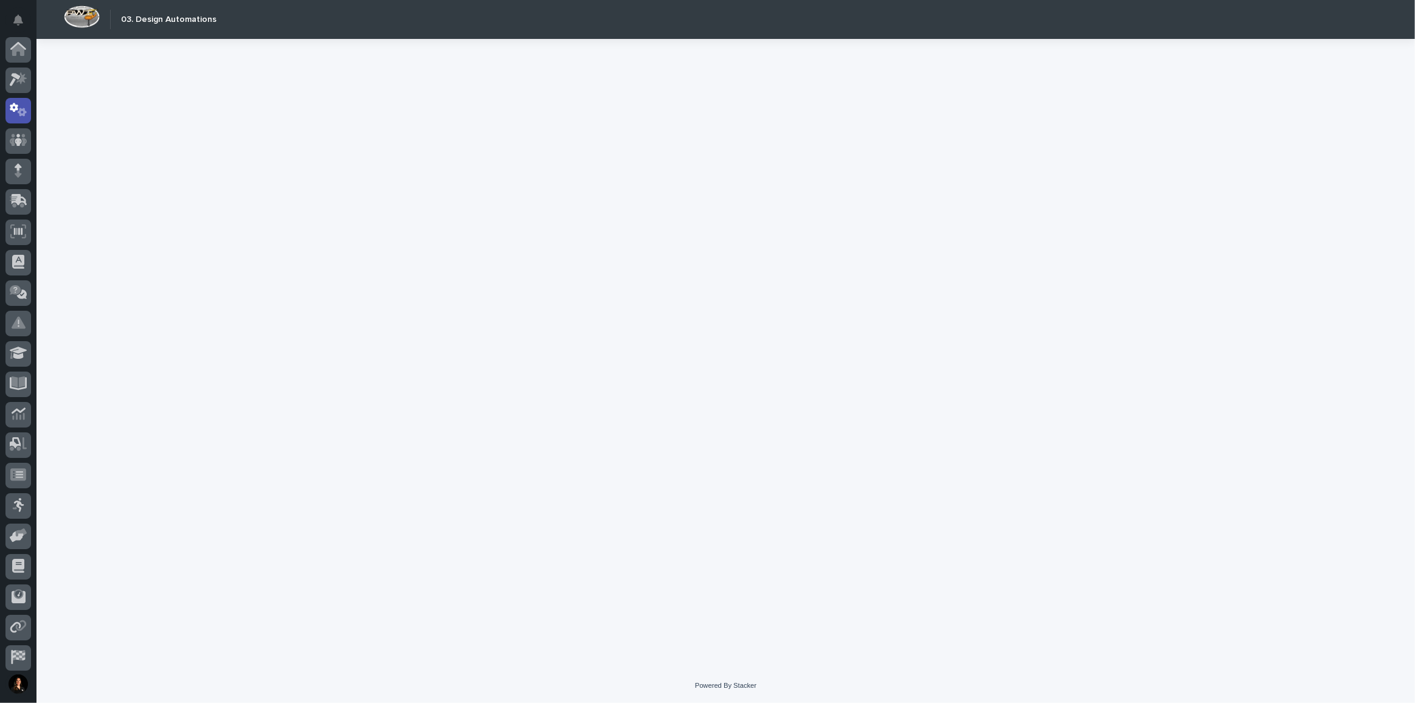
scroll to position [60, 0]
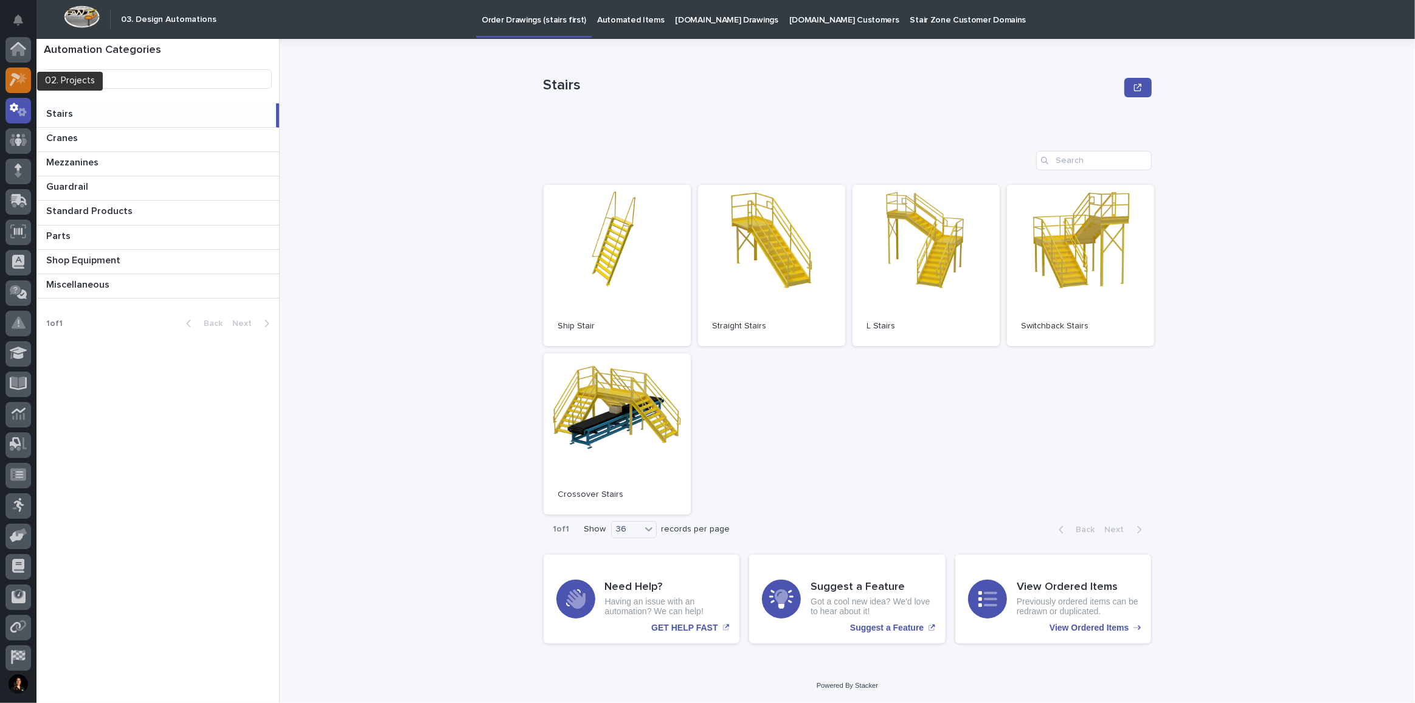
click at [14, 74] on icon at bounding box center [15, 80] width 11 height 13
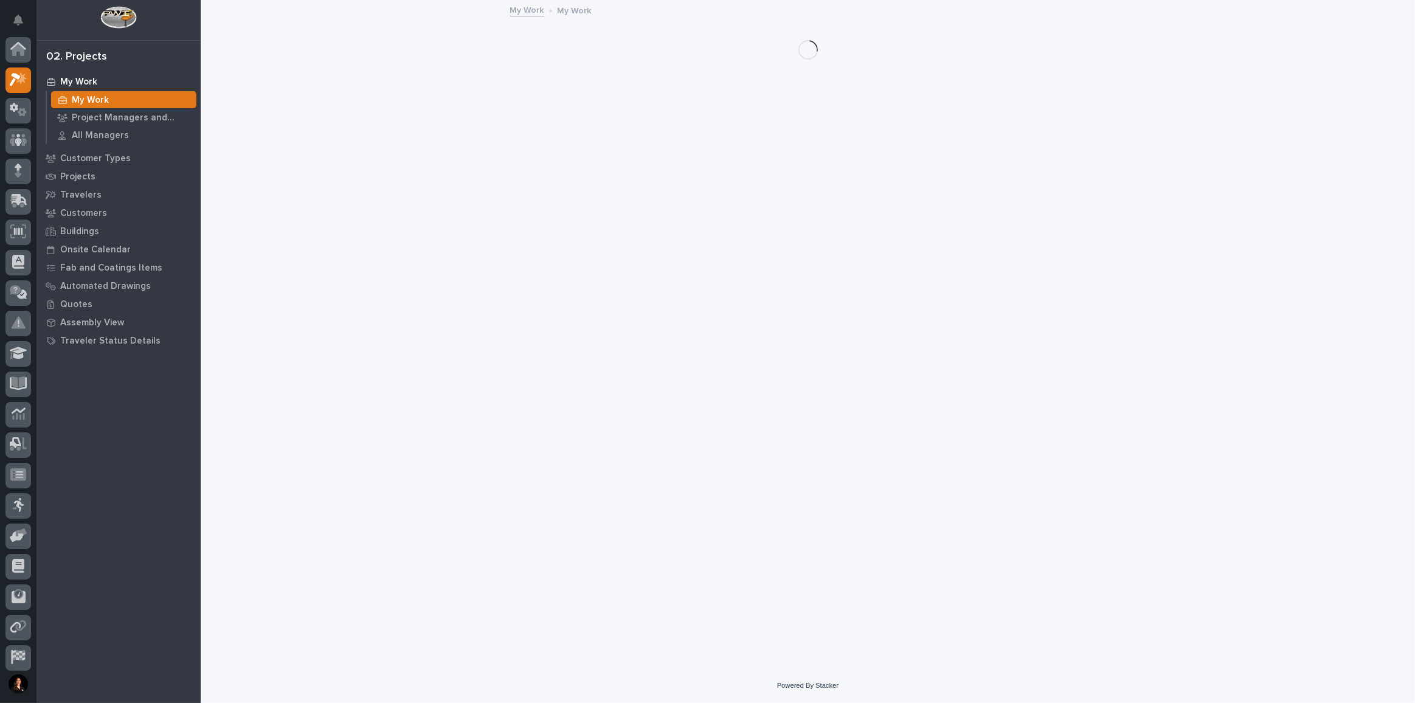
scroll to position [30, 0]
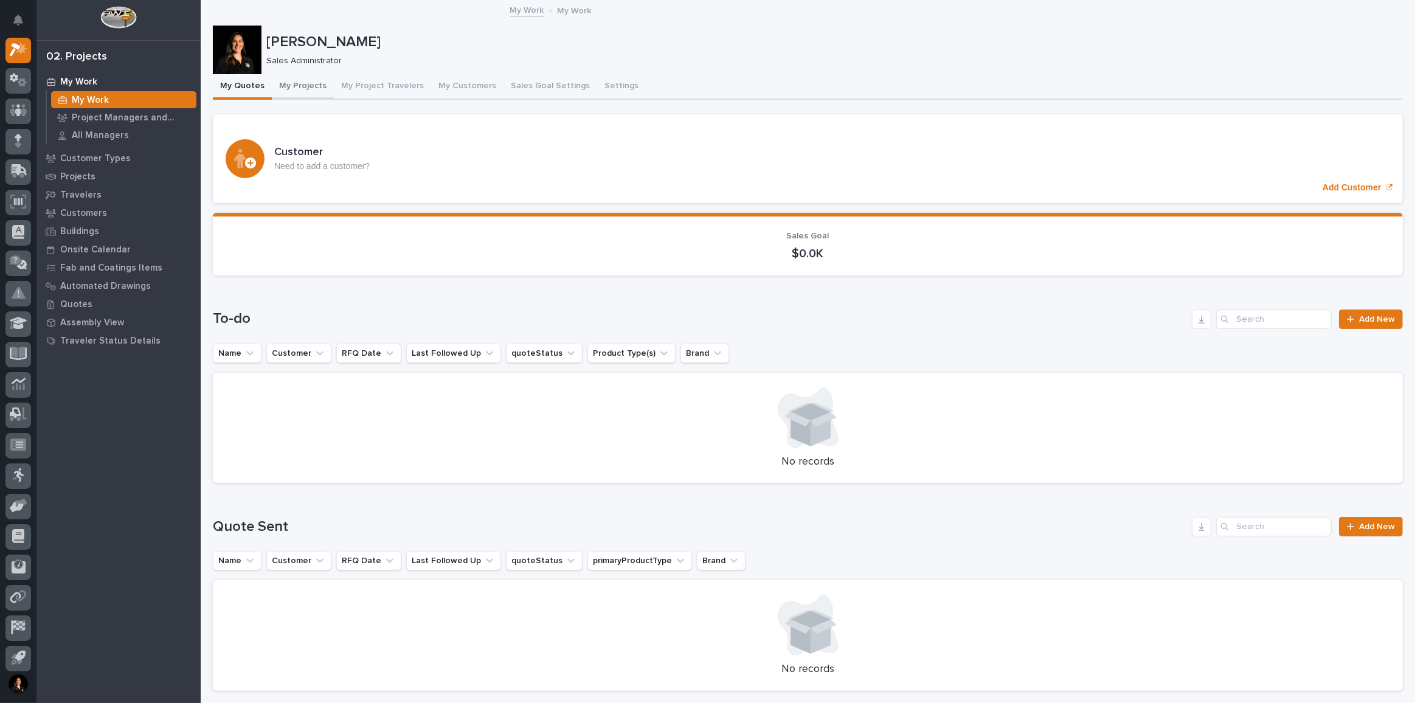
click at [298, 81] on button "My Projects" at bounding box center [303, 87] width 62 height 26
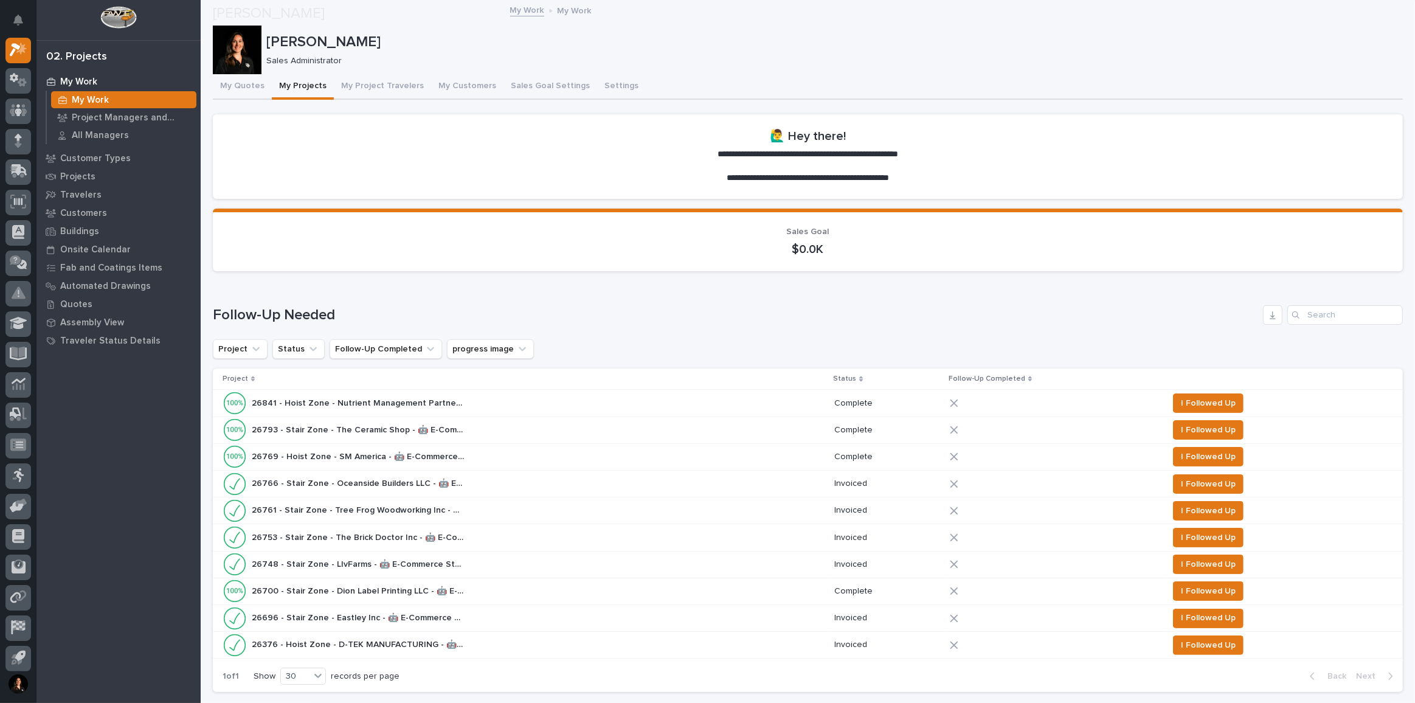
scroll to position [497, 0]
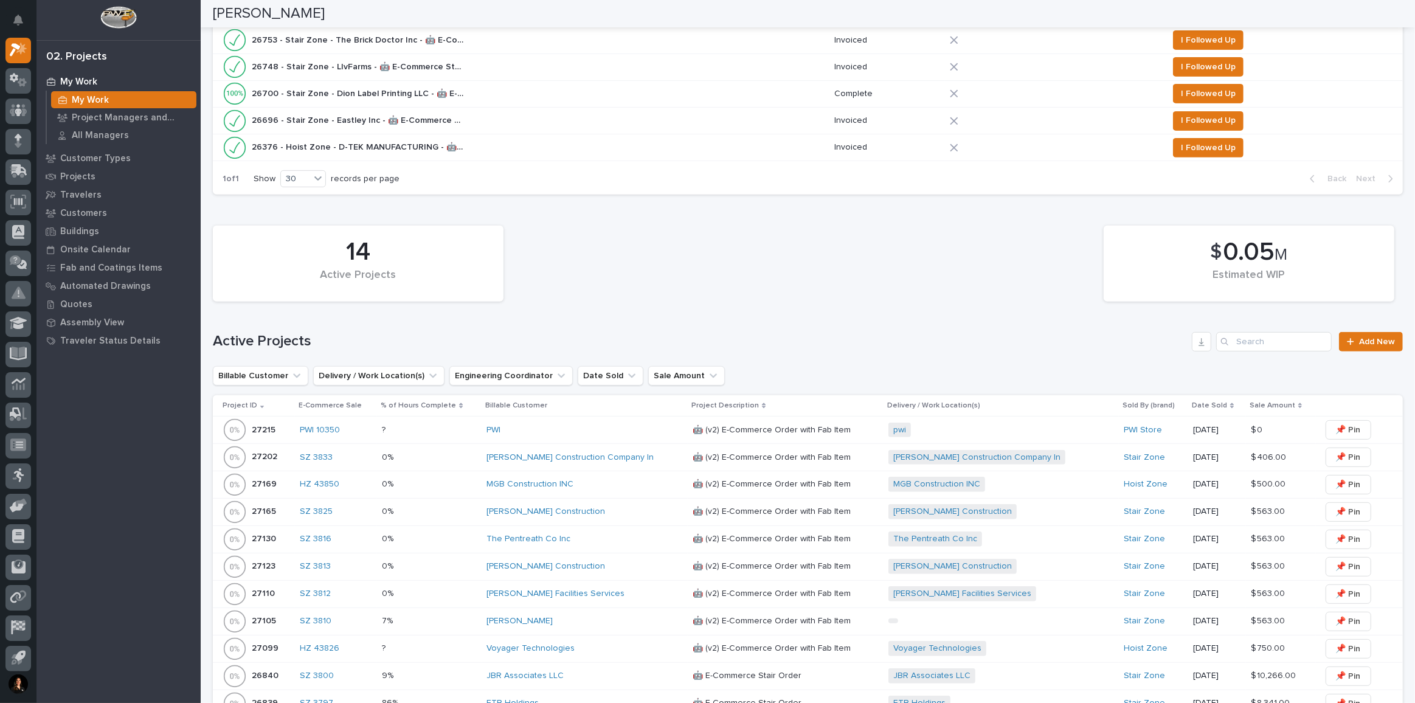
click at [471, 447] on div "0% 0%" at bounding box center [429, 457] width 95 height 20
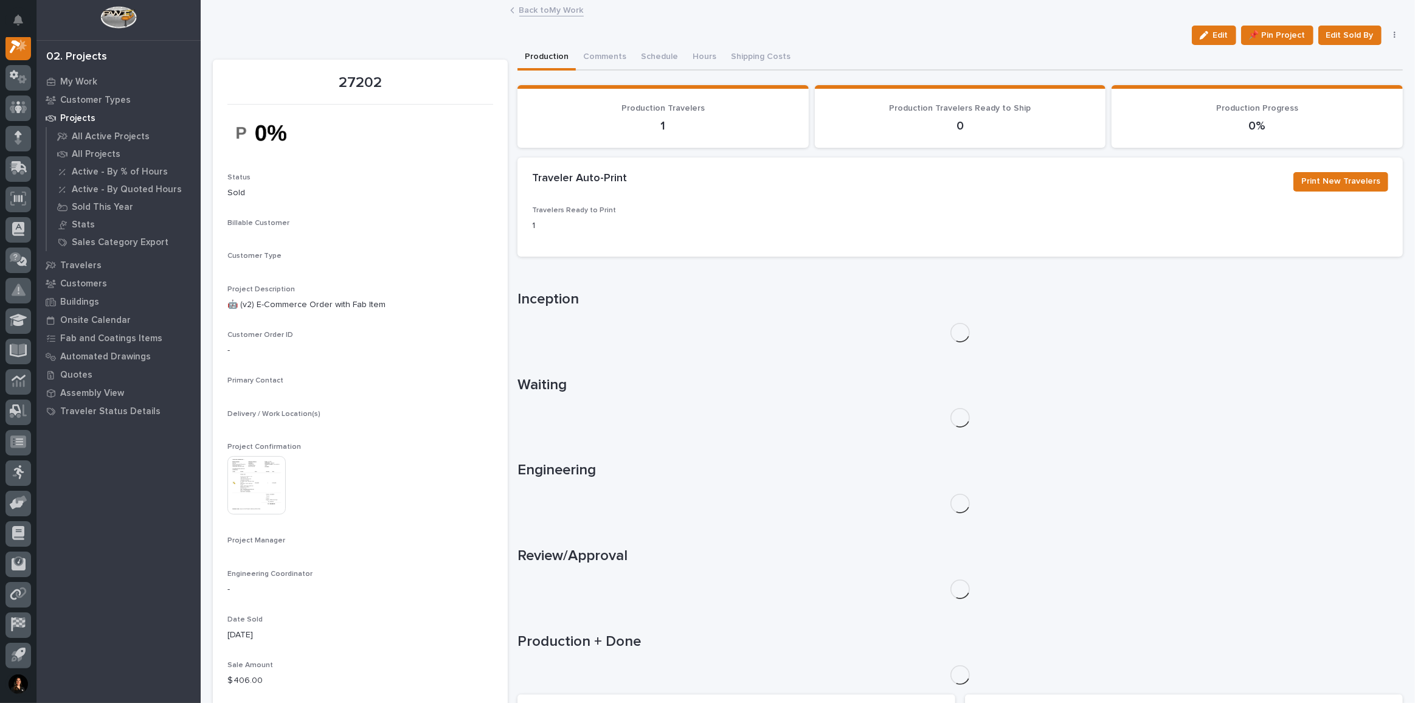
scroll to position [30, 0]
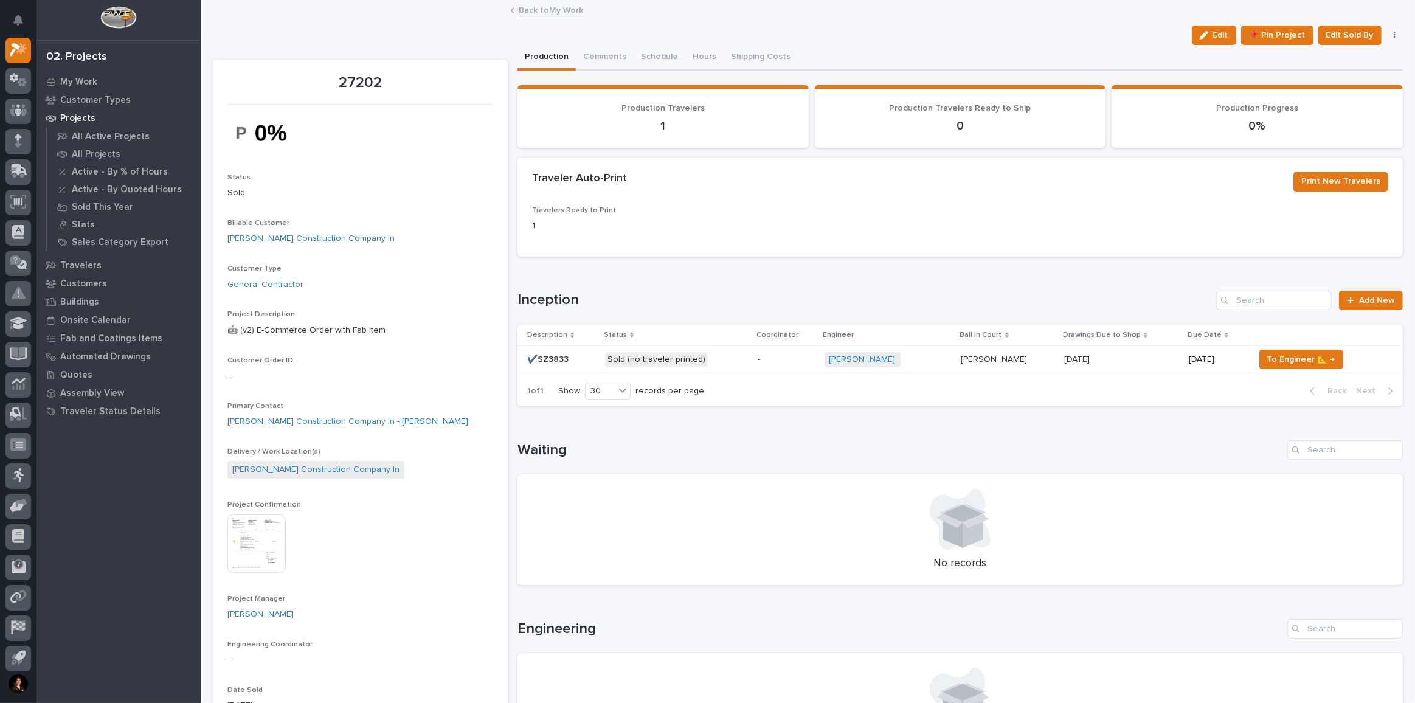
click at [711, 357] on p "Sold (no traveler printed)" at bounding box center [676, 359] width 143 height 15
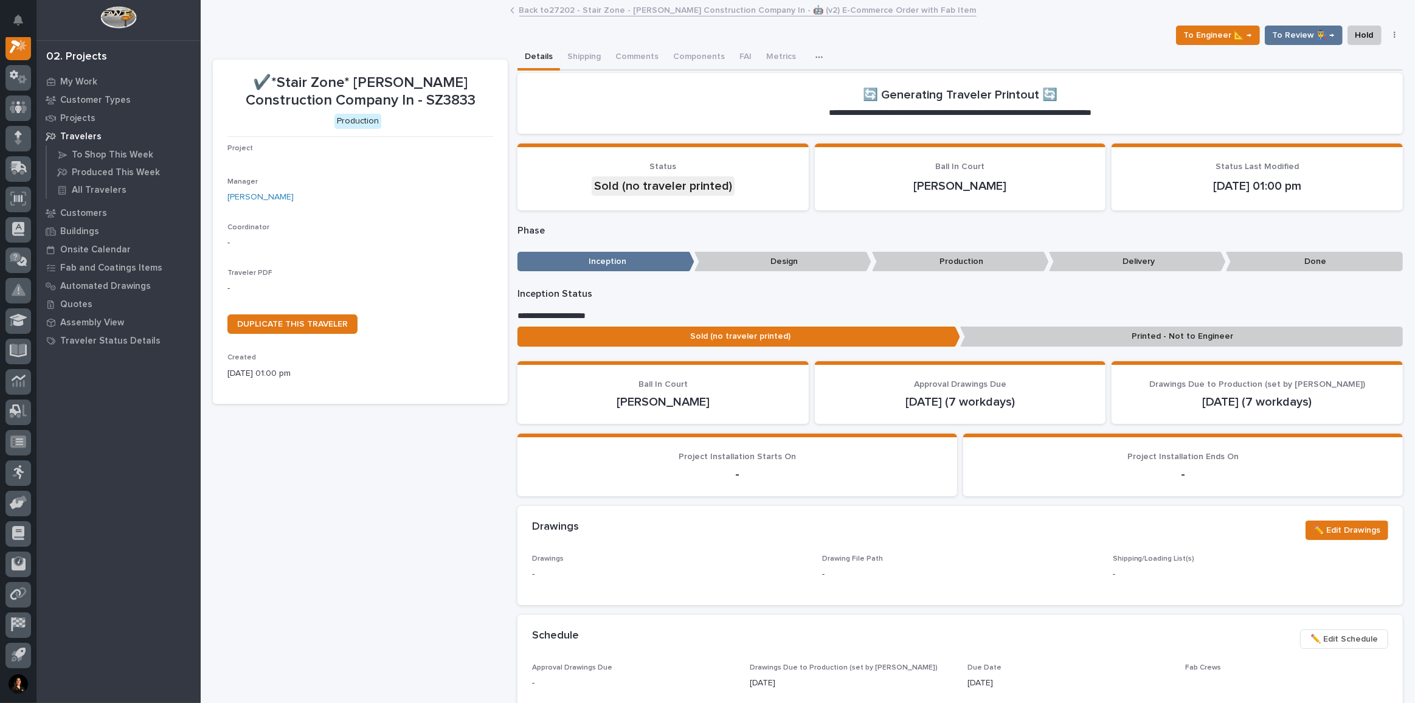
scroll to position [30, 0]
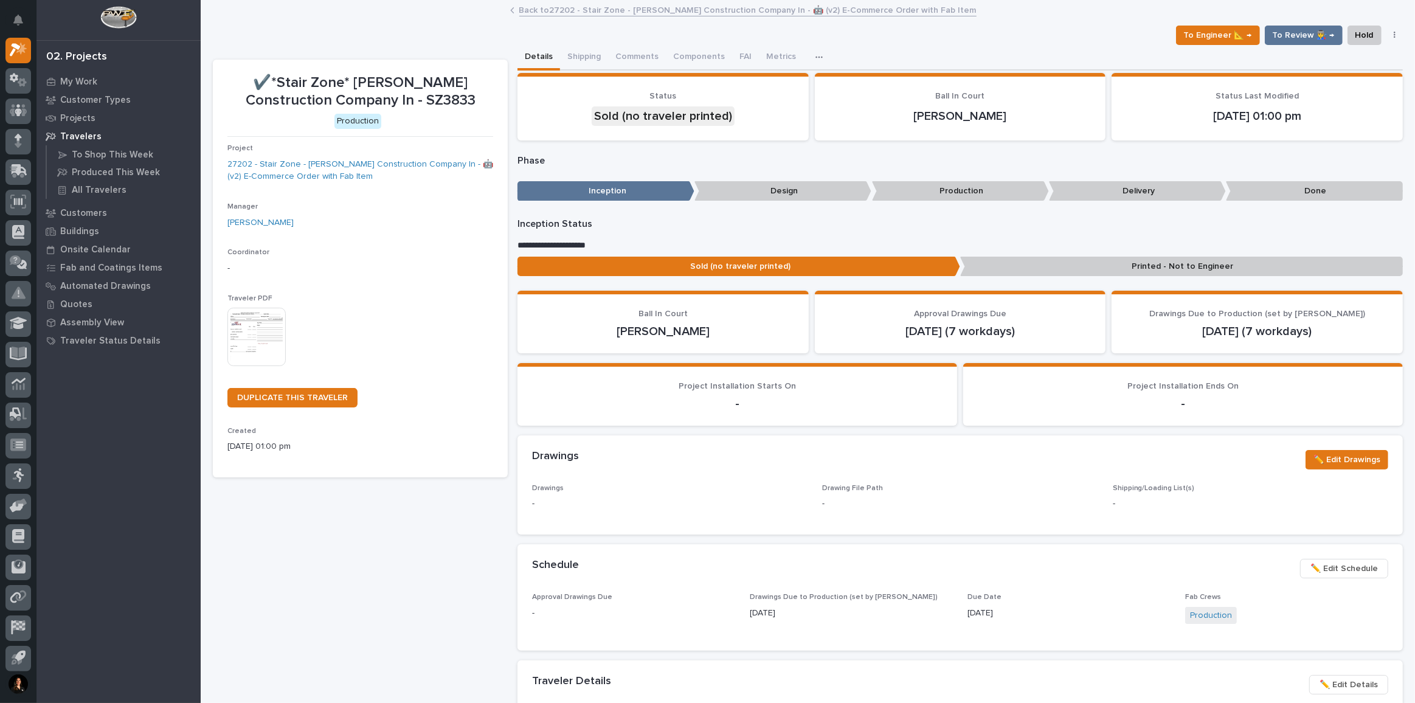
click at [238, 330] on img at bounding box center [256, 337] width 58 height 58
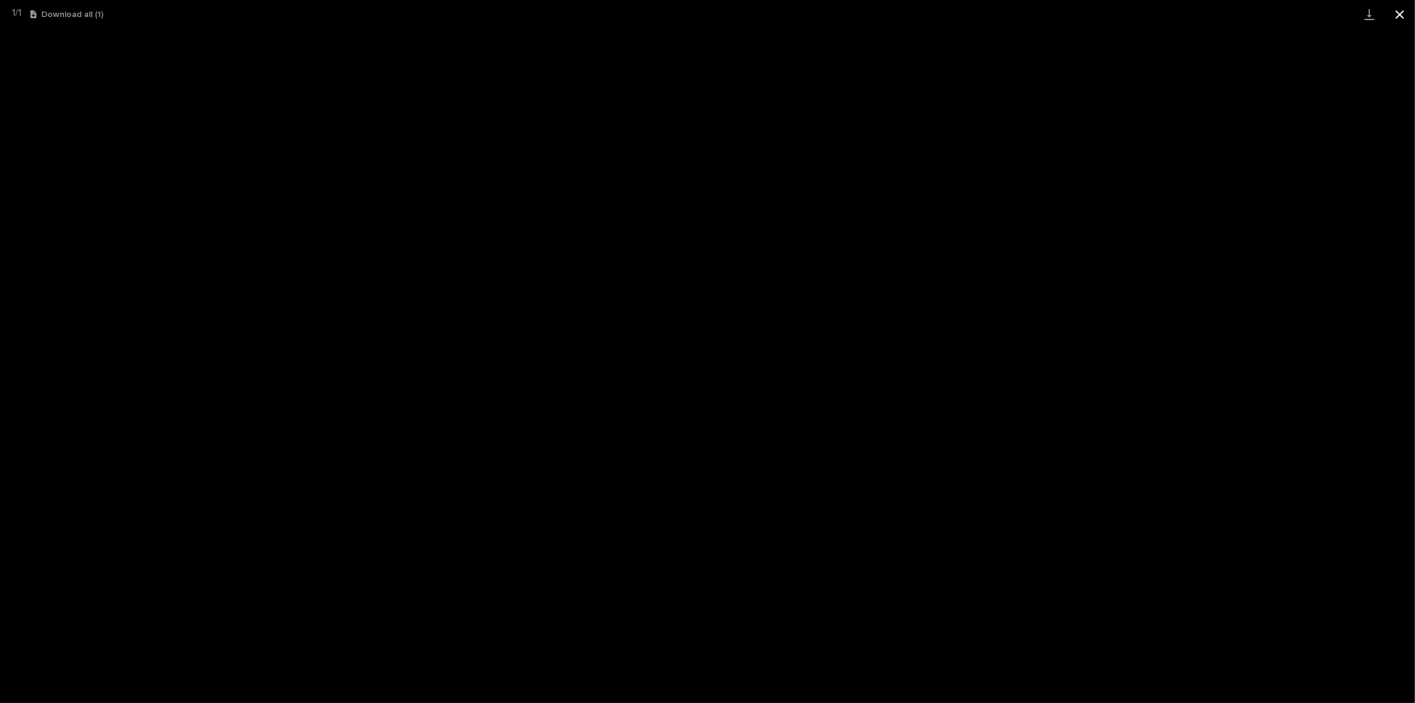
click at [1404, 14] on button "Close gallery" at bounding box center [1399, 14] width 30 height 29
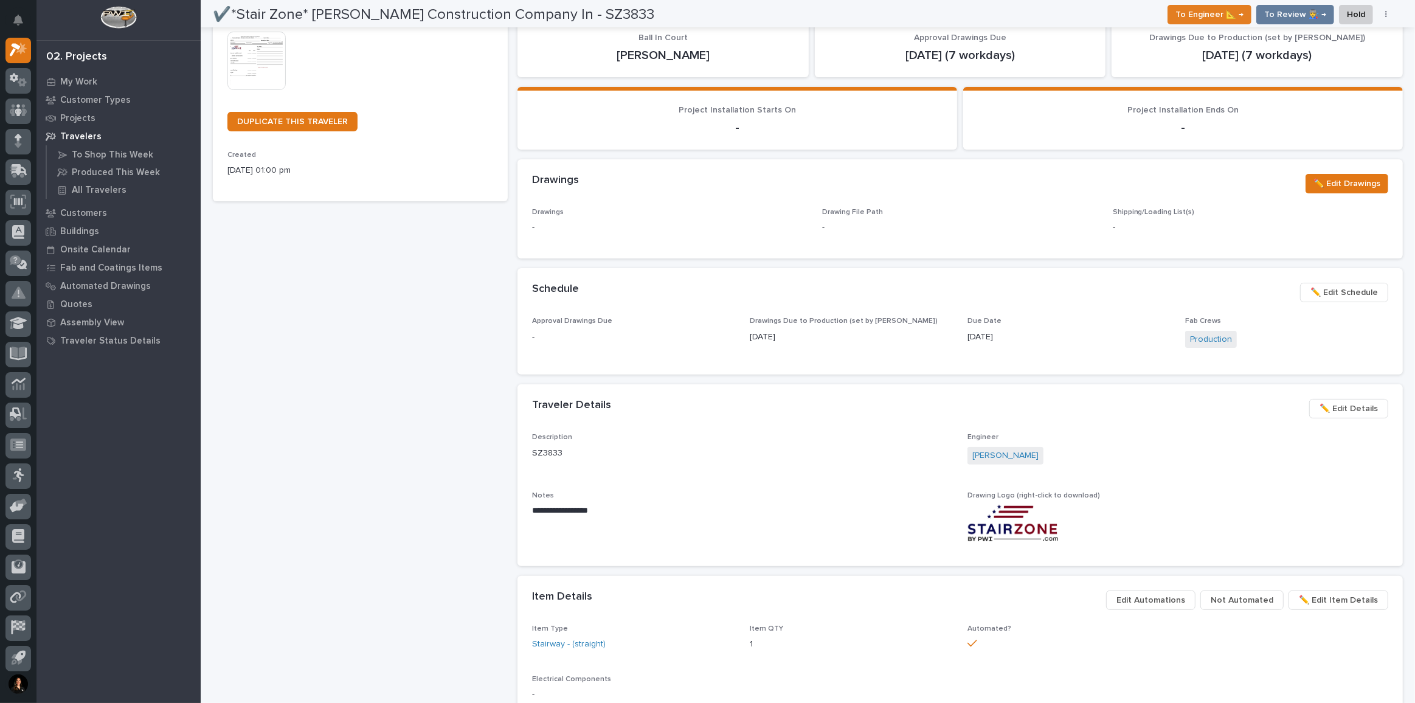
scroll to position [0, 0]
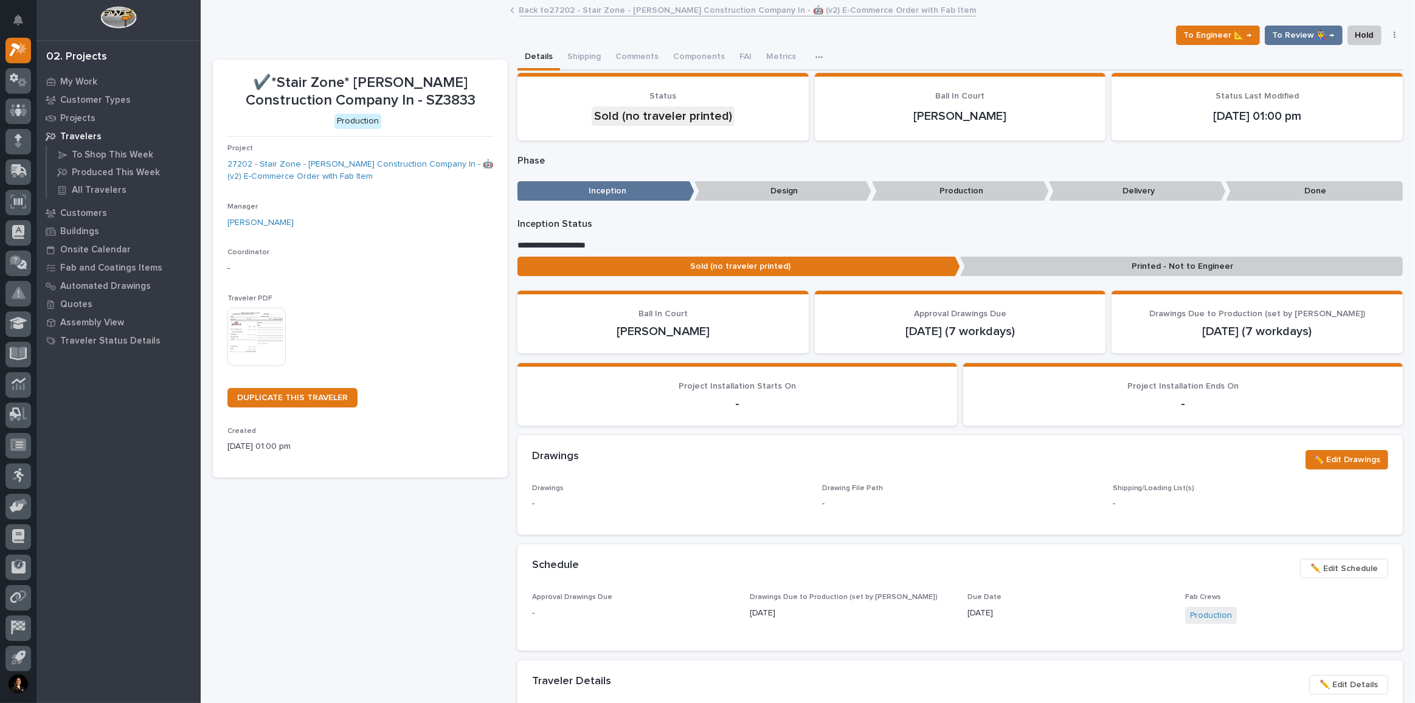
drag, startPoint x: 356, startPoint y: 612, endPoint x: 419, endPoint y: 606, distance: 63.5
drag, startPoint x: 570, startPoint y: 51, endPoint x: 578, endPoint y: 63, distance: 14.3
click at [570, 51] on button "Shipping" at bounding box center [584, 58] width 48 height 26
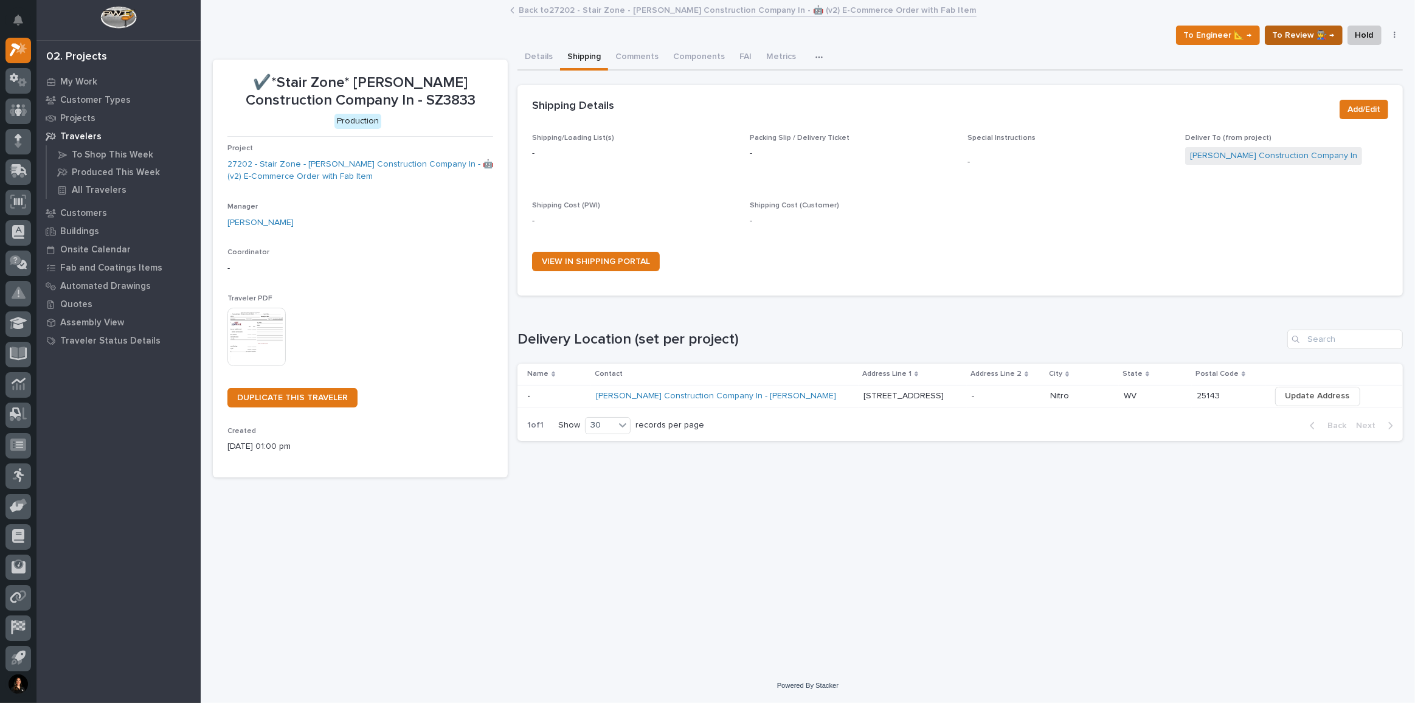
click at [1293, 29] on span "To Review 👨‍🏭 →" at bounding box center [1303, 35] width 62 height 15
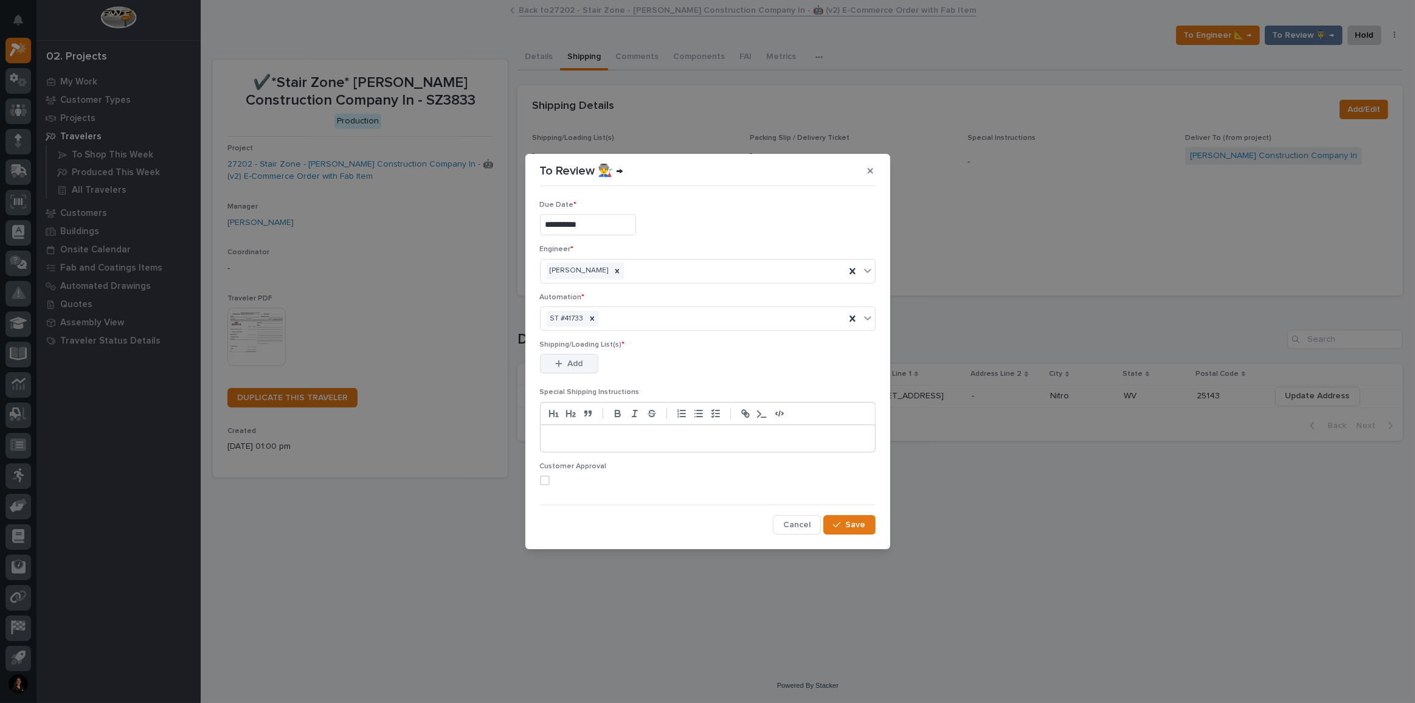
click at [570, 359] on span "Add" at bounding box center [574, 363] width 15 height 11
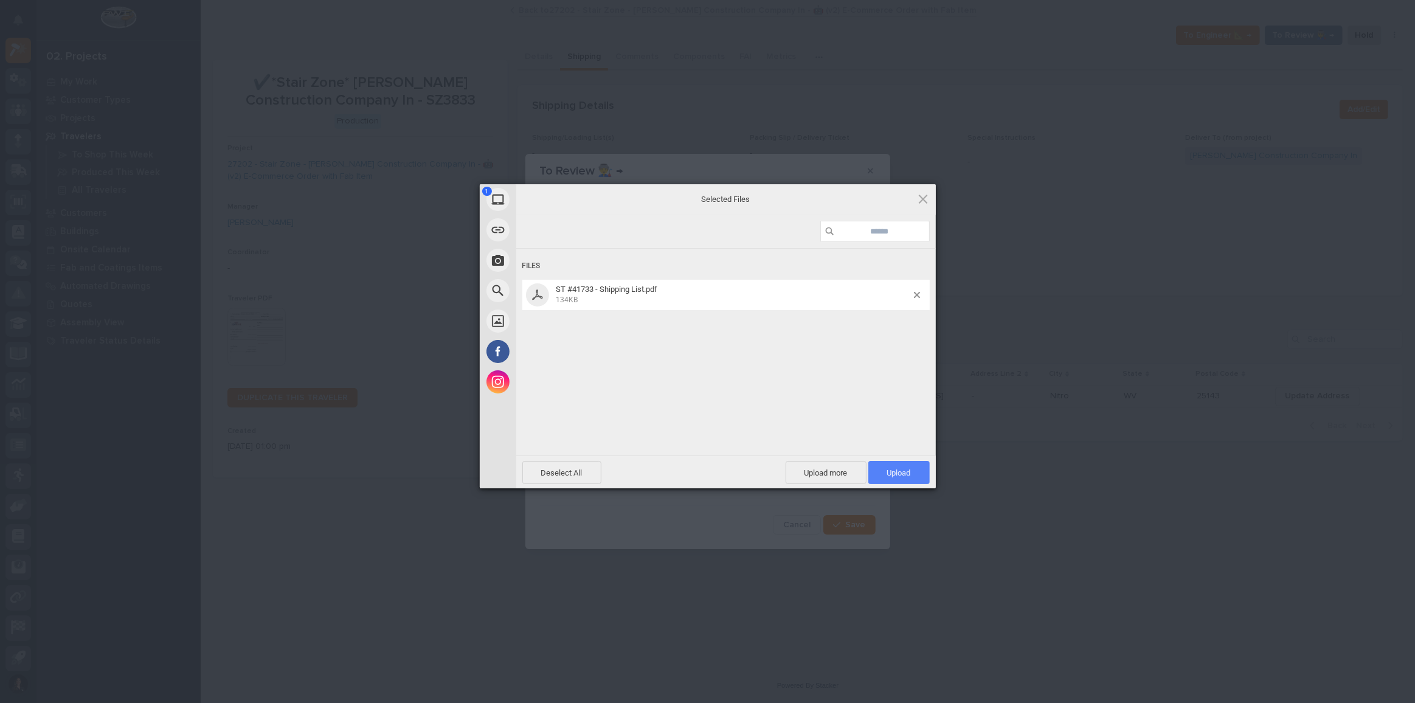
click at [911, 468] on span "Upload 1" at bounding box center [898, 472] width 61 height 23
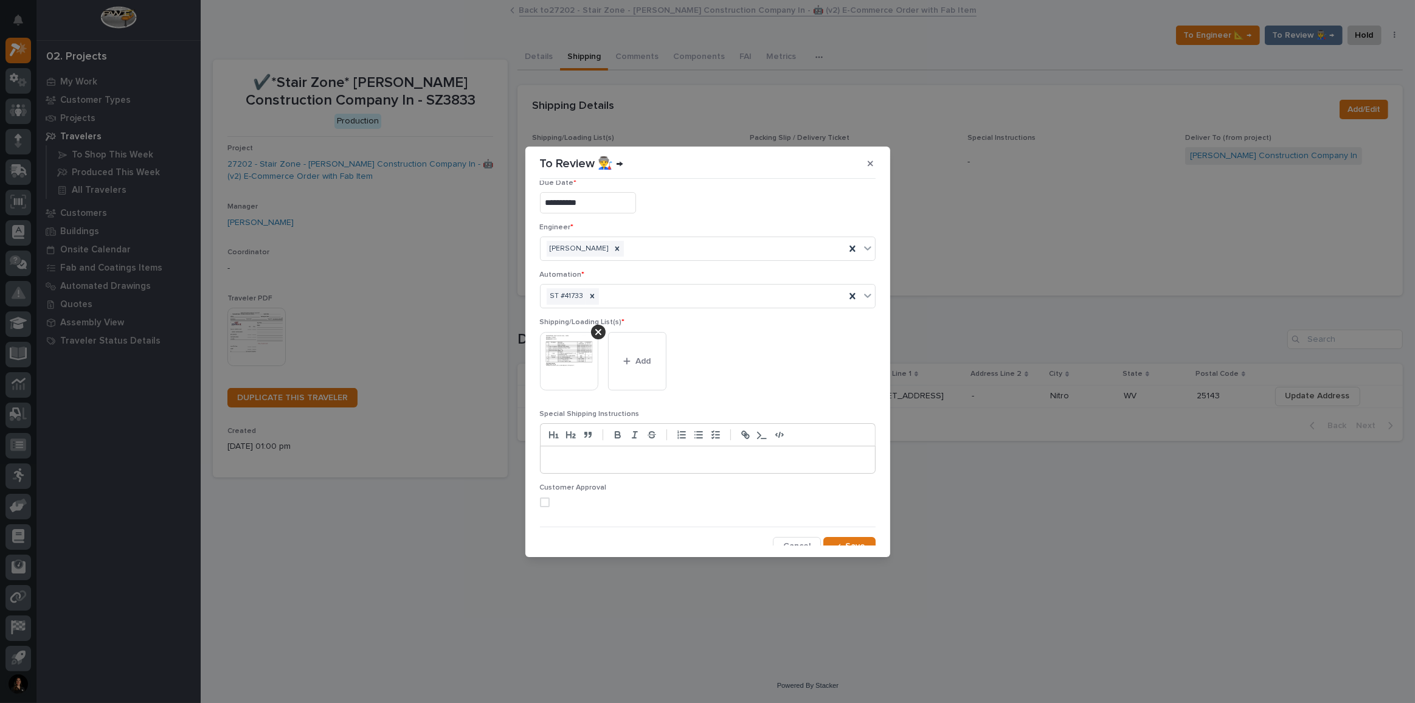
scroll to position [23, 0]
click at [839, 539] on button "Save" at bounding box center [849, 537] width 52 height 19
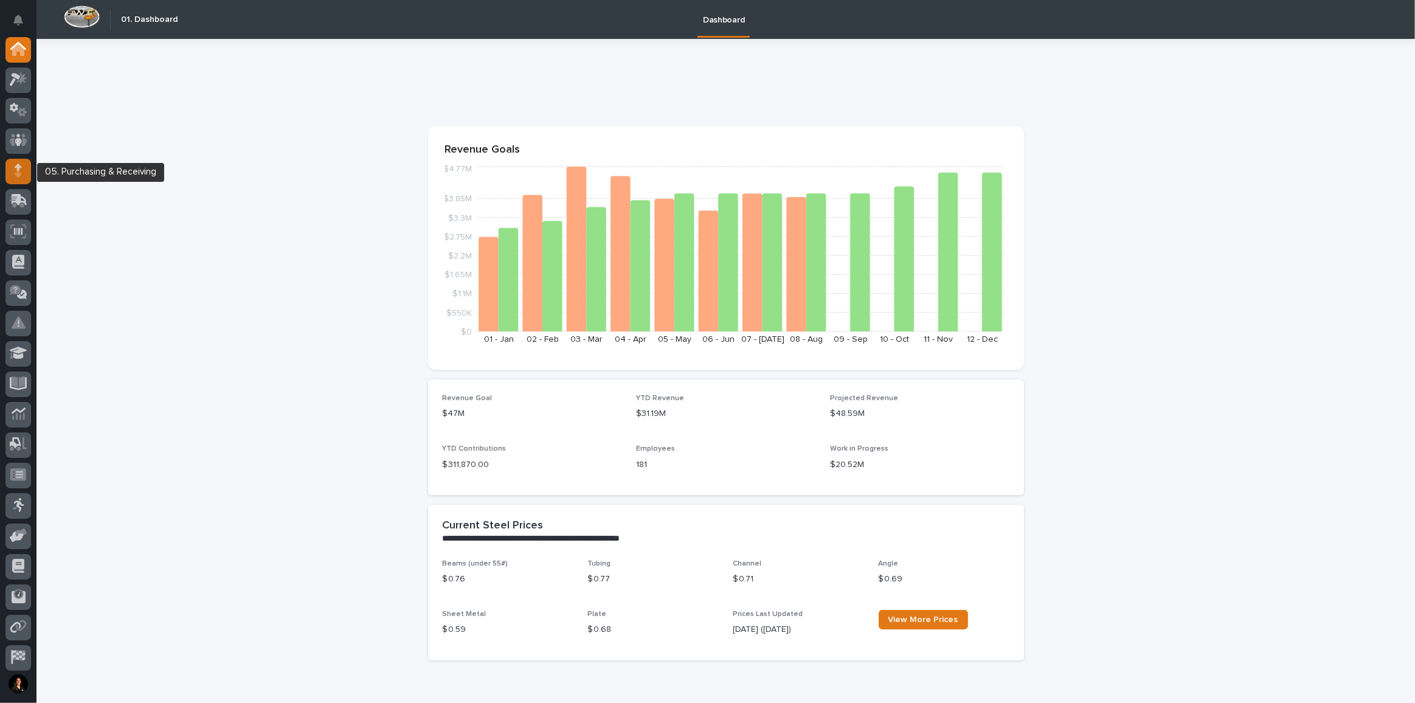
click at [18, 168] on icon at bounding box center [18, 167] width 7 height 7
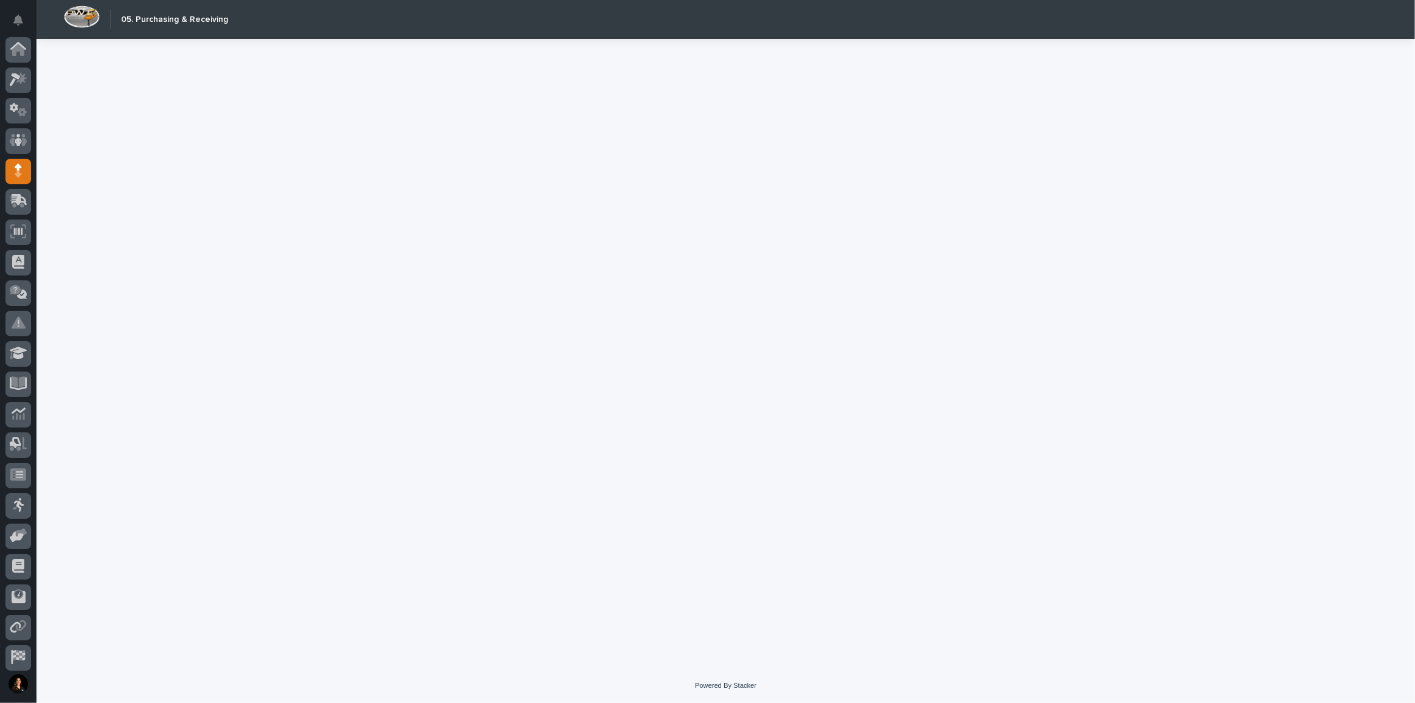
scroll to position [64, 0]
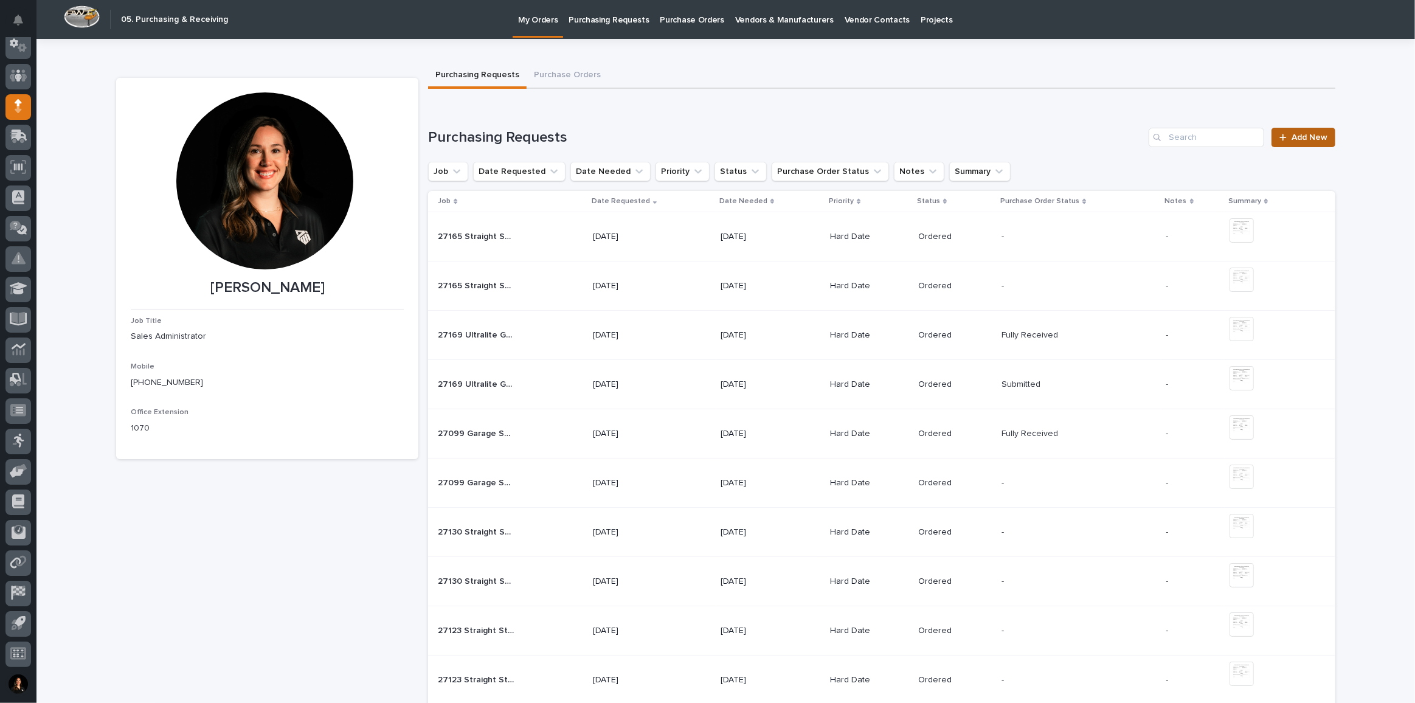
click at [1294, 131] on link "Add New" at bounding box center [1303, 137] width 64 height 19
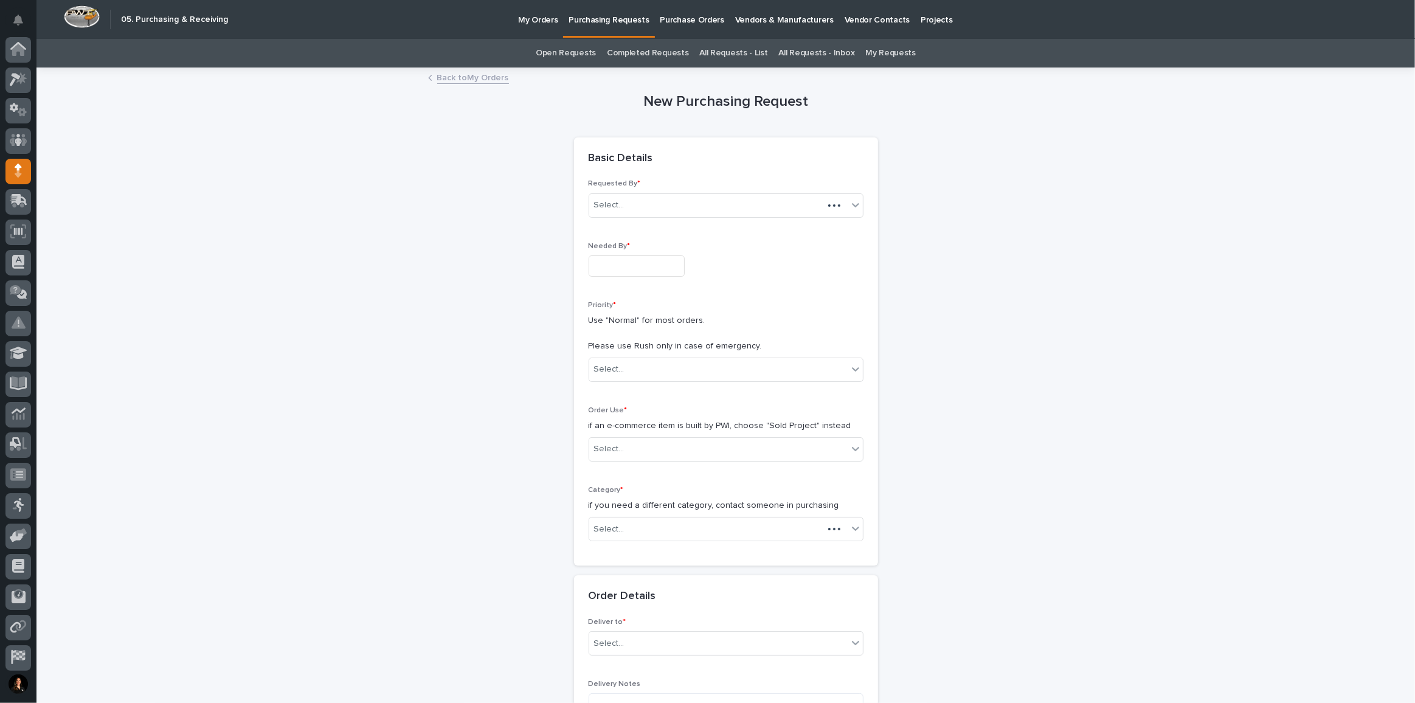
scroll to position [64, 0]
click at [638, 262] on input "text" at bounding box center [637, 265] width 96 height 21
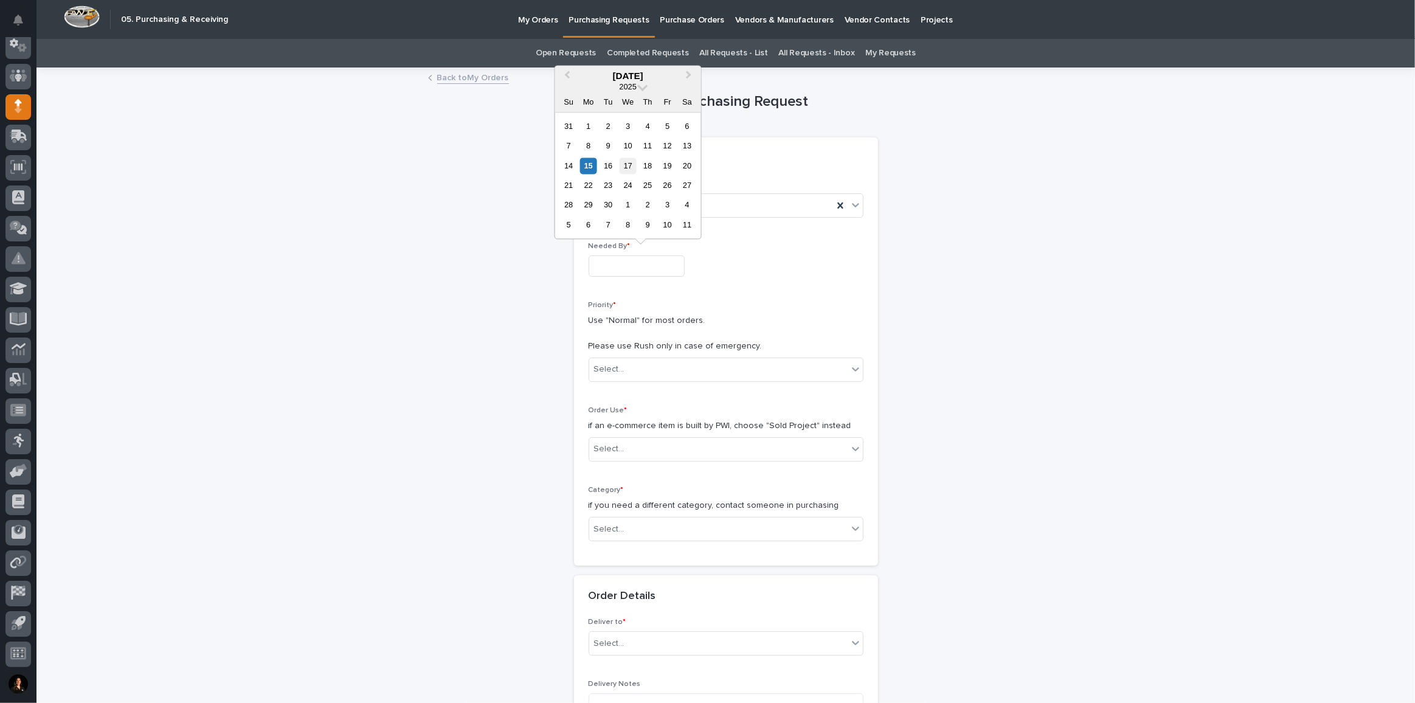
click at [626, 165] on div "17" at bounding box center [628, 165] width 16 height 16
type input "**********"
click at [622, 367] on div "Select..." at bounding box center [718, 369] width 258 height 20
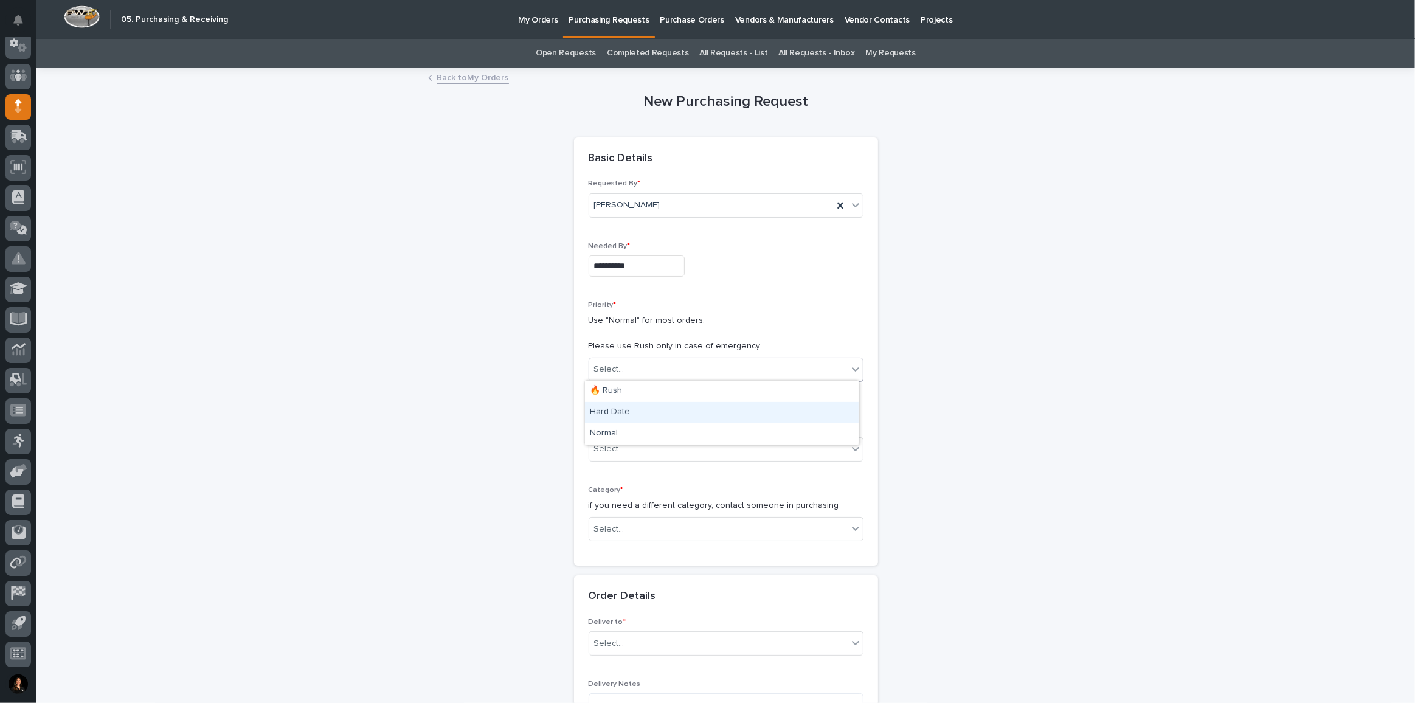
click at [627, 410] on div "Hard Date" at bounding box center [722, 412] width 274 height 21
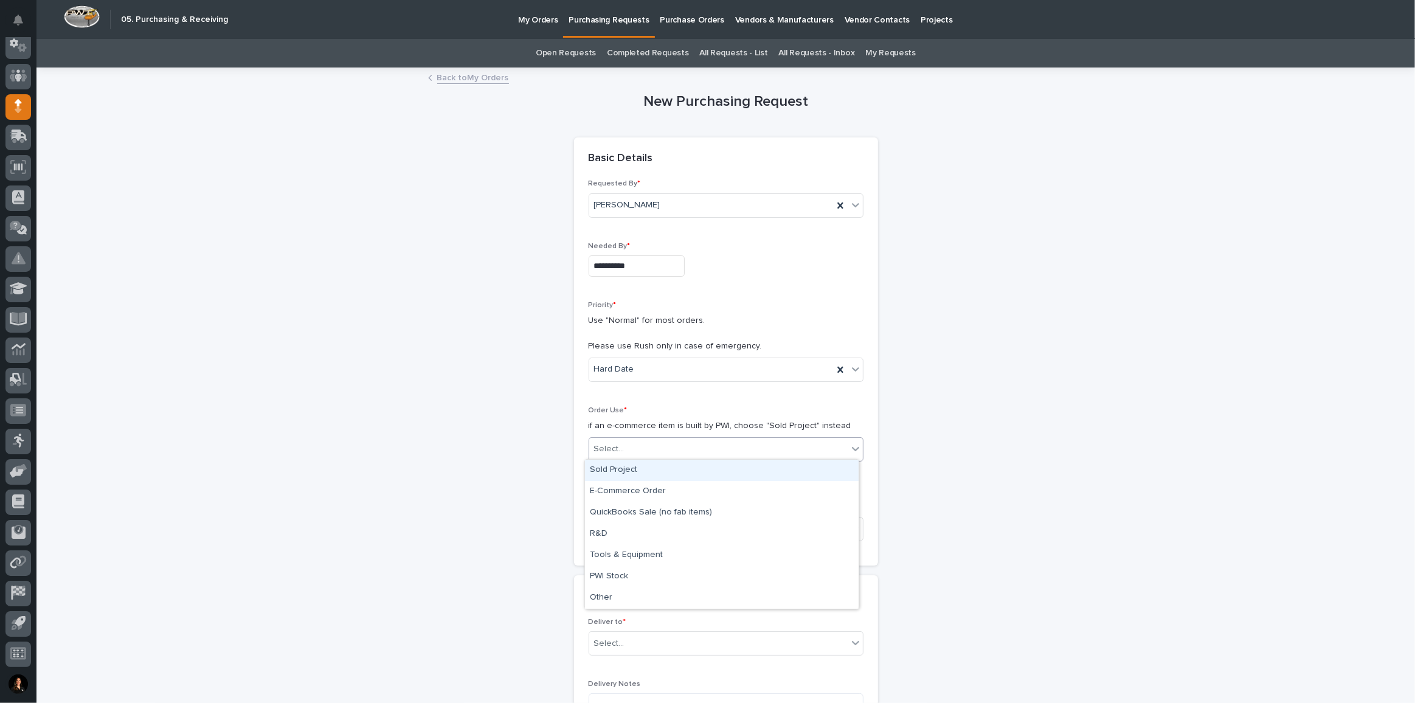
click at [643, 439] on div "Select..." at bounding box center [718, 449] width 258 height 20
click at [650, 472] on div "Sold Project" at bounding box center [722, 470] width 274 height 21
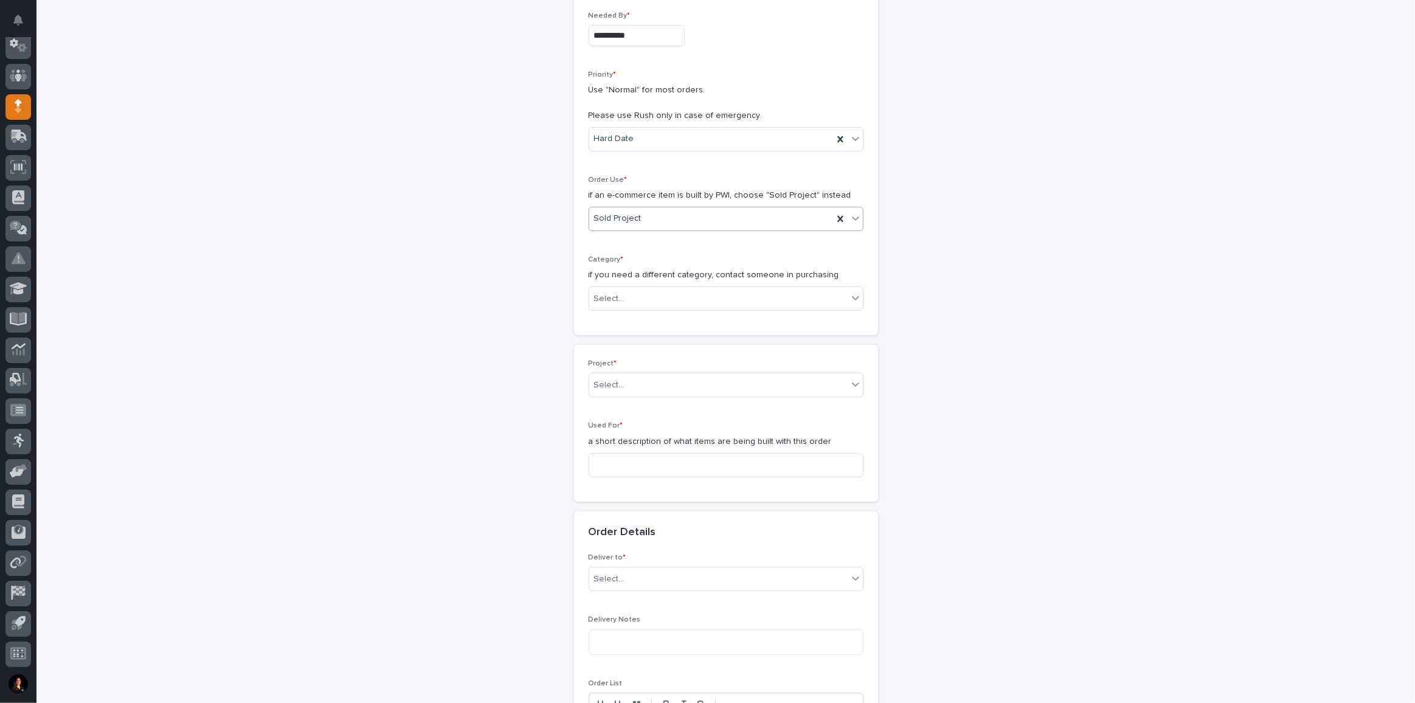
scroll to position [232, 0]
click at [637, 289] on div "Select..." at bounding box center [718, 297] width 258 height 20
click at [615, 470] on div "Steel" at bounding box center [722, 465] width 274 height 21
click at [644, 460] on input at bounding box center [726, 463] width 275 height 24
type input "Straight Stair"
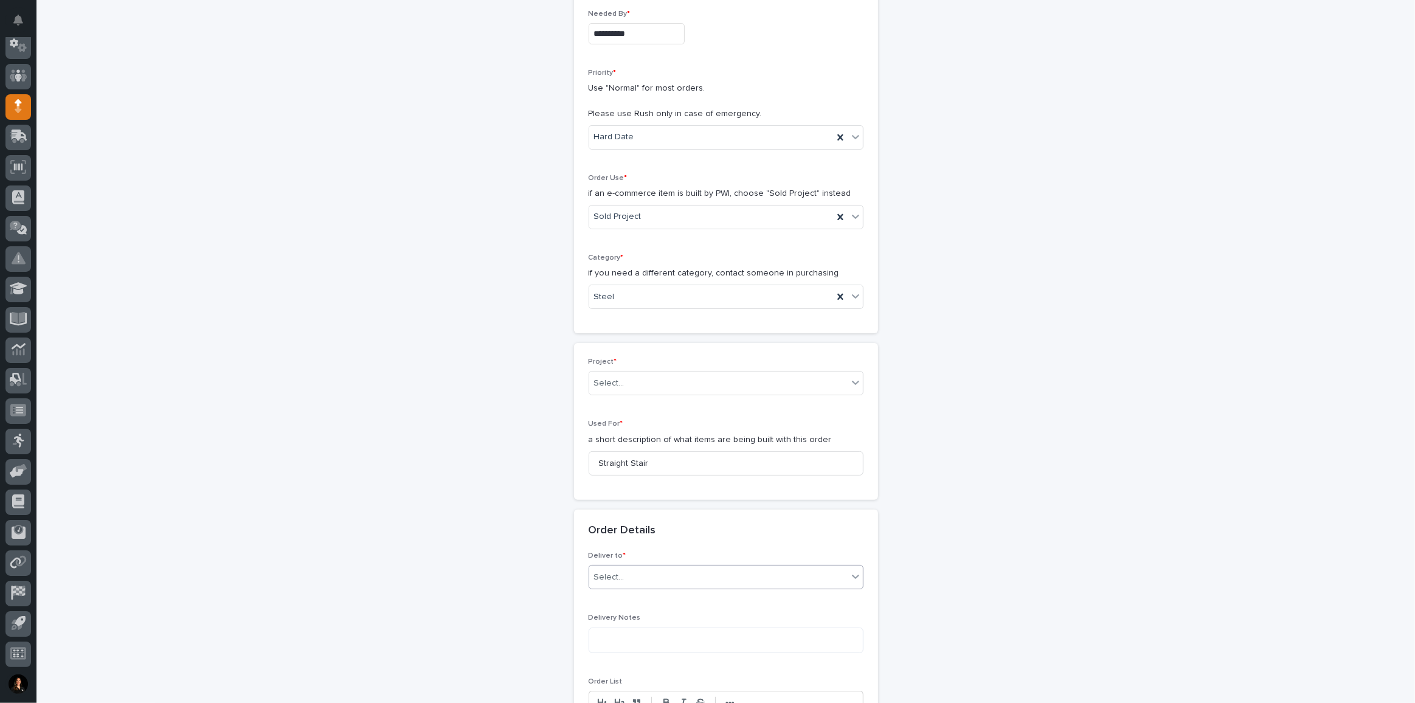
click at [638, 573] on div "Select..." at bounding box center [718, 577] width 258 height 20
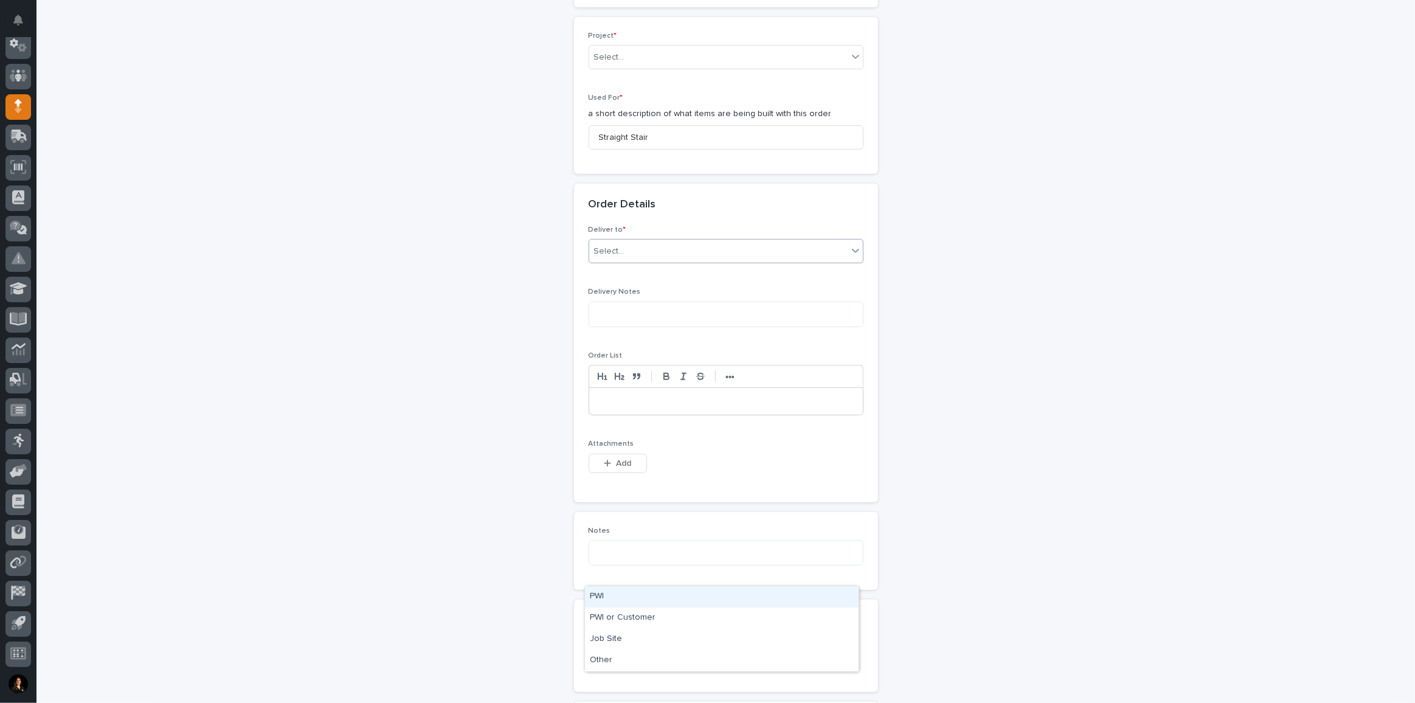
scroll to position [564, 0]
click at [657, 313] on textarea at bounding box center [726, 309] width 275 height 26
click at [660, 240] on div "Select..." at bounding box center [718, 246] width 258 height 20
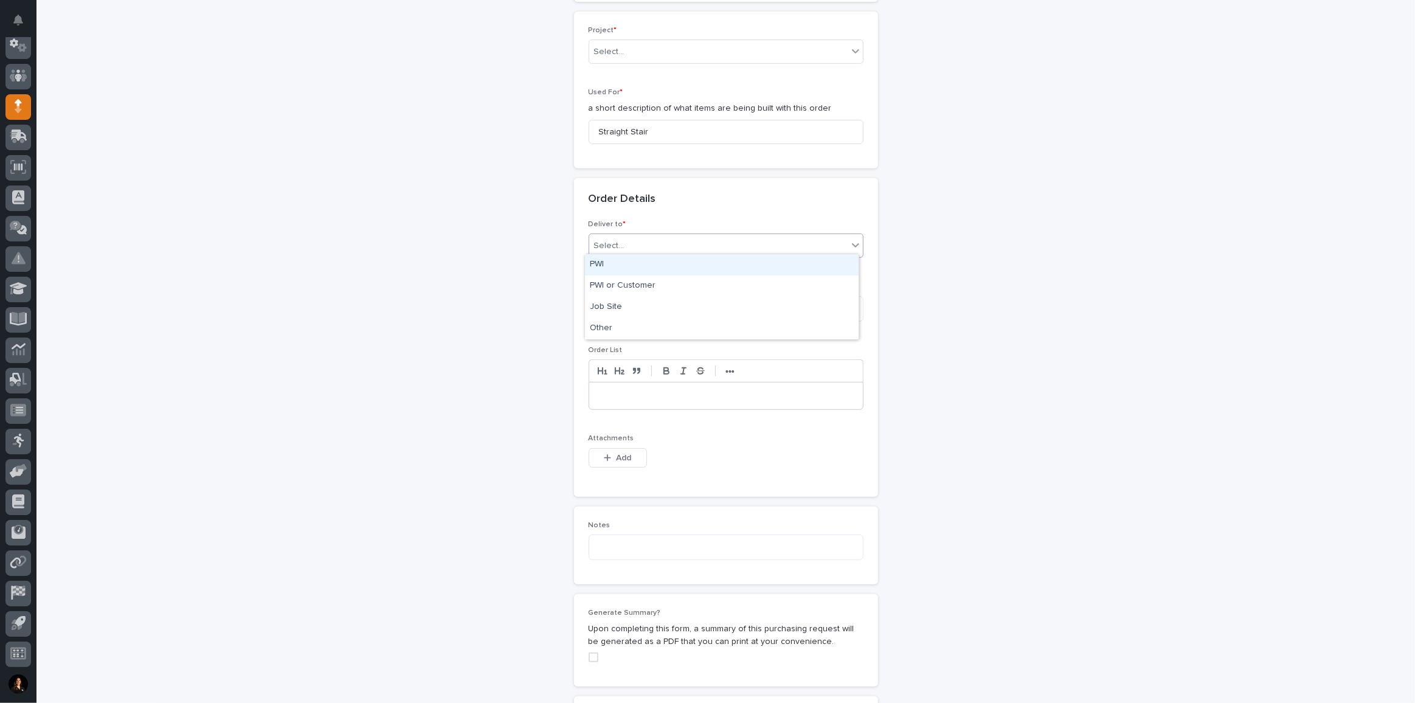
click at [610, 268] on div "PWI" at bounding box center [722, 264] width 274 height 21
click at [618, 452] on span "Add" at bounding box center [623, 457] width 15 height 11
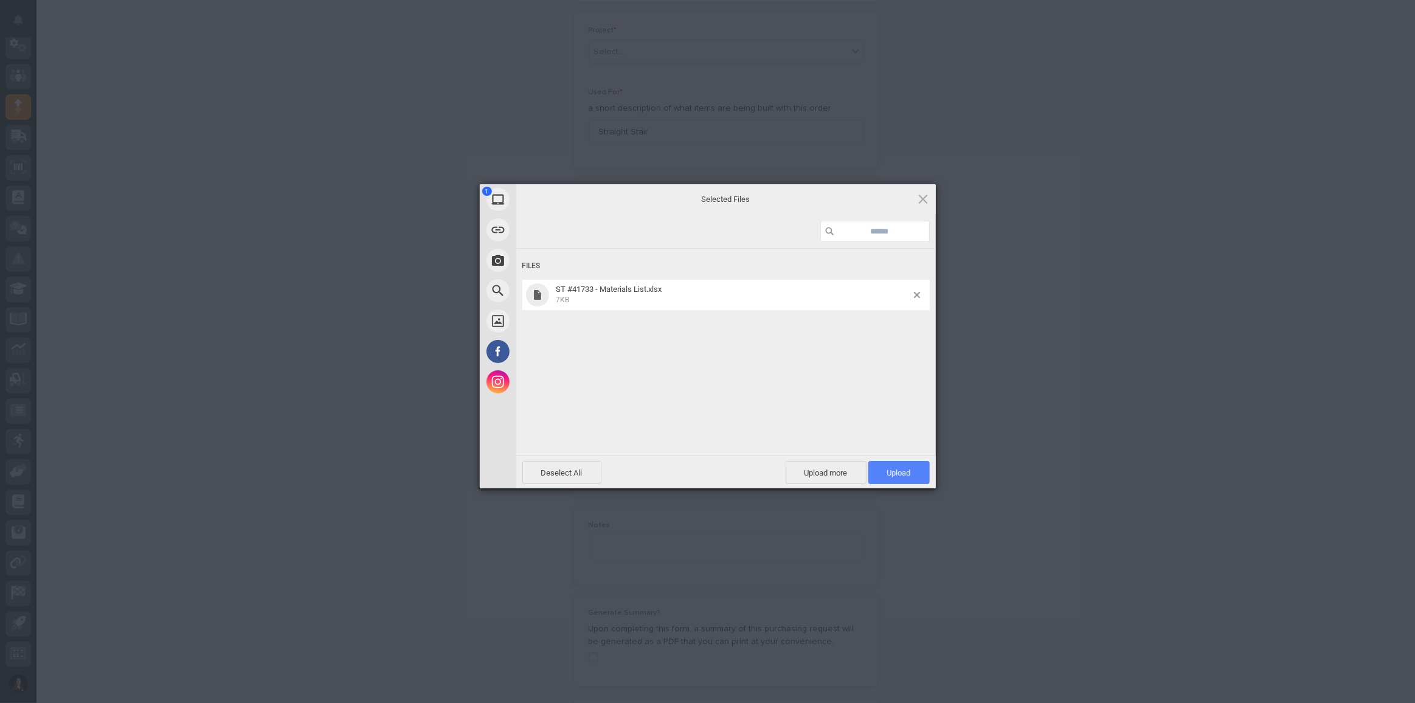
click at [913, 479] on span "Upload 1" at bounding box center [898, 472] width 61 height 23
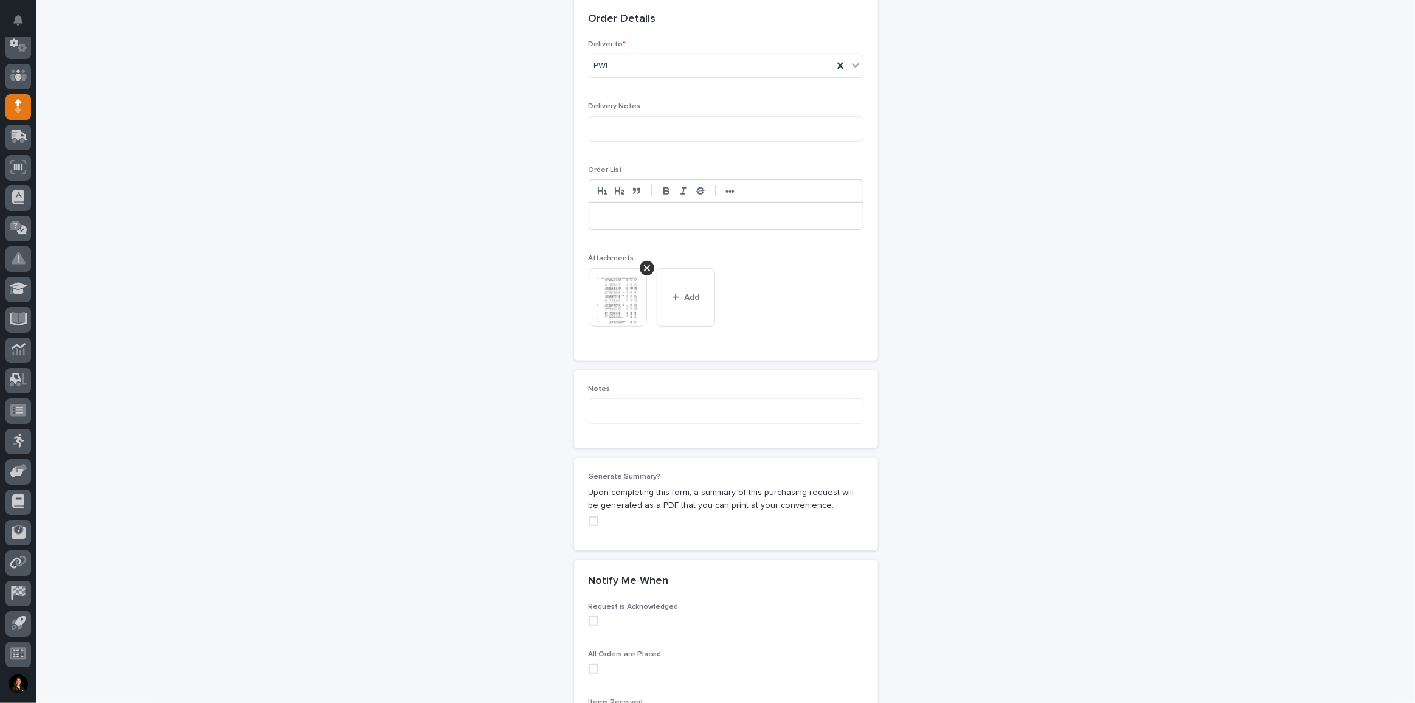
scroll to position [906, 0]
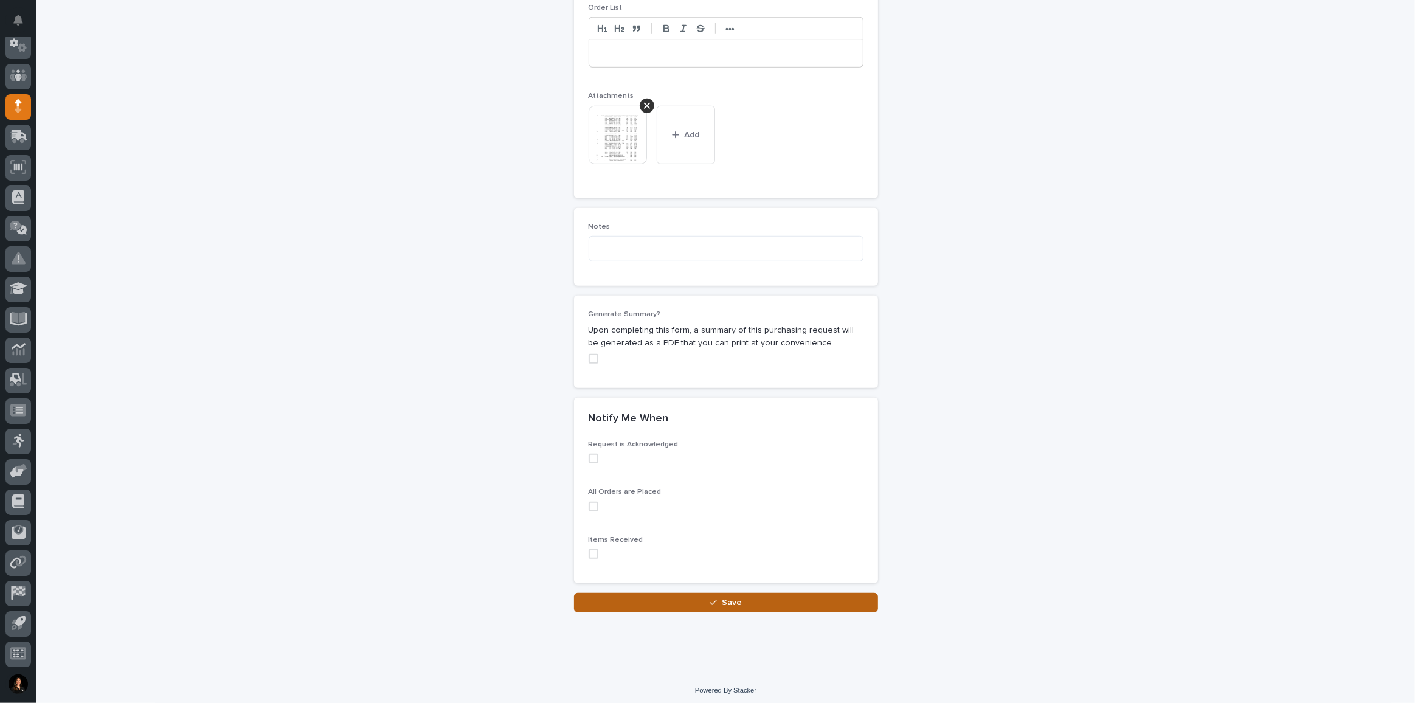
click at [715, 598] on div "button" at bounding box center [716, 602] width 12 height 9
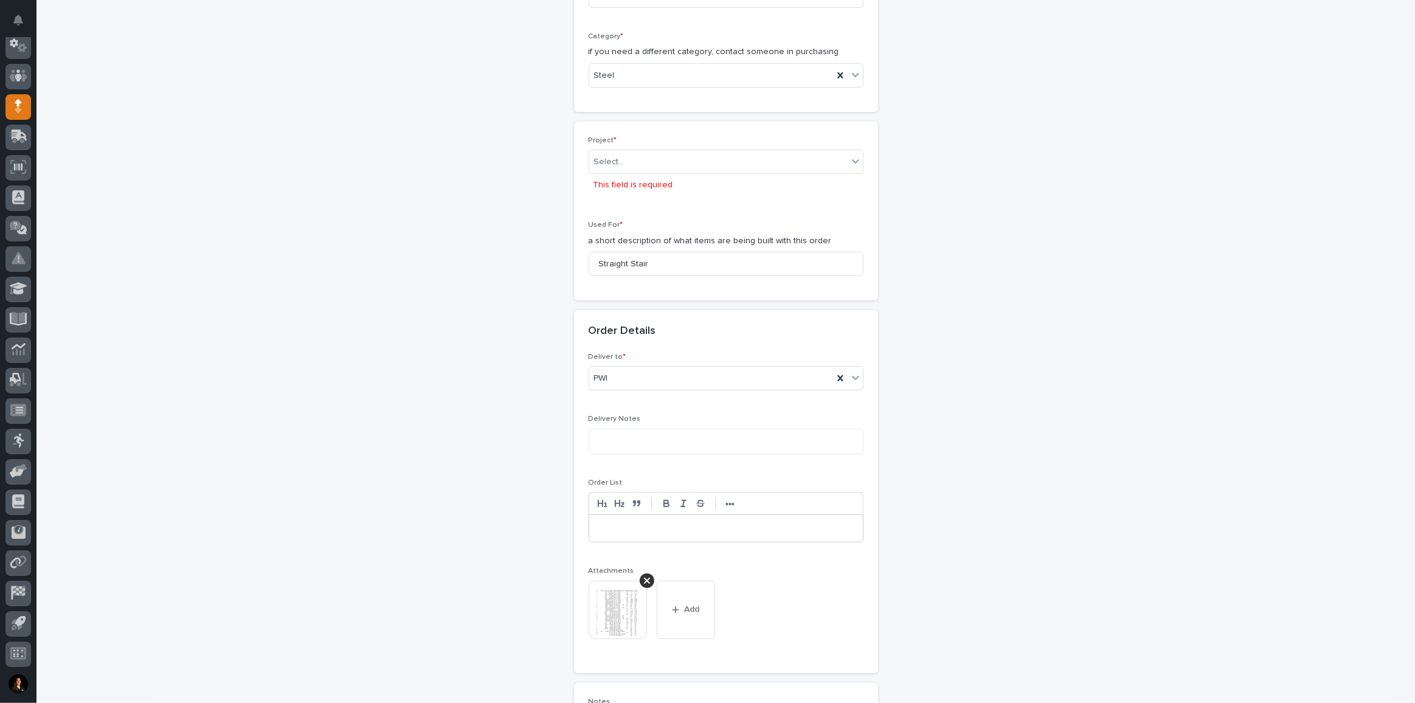
scroll to position [319, 0]
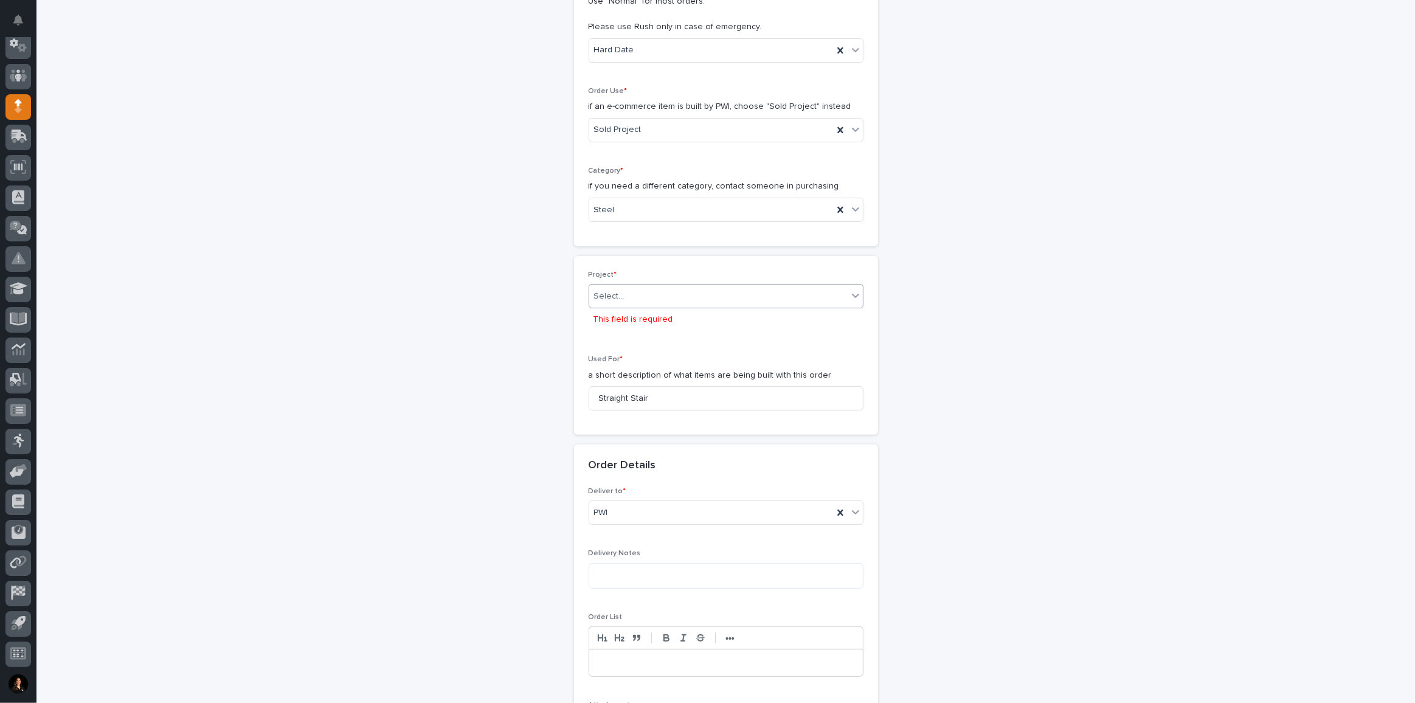
click at [626, 292] on div "Select..." at bounding box center [718, 296] width 258 height 20
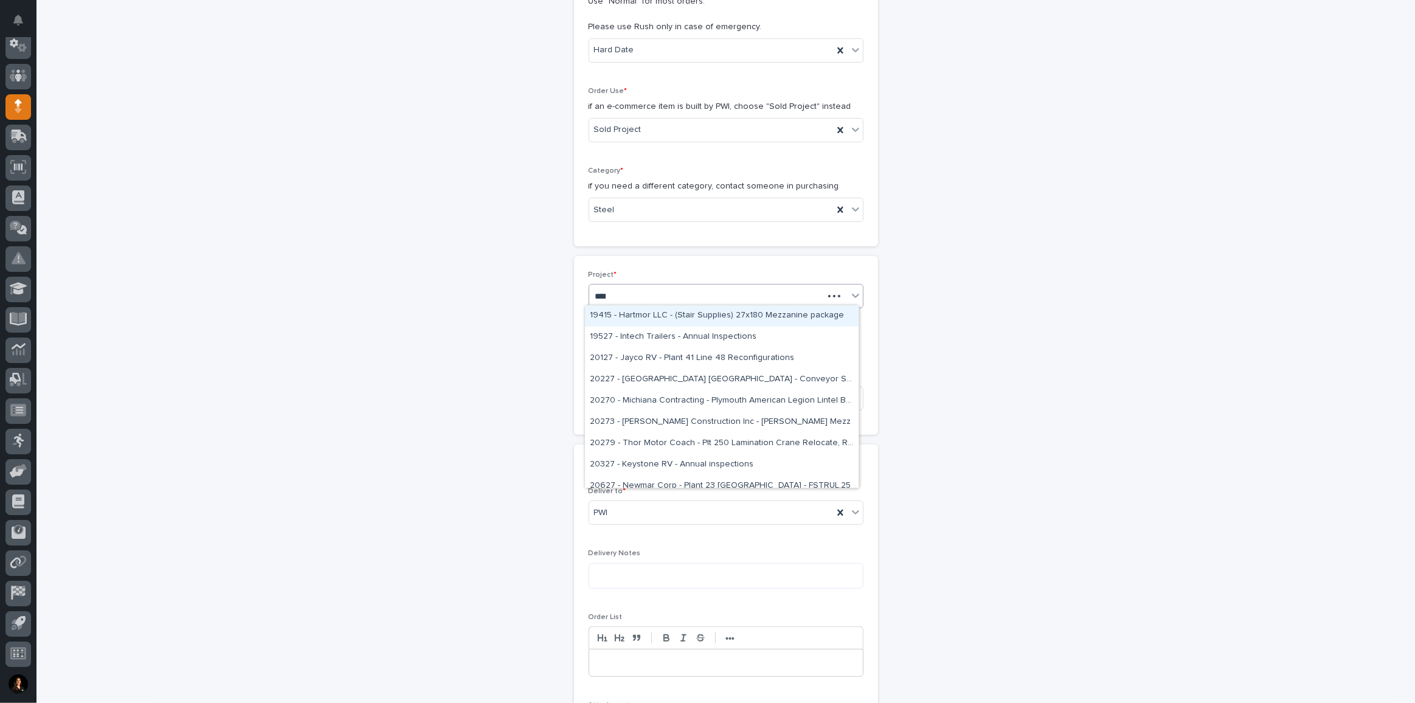
type input "*****"
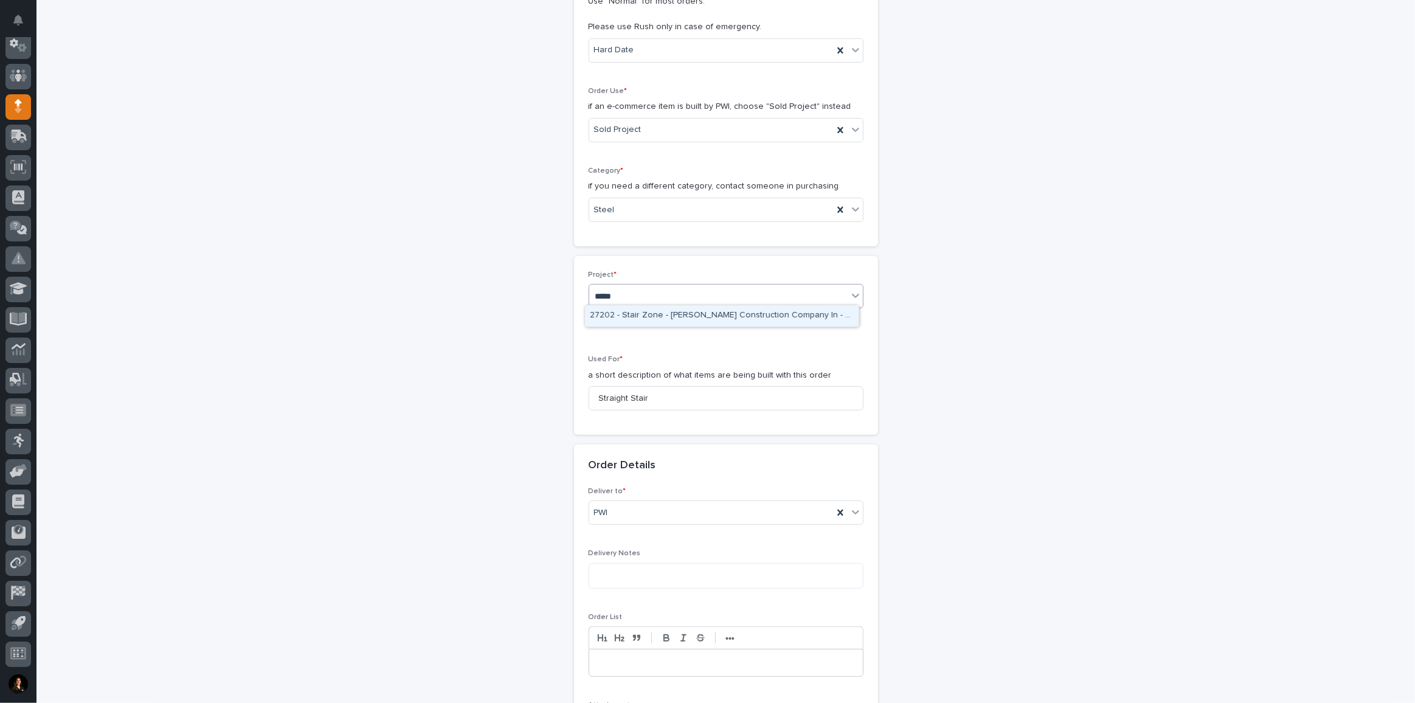
click at [666, 314] on div "27202 - Stair Zone - [PERSON_NAME] Construction Company In - 🤖 (v2) E-Commerce …" at bounding box center [722, 315] width 274 height 21
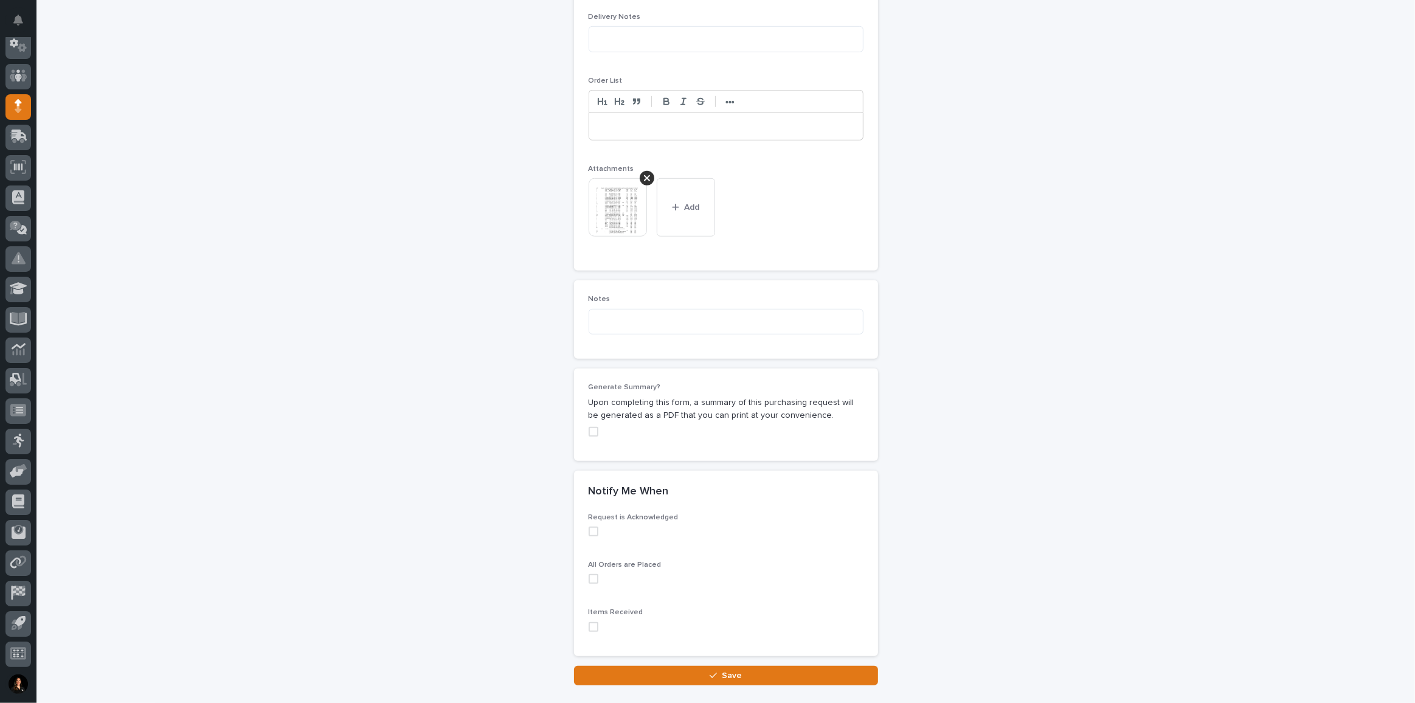
scroll to position [922, 0]
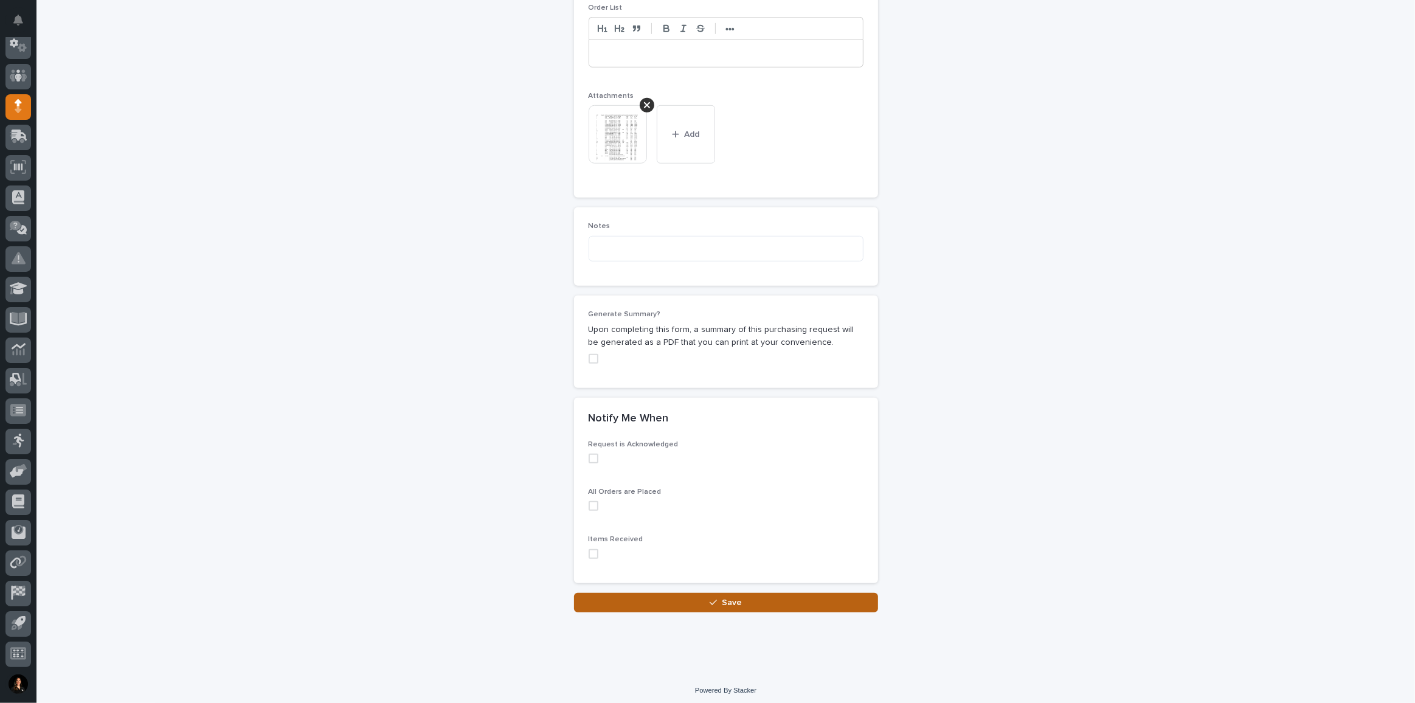
click at [711, 599] on icon "button" at bounding box center [713, 601] width 7 height 5
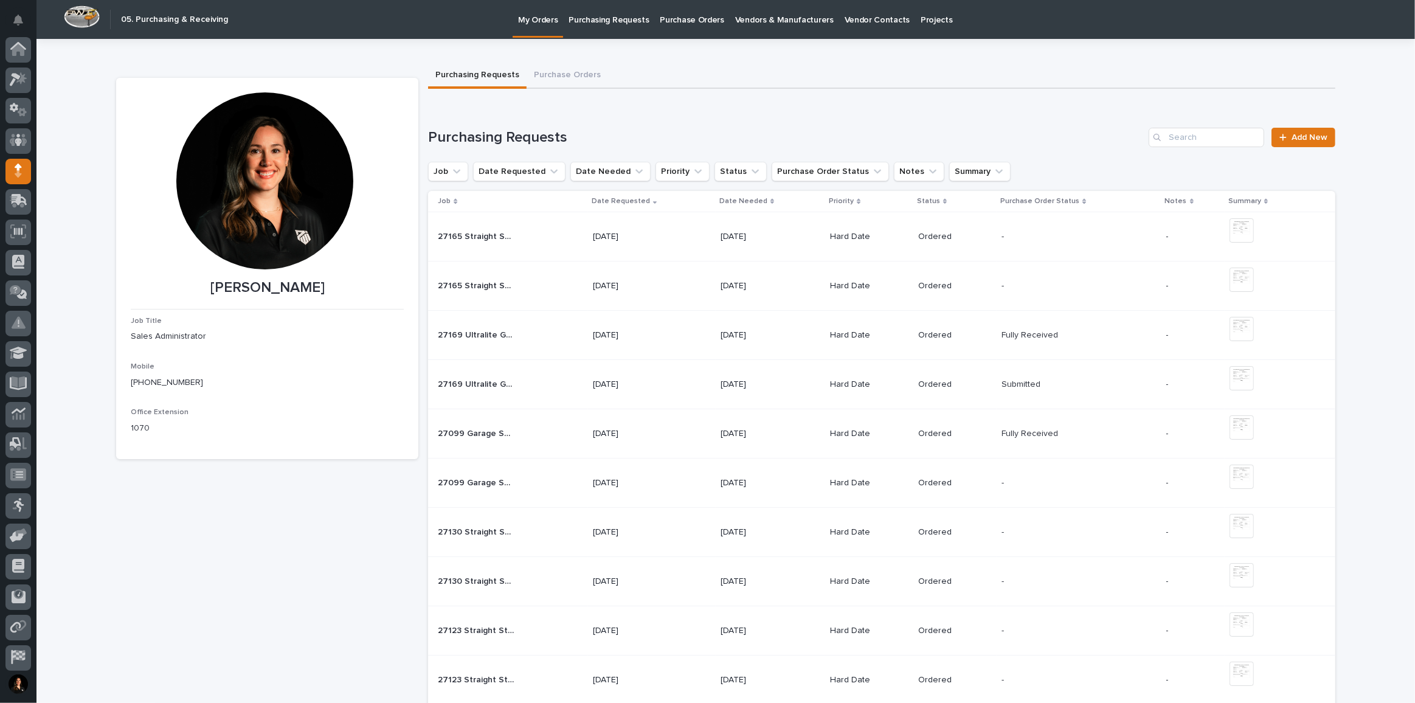
scroll to position [64, 0]
click at [1303, 137] on span "Add New" at bounding box center [1309, 137] width 36 height 9
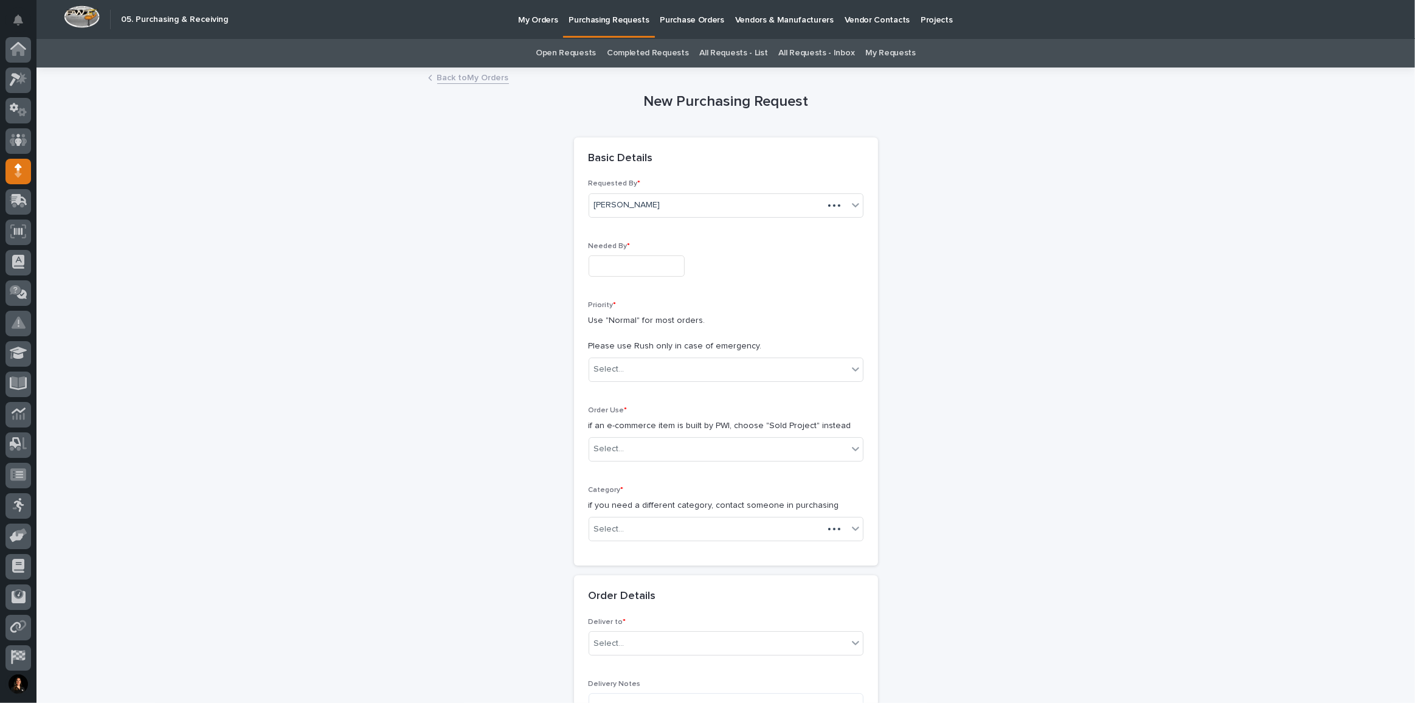
scroll to position [64, 0]
click at [652, 265] on input "text" at bounding box center [637, 265] width 96 height 21
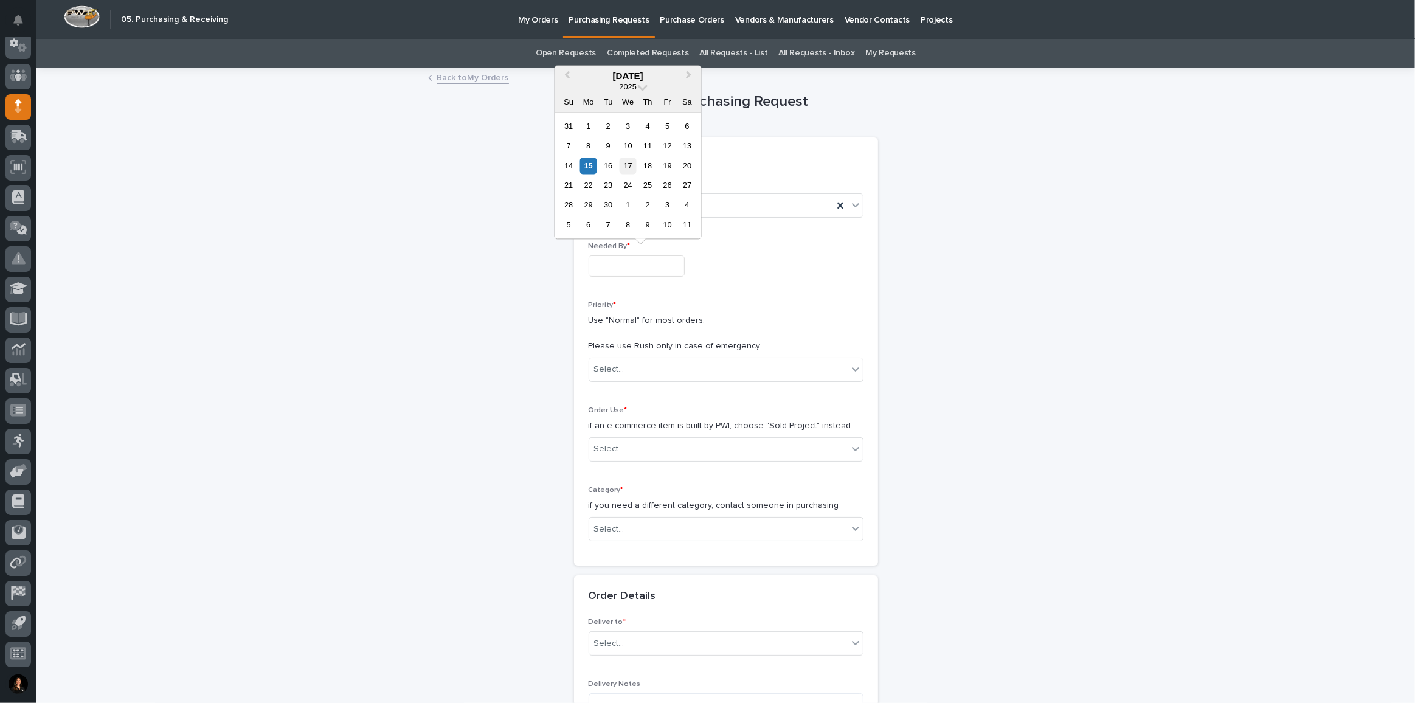
click at [626, 164] on div "17" at bounding box center [628, 165] width 16 height 16
type input "**********"
click at [598, 354] on div "Priority * Use "Normal" for most orders. Please use Rush only in case of emerge…" at bounding box center [726, 346] width 275 height 91
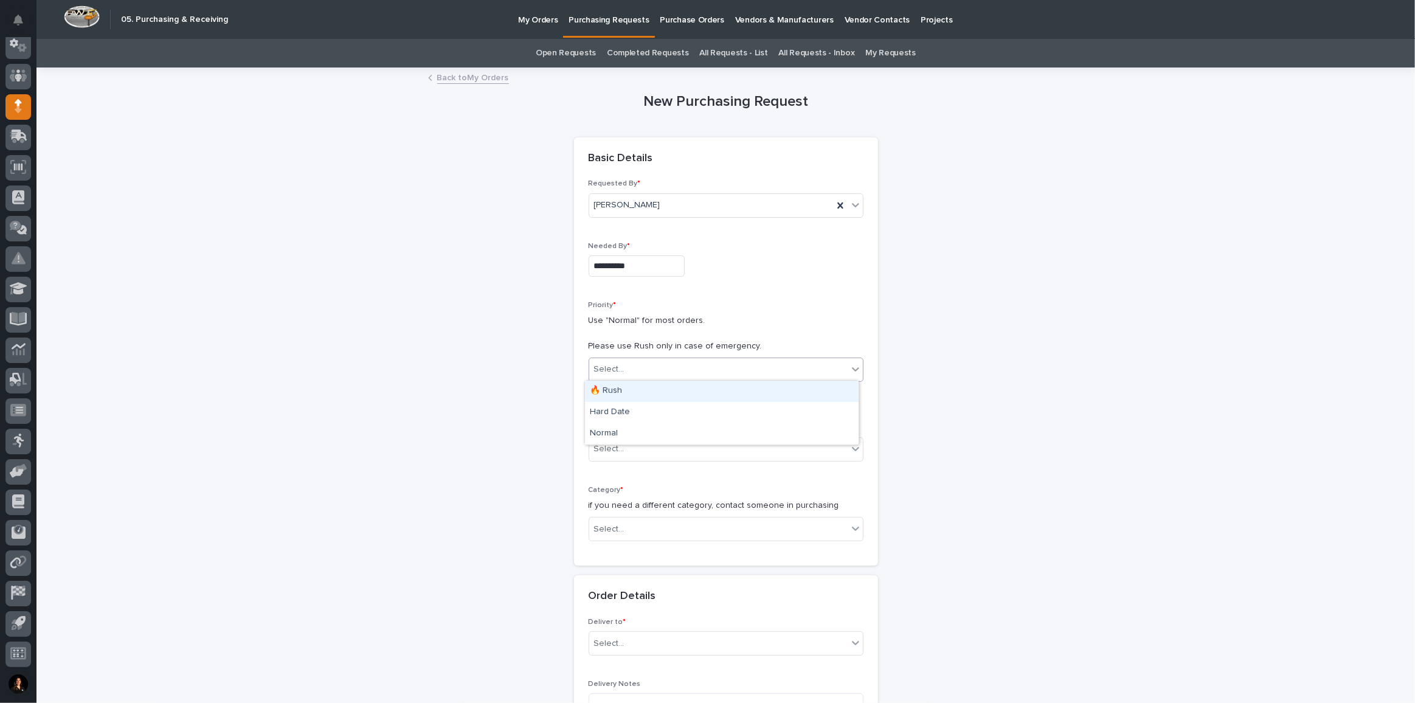
click at [607, 368] on div "Select..." at bounding box center [609, 369] width 30 height 13
click at [615, 408] on div "Hard Date" at bounding box center [722, 412] width 274 height 21
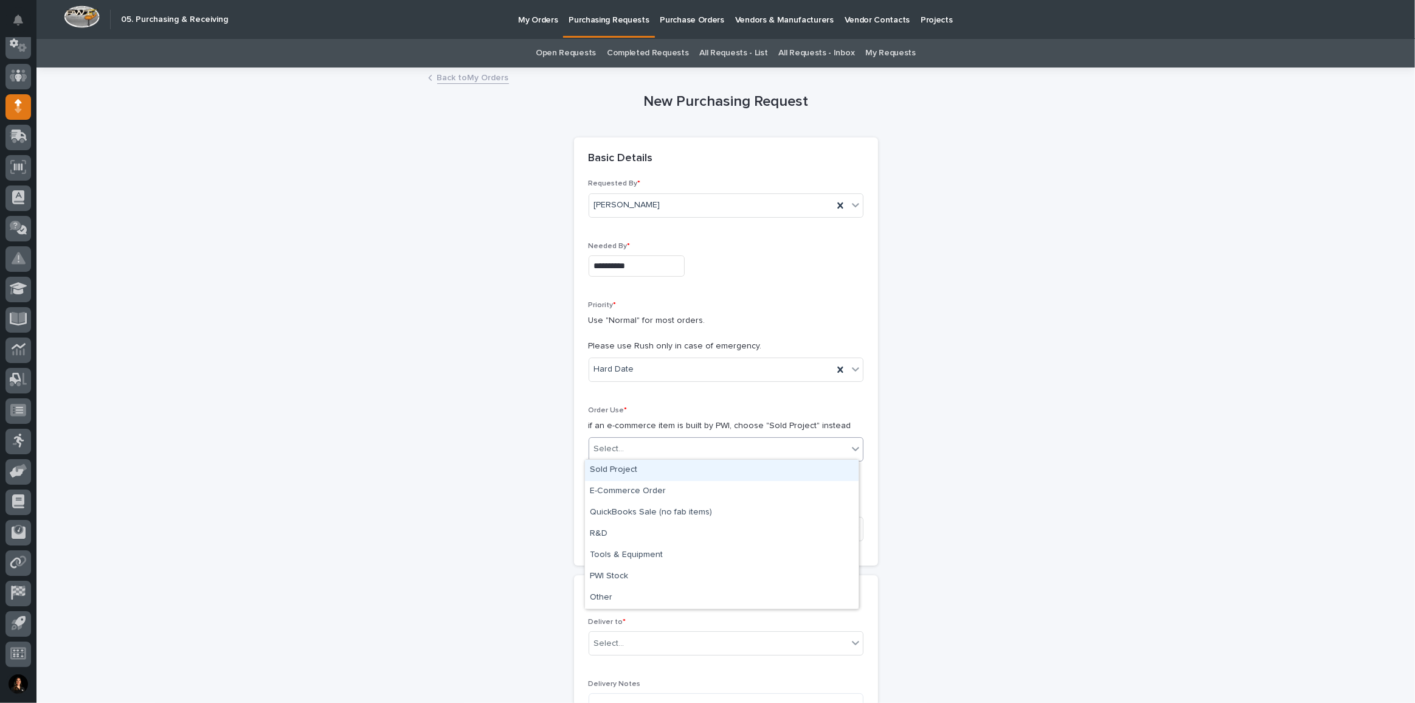
click at [628, 441] on div "Select..." at bounding box center [718, 449] width 258 height 20
click at [633, 467] on div "Sold Project" at bounding box center [722, 470] width 274 height 21
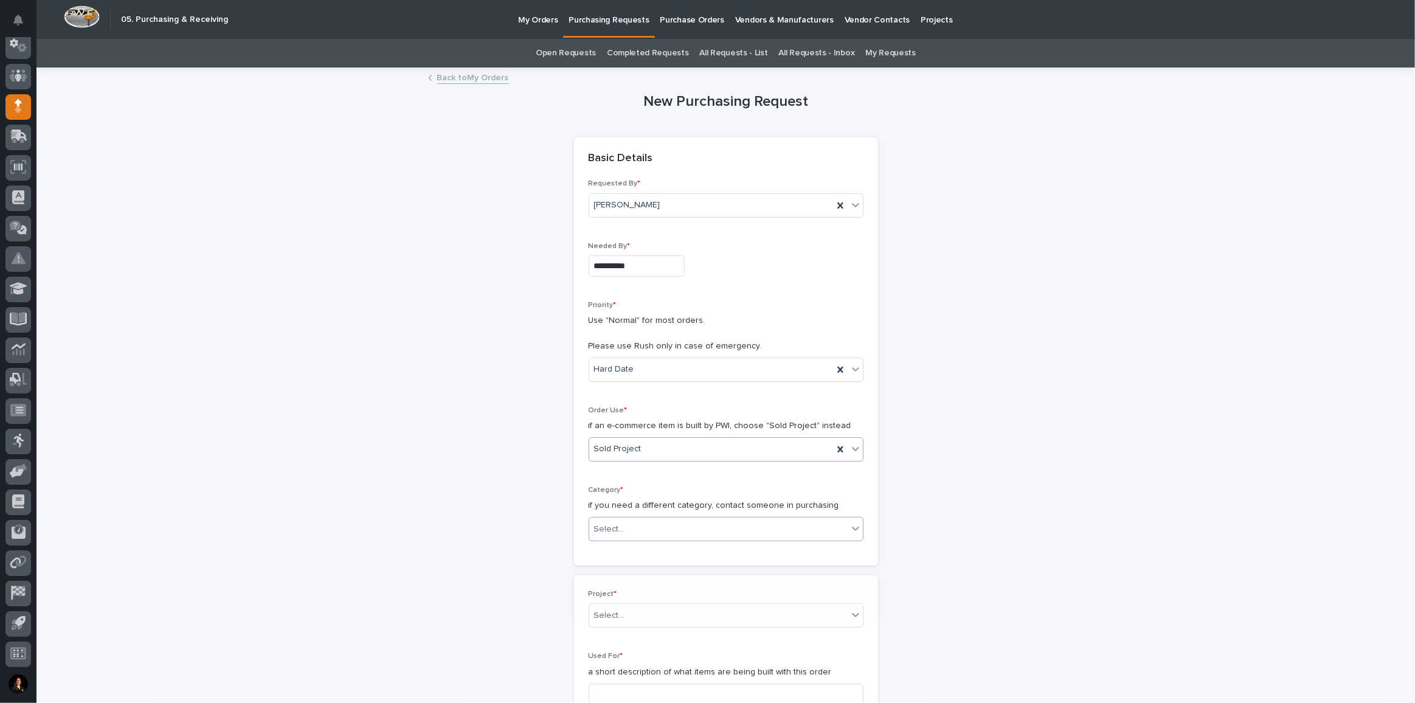
click at [666, 528] on div "Select..." at bounding box center [718, 529] width 258 height 20
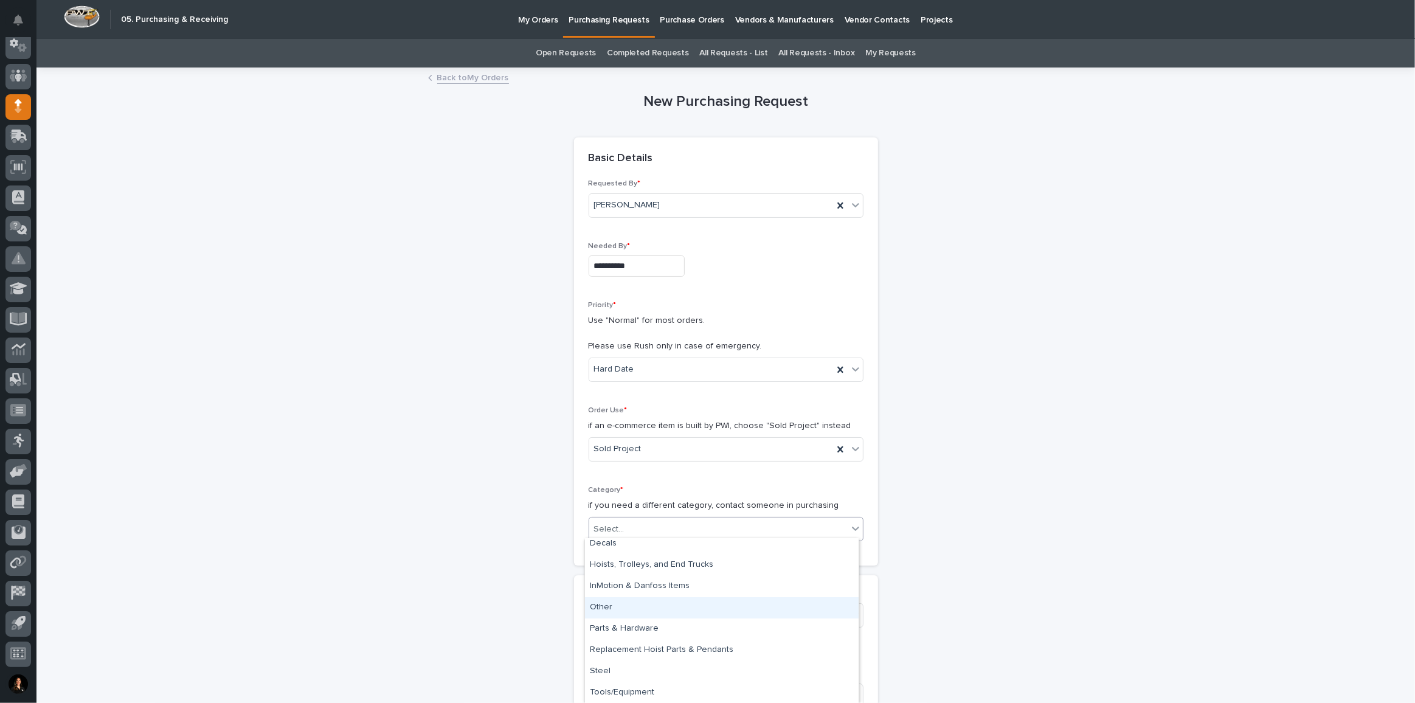
click at [665, 616] on div "Other" at bounding box center [722, 607] width 274 height 21
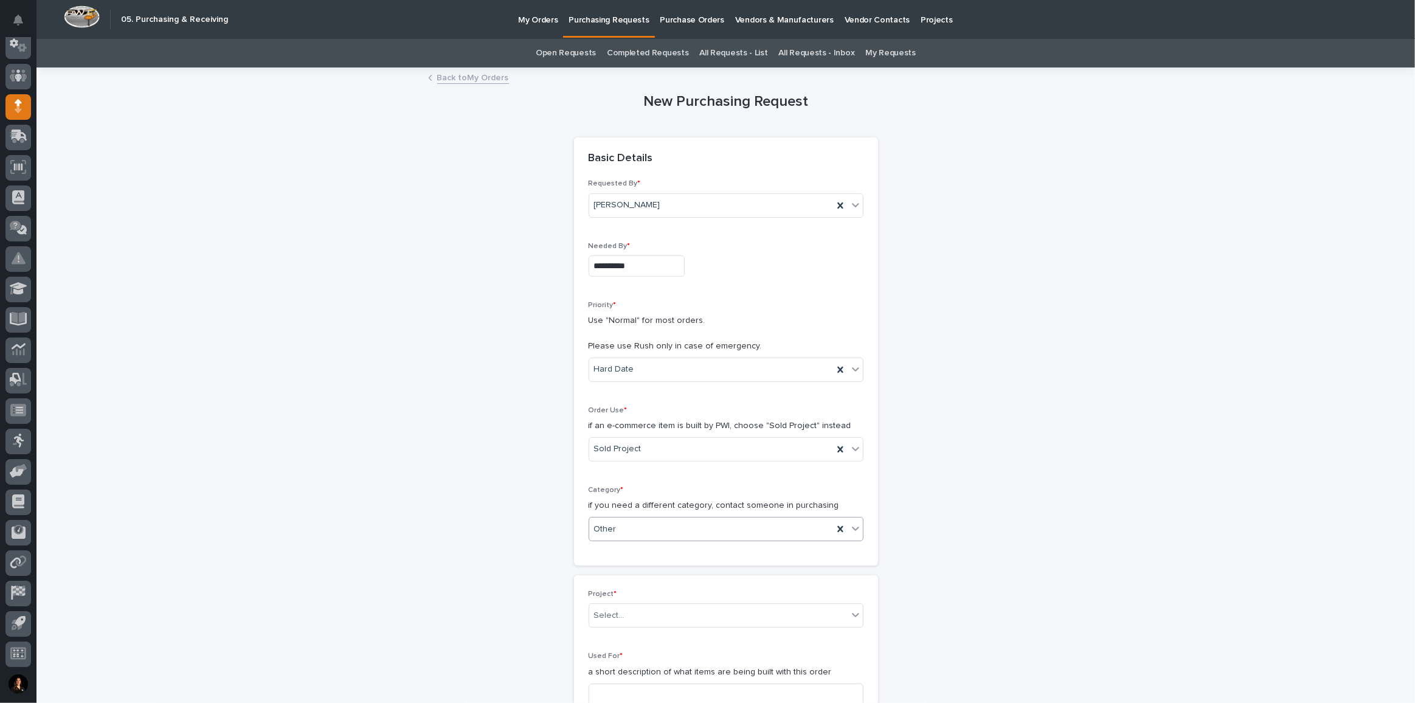
click at [689, 527] on div "Other" at bounding box center [711, 529] width 244 height 20
click at [654, 654] on div "Parts & Hardware" at bounding box center [722, 655] width 274 height 21
click at [657, 607] on div "Select..." at bounding box center [718, 616] width 258 height 20
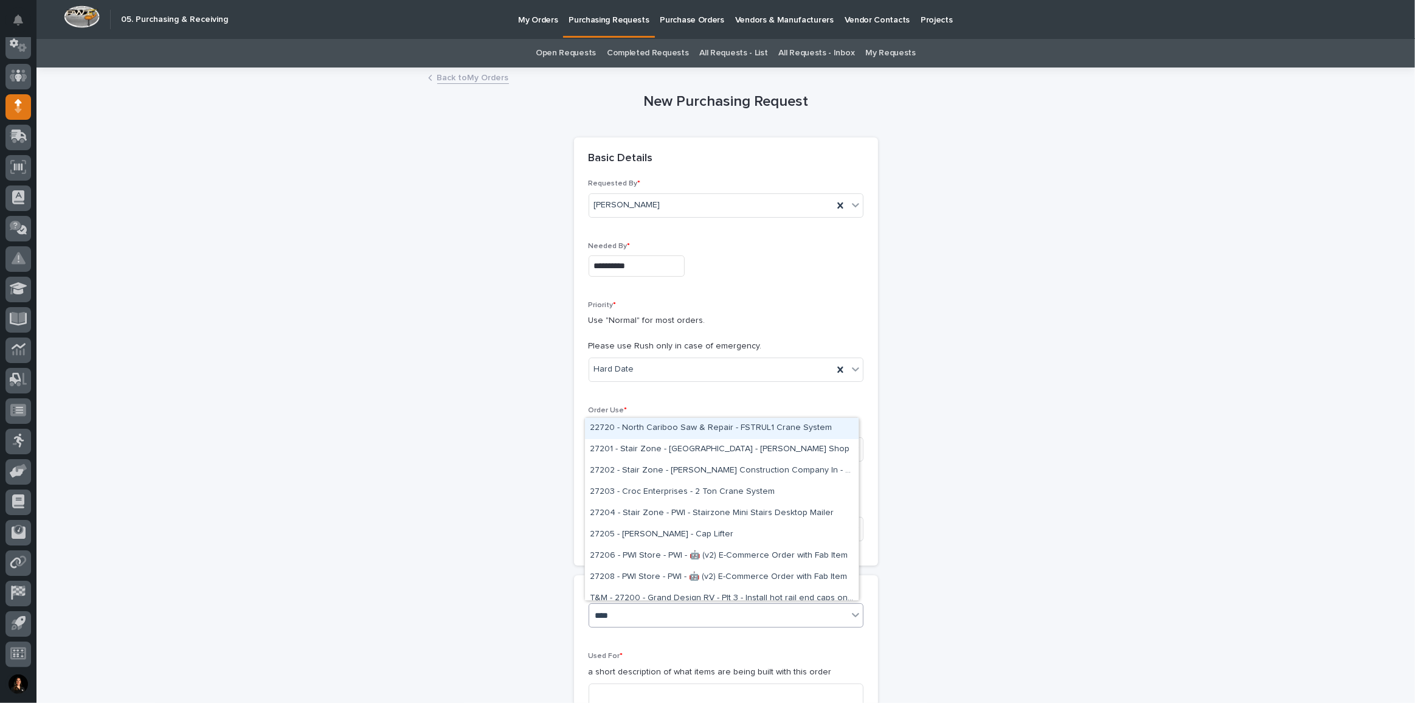
type input "*****"
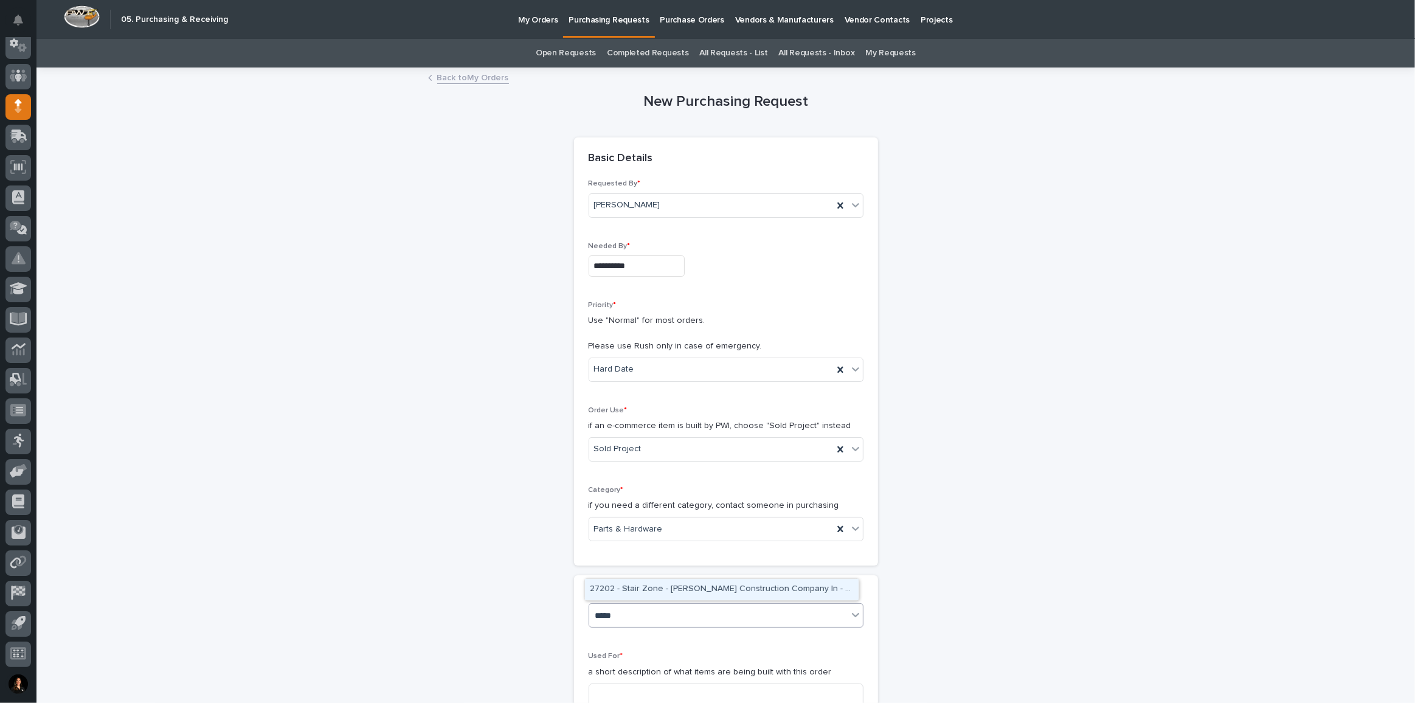
click at [682, 593] on div "27202 - Stair Zone - [PERSON_NAME] Construction Company In - 🤖 (v2) E-Commerce …" at bounding box center [722, 589] width 274 height 21
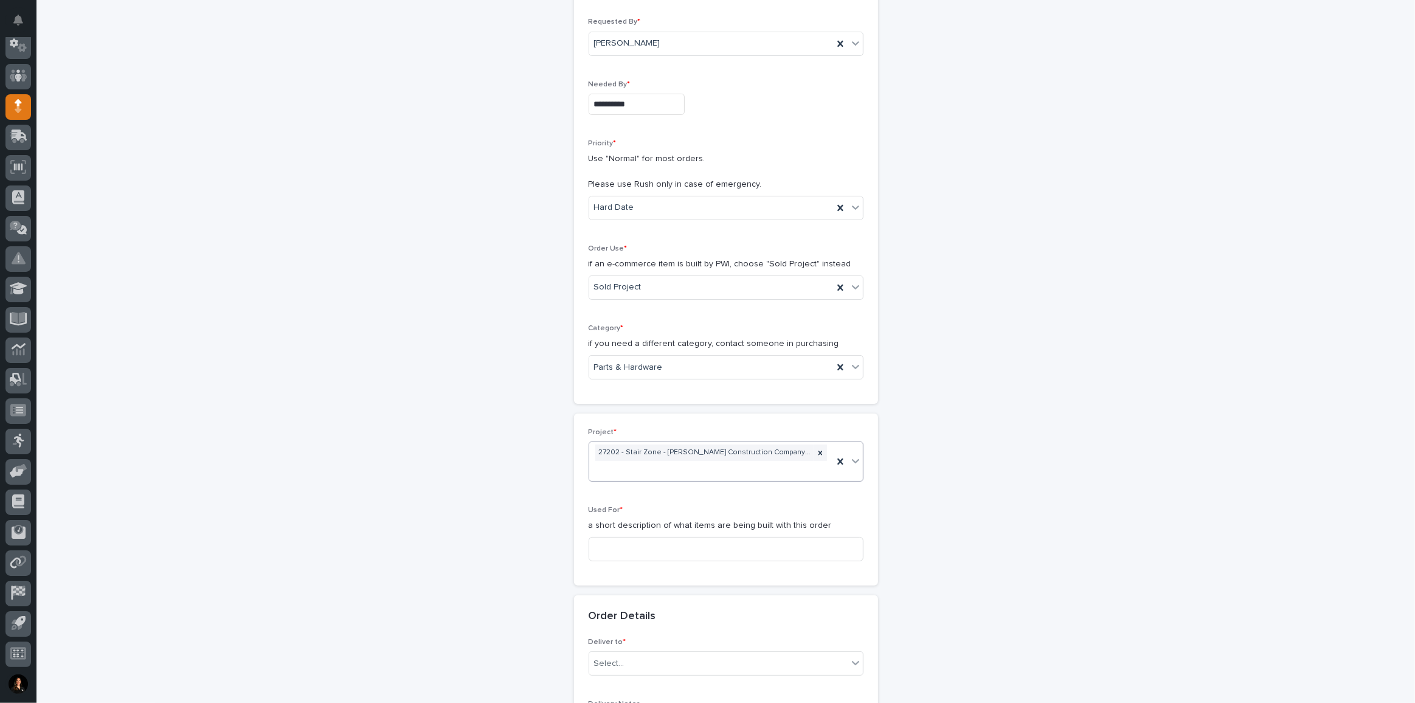
scroll to position [221, 0]
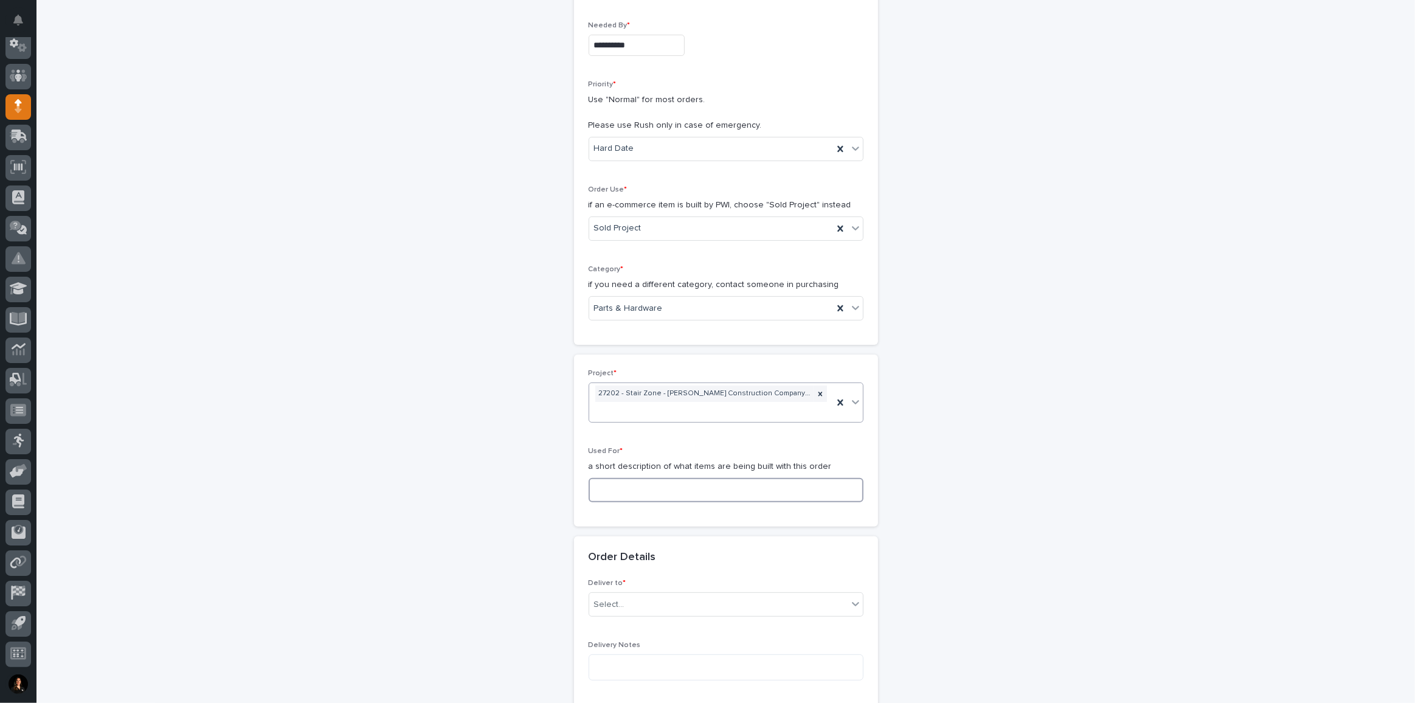
click at [651, 485] on input at bounding box center [726, 490] width 275 height 24
type input "Straight Stair"
click at [627, 595] on div "Select..." at bounding box center [718, 605] width 258 height 20
click at [601, 623] on div "PWI" at bounding box center [722, 623] width 274 height 21
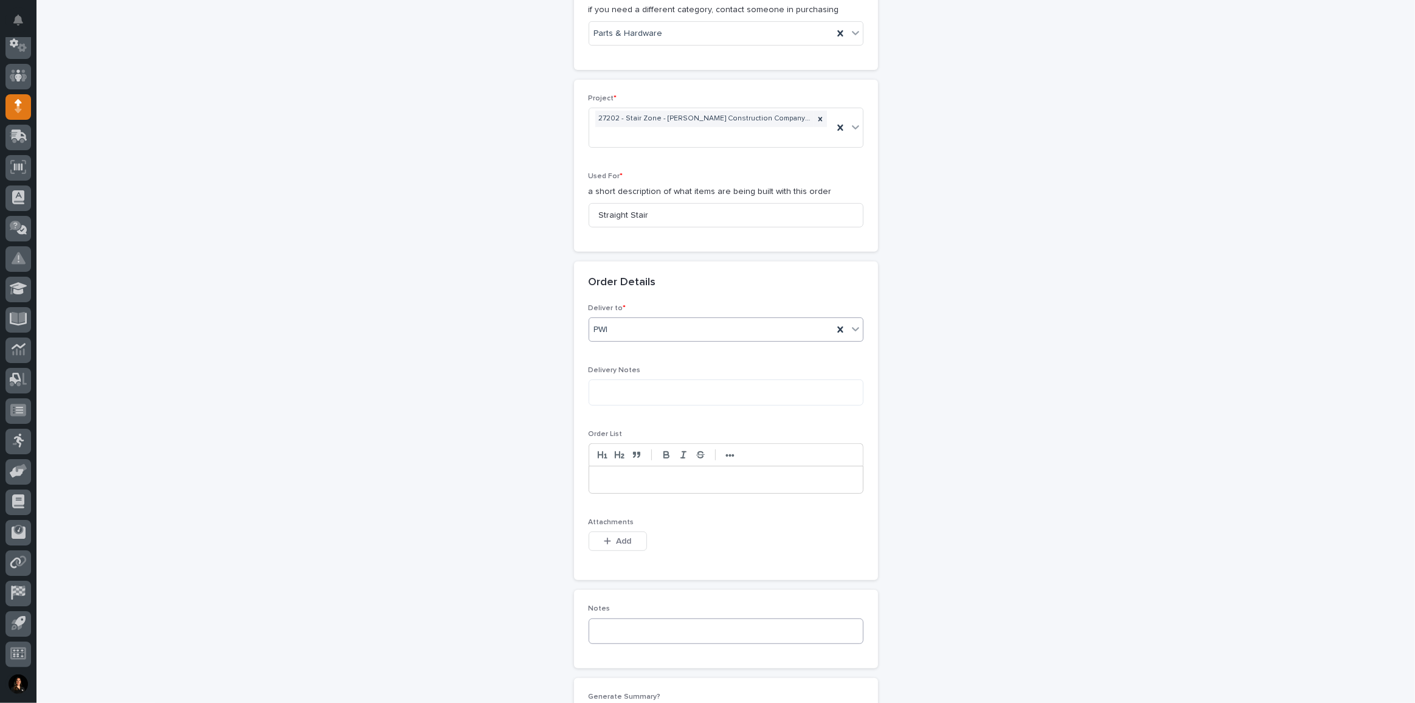
scroll to position [497, 0]
click at [594, 530] on button "Add" at bounding box center [618, 539] width 58 height 19
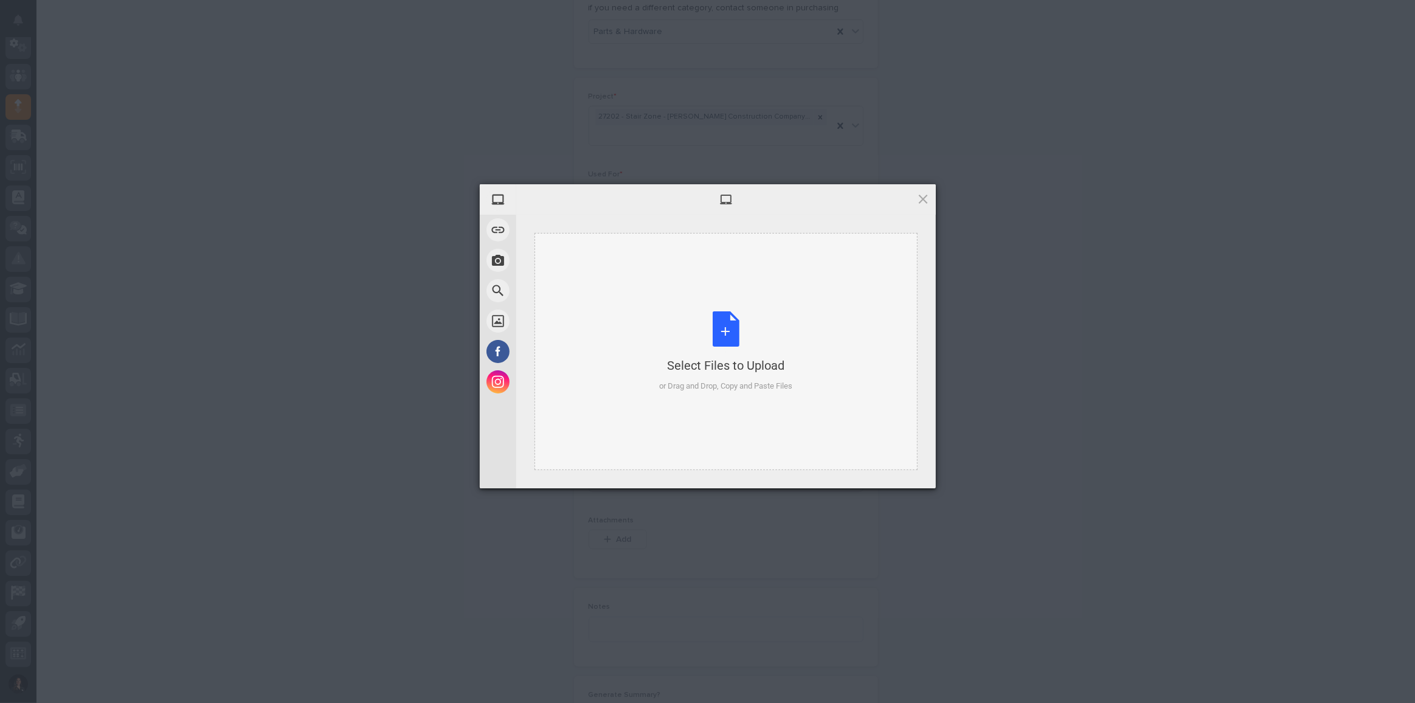
click at [735, 328] on div "Select Files to Upload or Drag and Drop, Copy and Paste Files" at bounding box center [725, 351] width 133 height 81
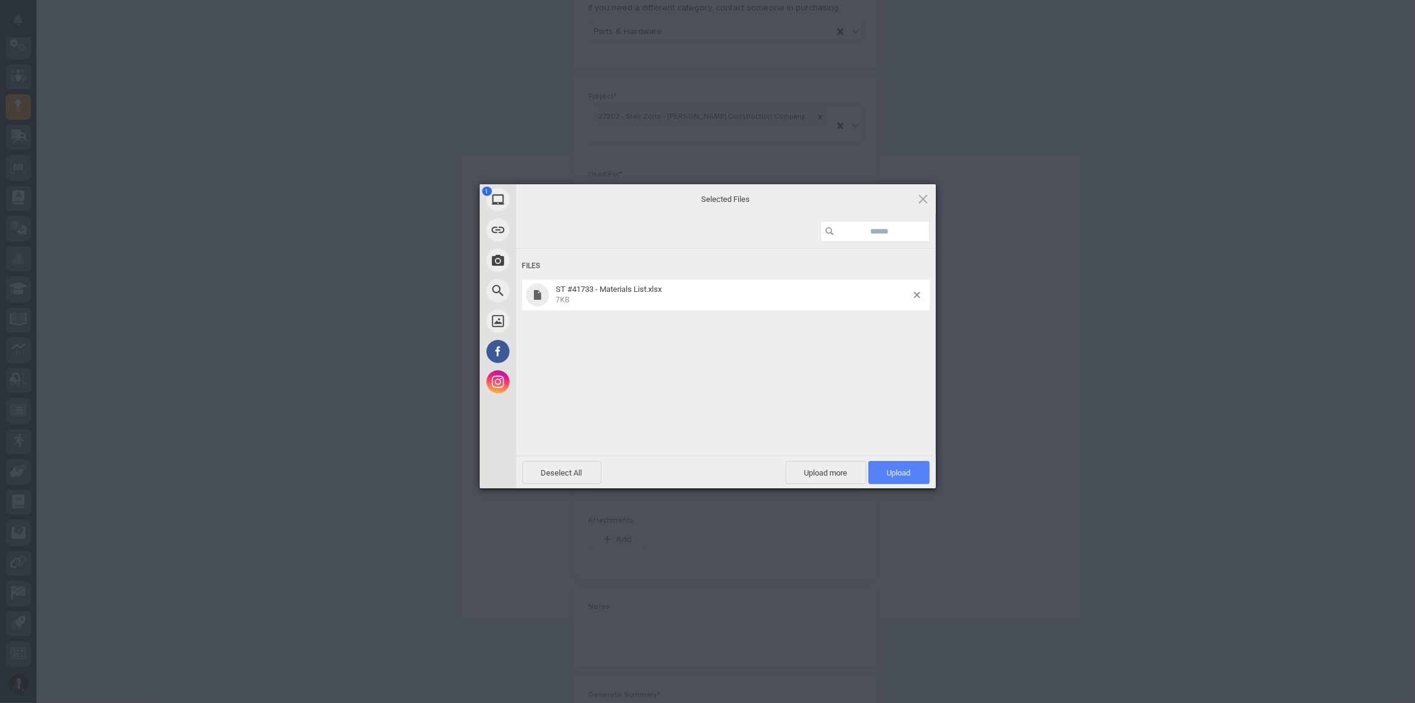
click at [905, 474] on span "Upload 1" at bounding box center [899, 472] width 24 height 9
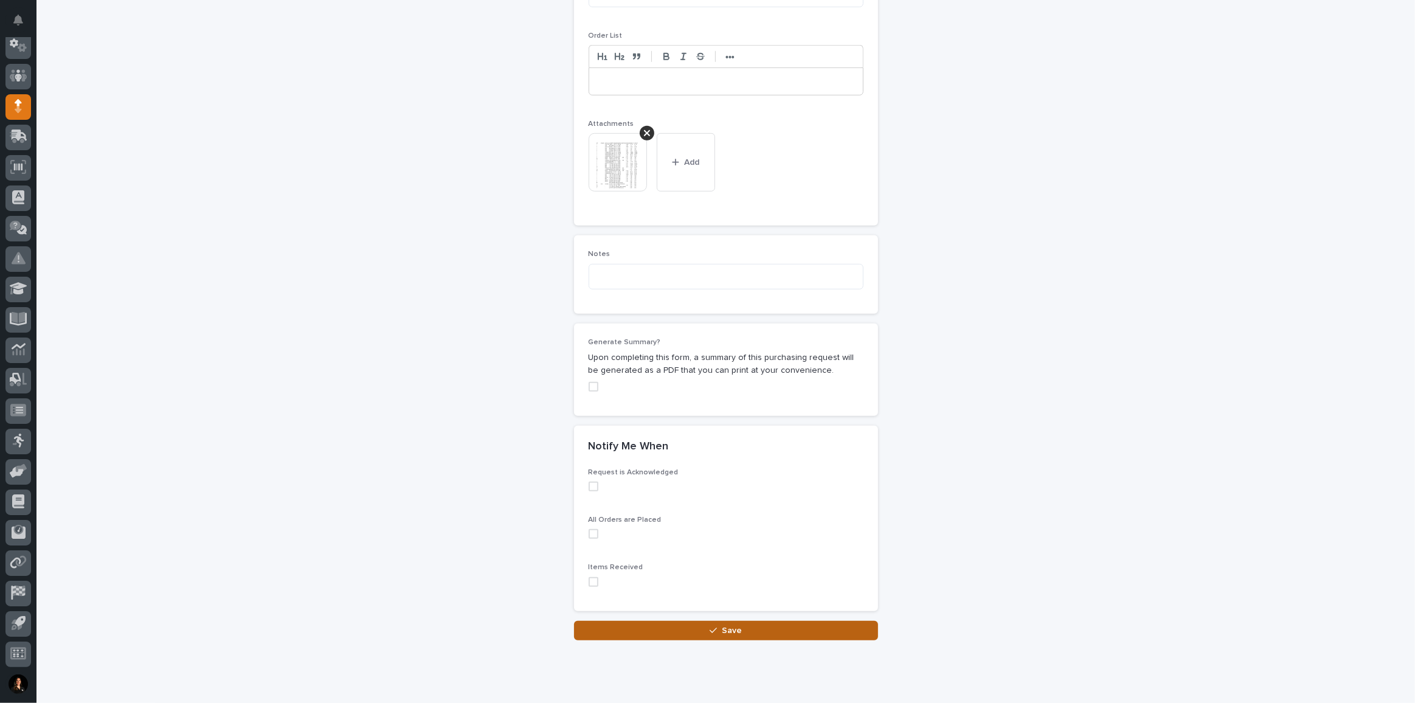
scroll to position [922, 0]
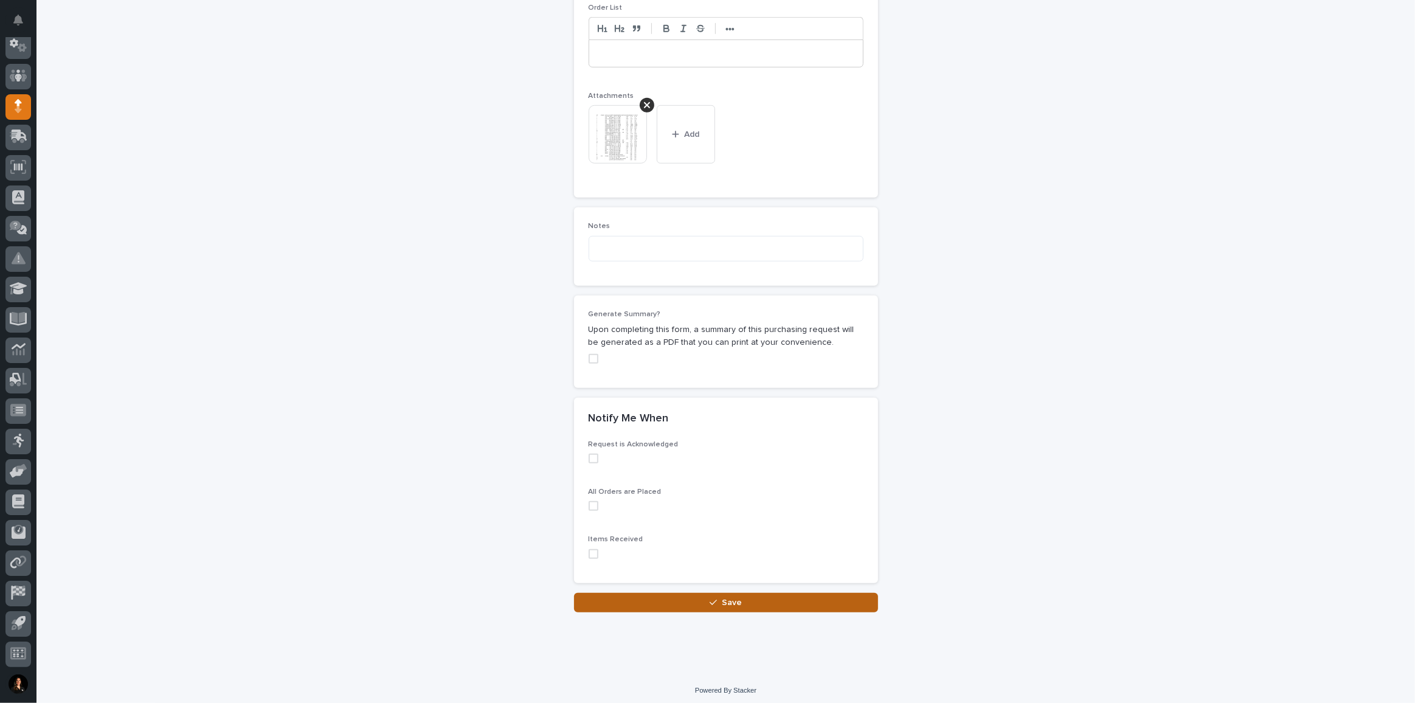
click at [741, 593] on button "Save" at bounding box center [726, 602] width 304 height 19
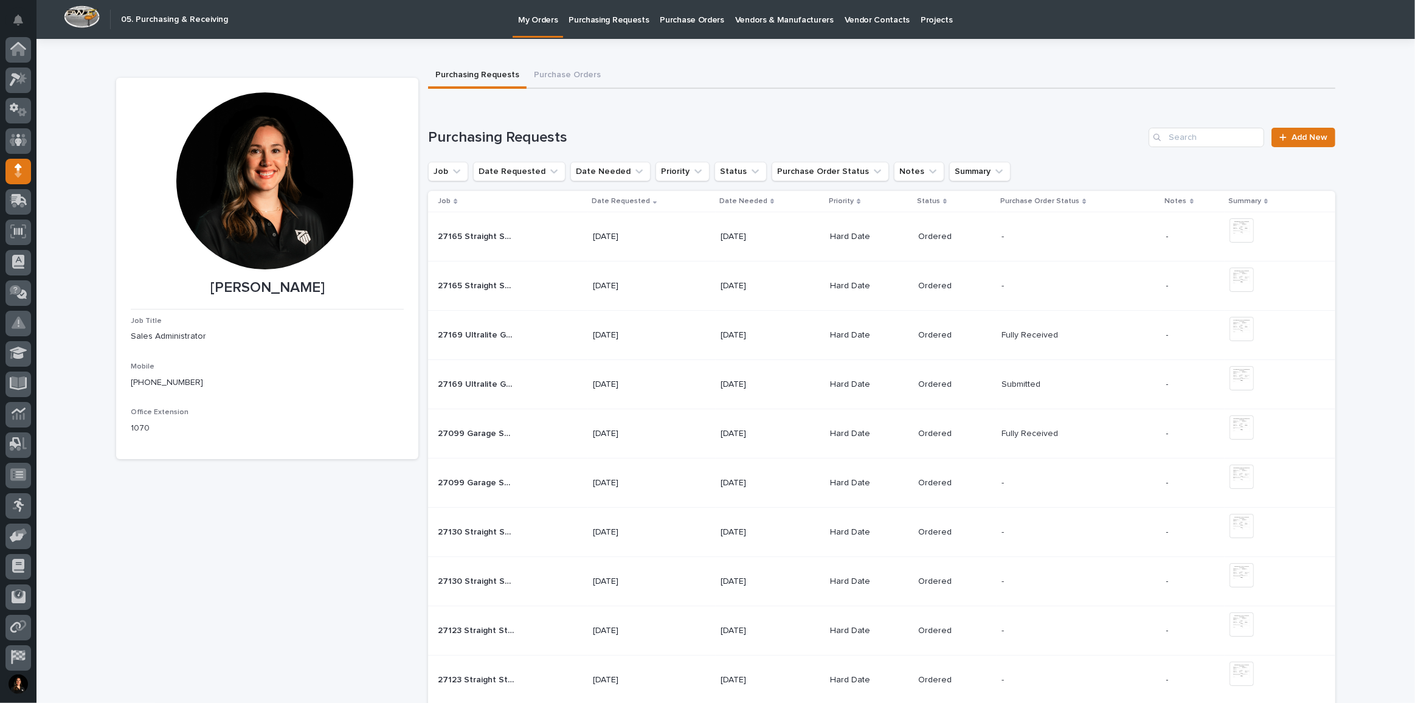
scroll to position [64, 0]
